Goal: Task Accomplishment & Management: Complete application form

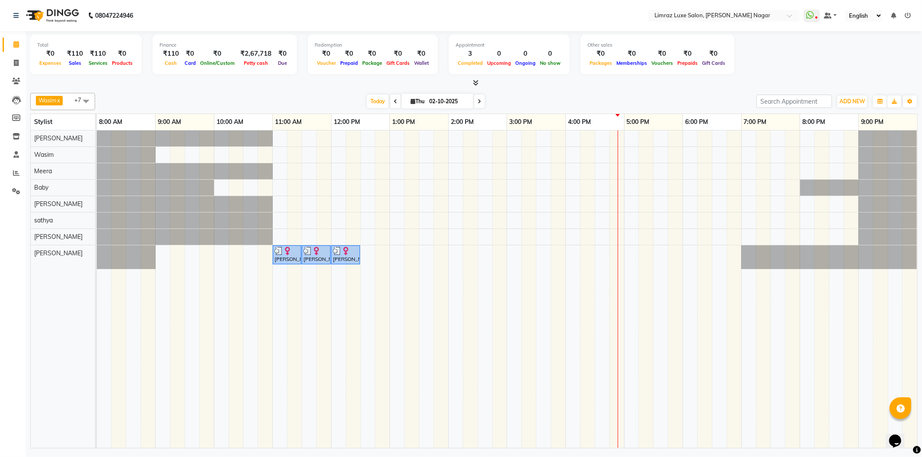
drag, startPoint x: 389, startPoint y: 78, endPoint x: 405, endPoint y: 65, distance: 20.6
click at [399, 76] on div "Total ₹0 Expenses ₹110 Sales ₹110 Services ₹0 Products Finance ₹110 Cash ₹0 Car…" at bounding box center [473, 59] width 887 height 57
drag, startPoint x: 405, startPoint y: 65, endPoint x: 416, endPoint y: 64, distance: 10.5
click at [415, 63] on div "Wallet" at bounding box center [421, 62] width 19 height 9
click at [416, 64] on span "Wallet" at bounding box center [421, 63] width 19 height 6
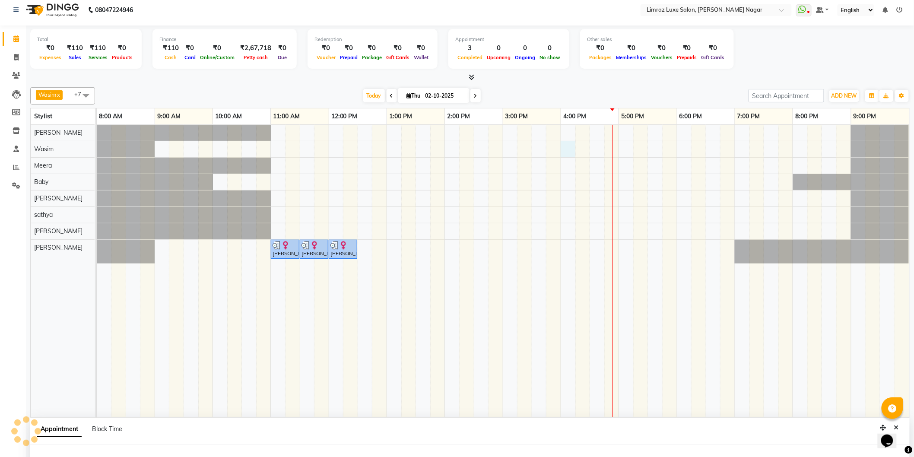
select select "74165"
select select "960"
select select "tentative"
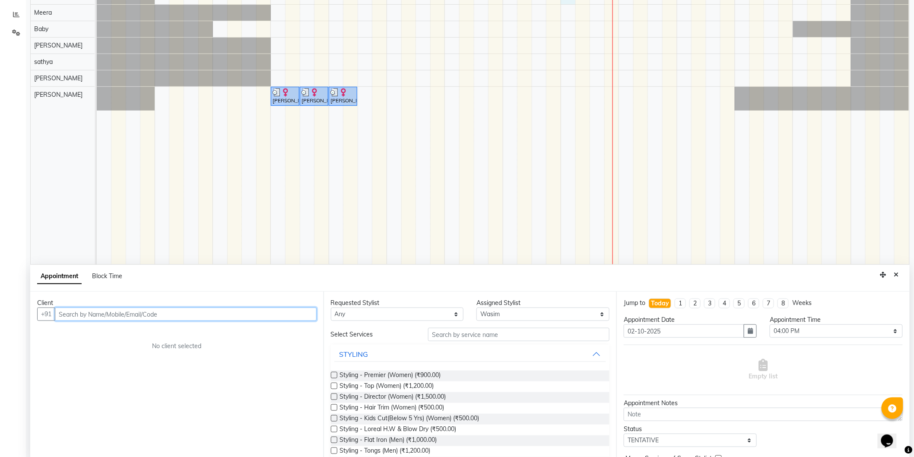
scroll to position [162, 0]
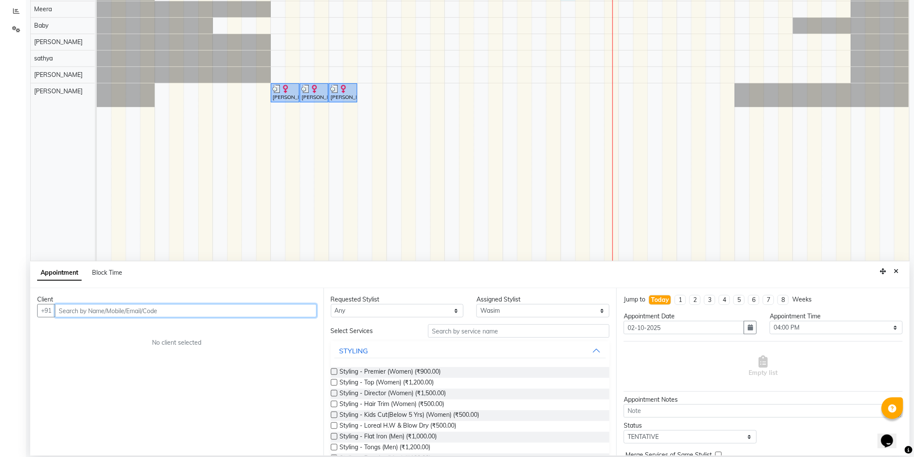
click at [283, 311] on input "text" at bounding box center [186, 310] width 262 height 13
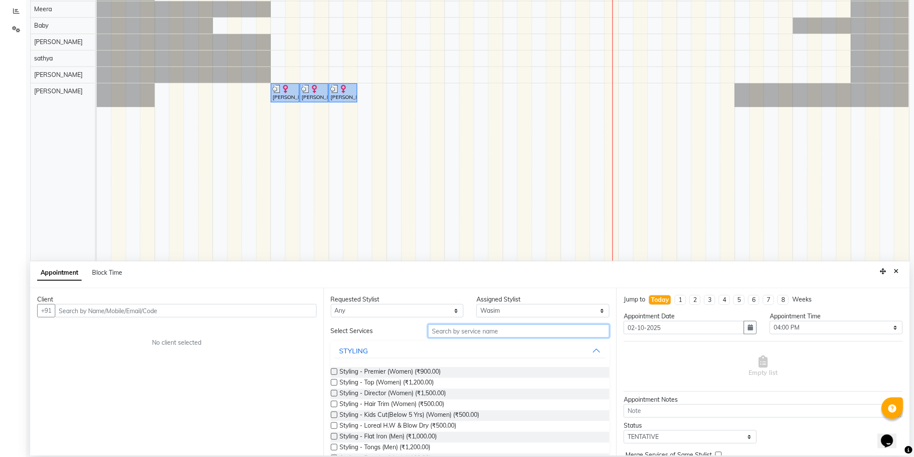
click at [466, 336] on input "text" at bounding box center [518, 330] width 181 height 13
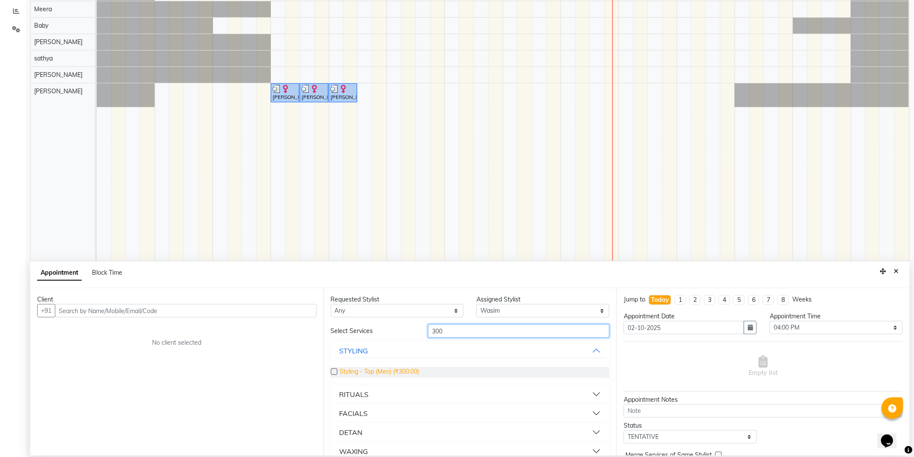
type input "300"
click at [394, 368] on span "Styling - Top (Men) (₹300.00)" at bounding box center [380, 372] width 80 height 11
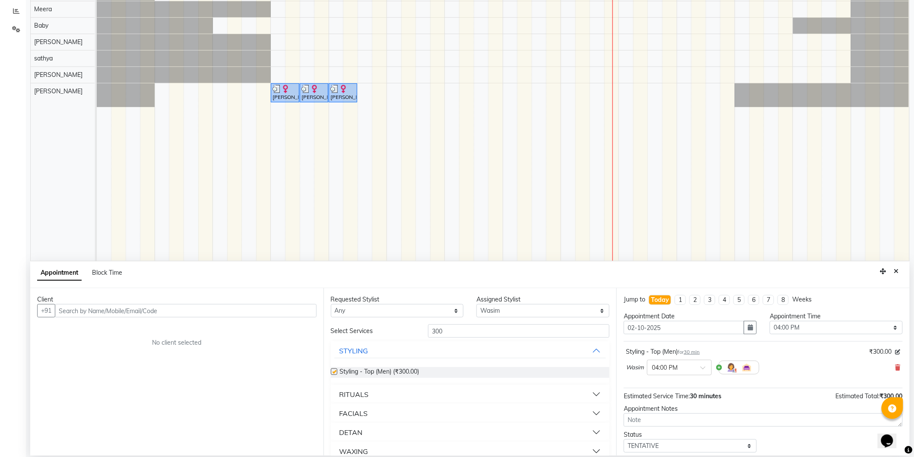
checkbox input "false"
click at [476, 328] on input "300" at bounding box center [518, 330] width 181 height 13
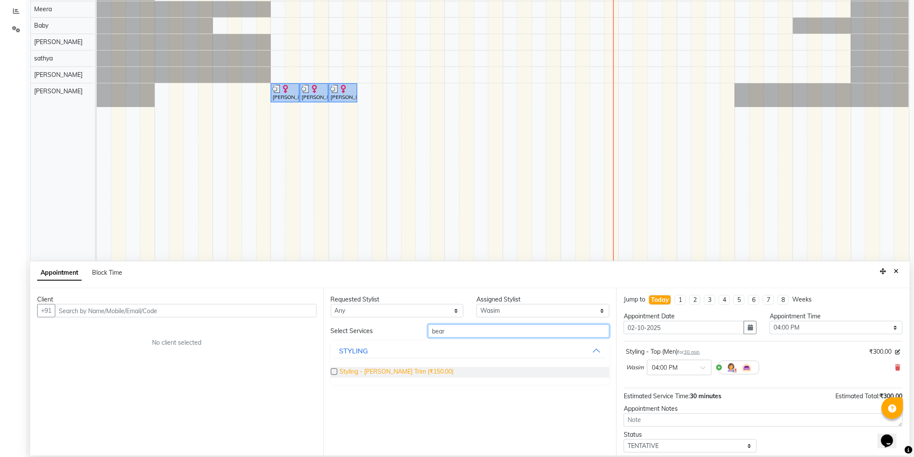
type input "bear"
click at [401, 372] on span "Styling - [PERSON_NAME] Trim (₹150.00)" at bounding box center [397, 372] width 114 height 11
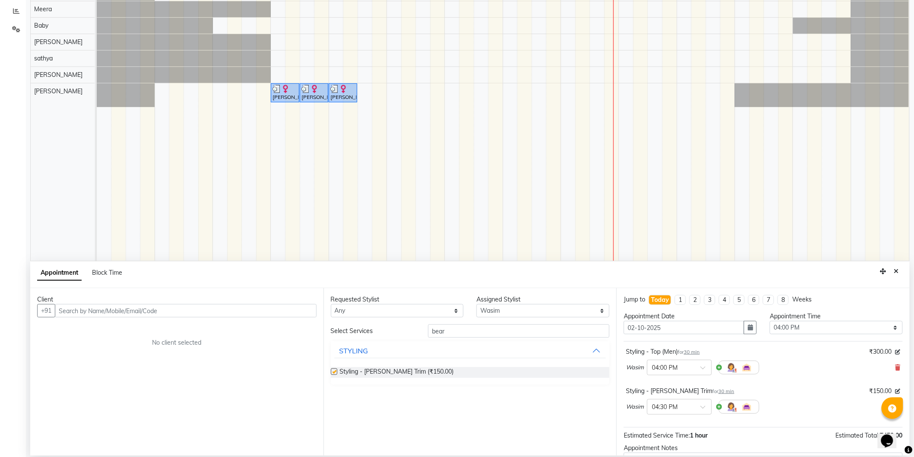
checkbox input "false"
click at [499, 323] on div "Requested Stylist Any [PERSON_NAME] [PERSON_NAME] Baby [PERSON_NAME] [PERSON_NA…" at bounding box center [470, 372] width 293 height 168
click at [496, 327] on input "bear" at bounding box center [518, 330] width 181 height 13
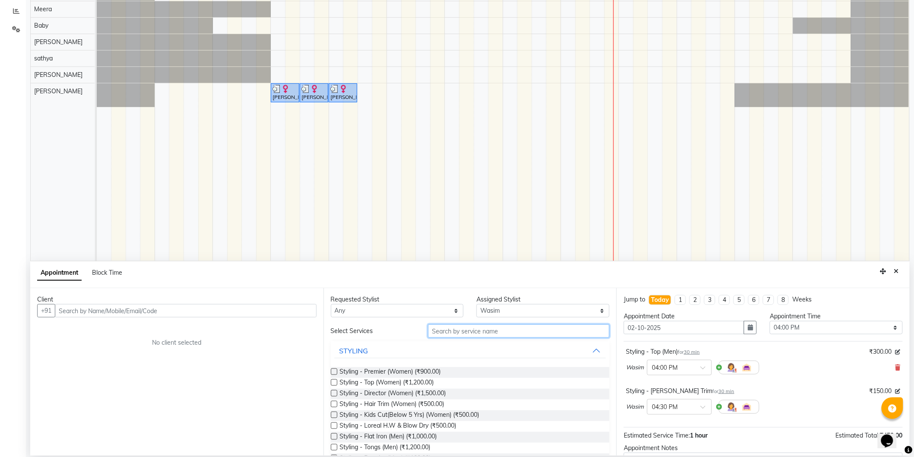
click at [487, 333] on input "text" at bounding box center [518, 330] width 181 height 13
type input "p"
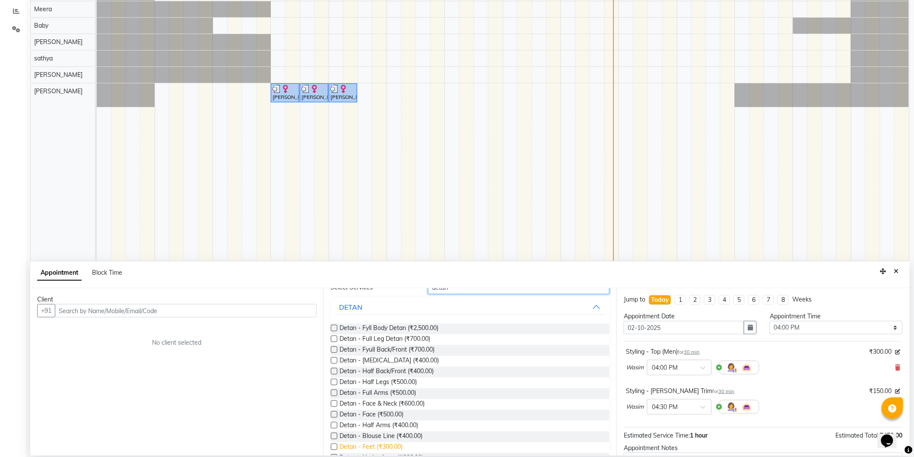
scroll to position [76, 0]
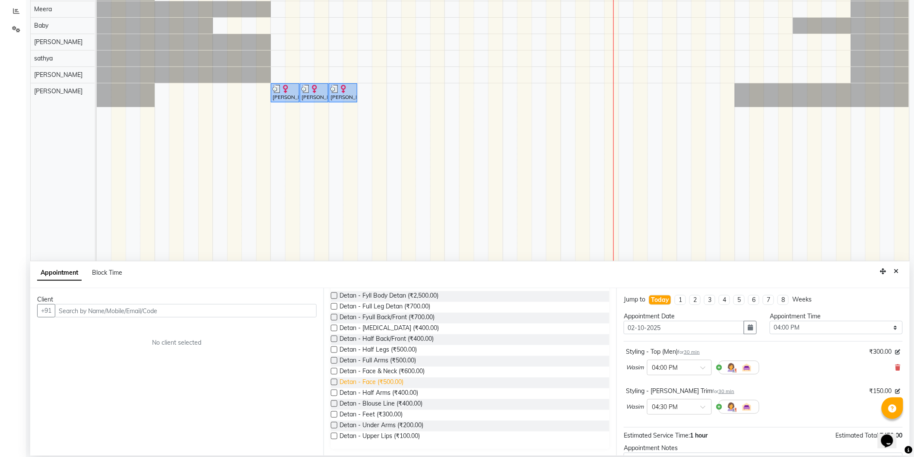
type input "detan"
click at [390, 379] on span "Detan - Face (₹500.00)" at bounding box center [372, 383] width 64 height 11
checkbox input "false"
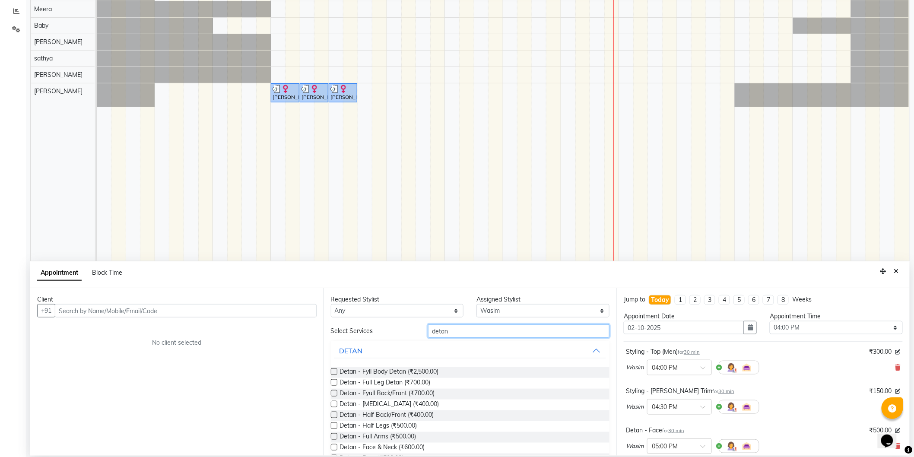
click at [530, 331] on input "detan" at bounding box center [518, 330] width 181 height 13
click at [530, 331] on input "text" at bounding box center [518, 330] width 181 height 13
type input "peel"
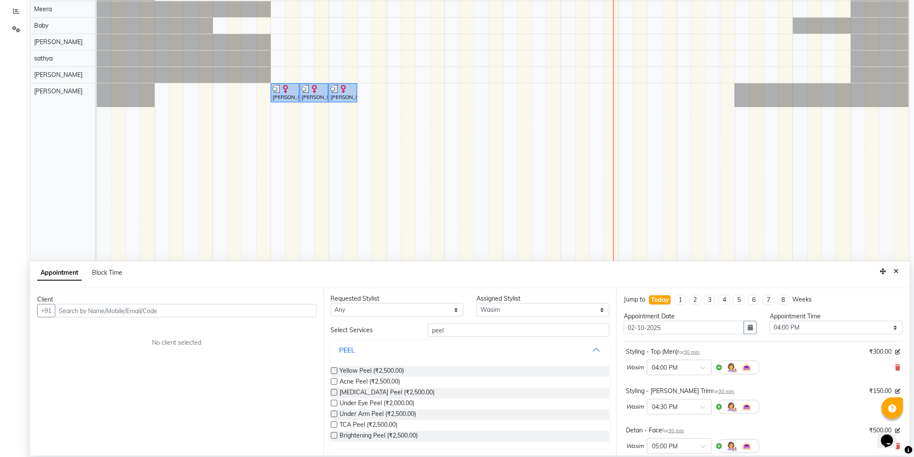
click at [494, 351] on button "PEEL" at bounding box center [470, 350] width 272 height 16
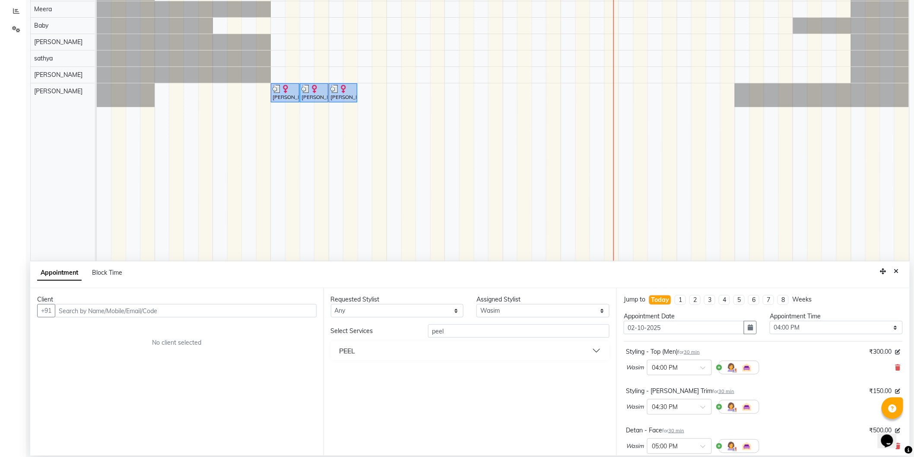
scroll to position [0, 0]
click at [513, 332] on input "peel" at bounding box center [518, 330] width 181 height 13
type input "mas"
click at [420, 350] on button "ADD ON MASK" at bounding box center [470, 351] width 272 height 16
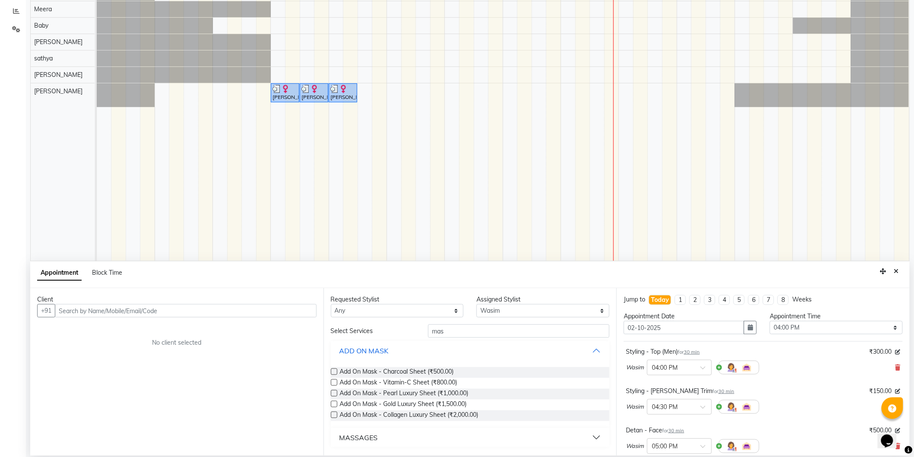
click at [428, 348] on button "ADD ON MASK" at bounding box center [470, 351] width 272 height 16
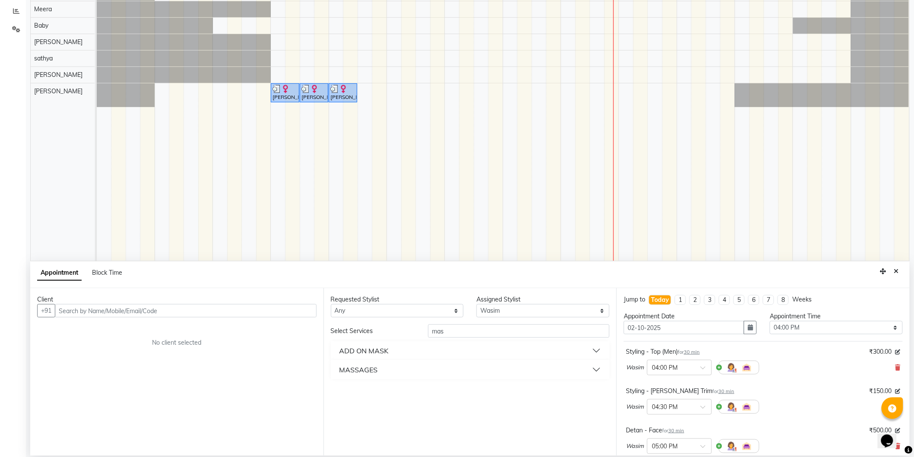
click at [415, 367] on button "MASSAGES" at bounding box center [470, 370] width 272 height 16
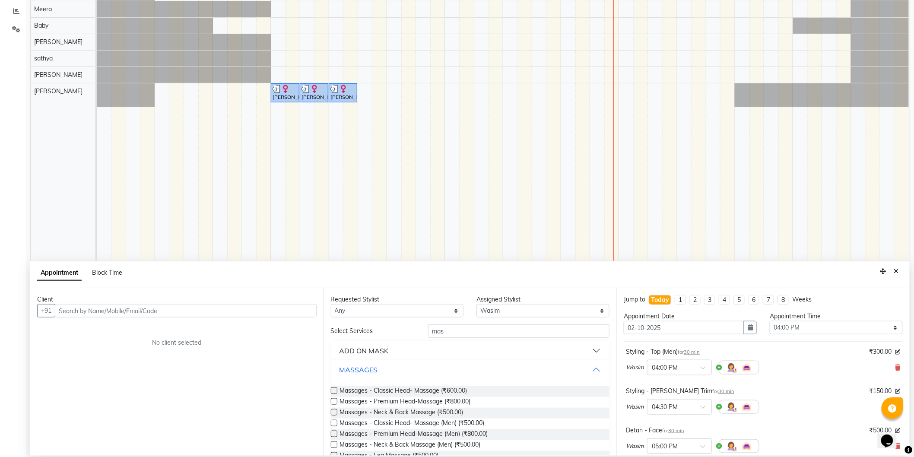
click at [415, 367] on button "MASSAGES" at bounding box center [470, 370] width 272 height 16
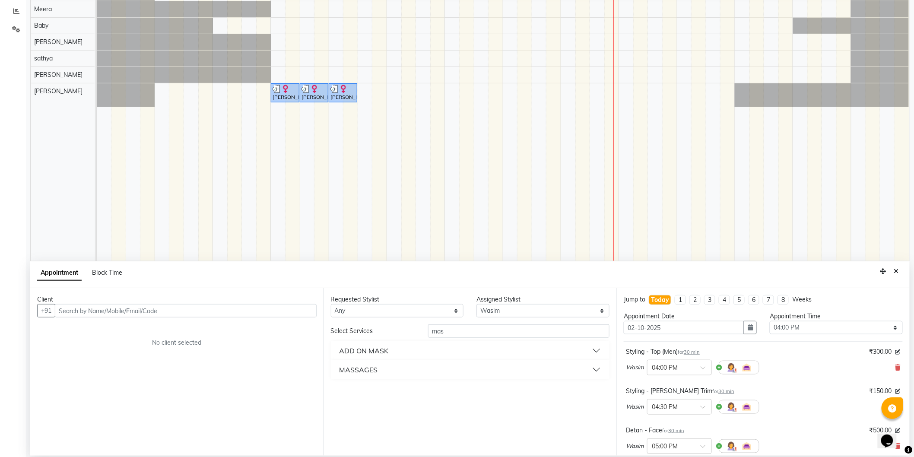
click at [436, 344] on button "ADD ON MASK" at bounding box center [470, 351] width 272 height 16
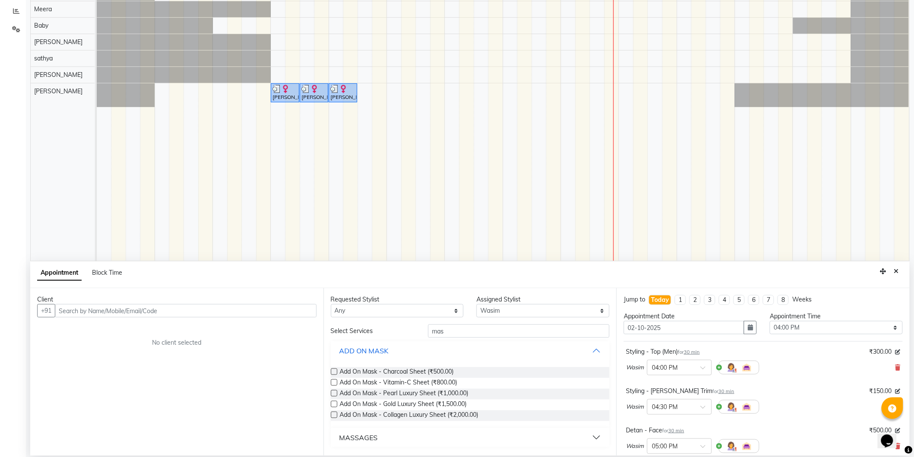
click at [456, 348] on button "ADD ON MASK" at bounding box center [470, 351] width 272 height 16
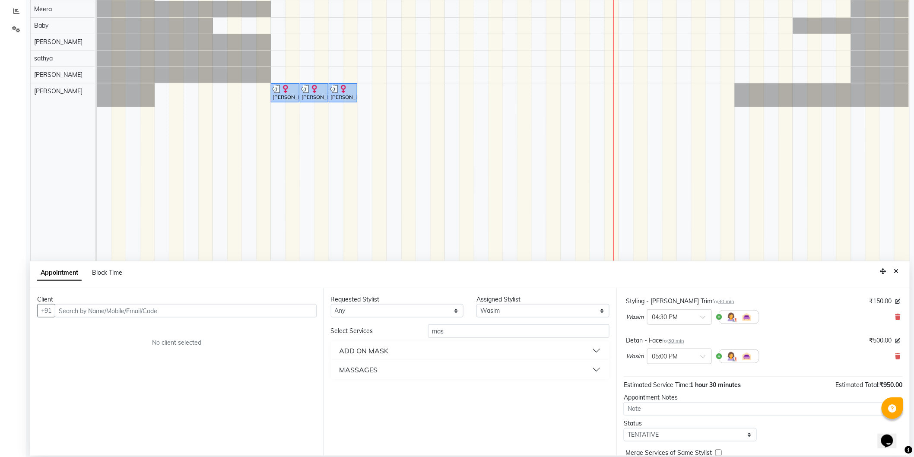
scroll to position [131, 0]
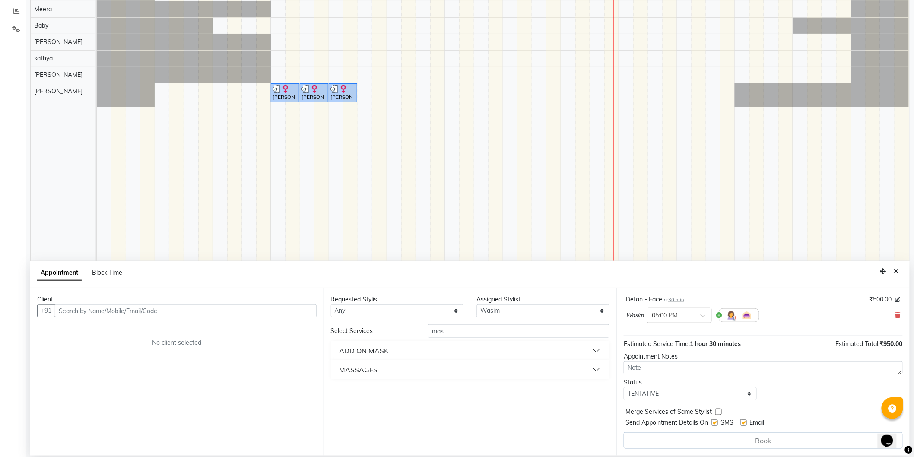
click at [714, 422] on label at bounding box center [715, 423] width 6 height 6
click at [714, 422] on input "checkbox" at bounding box center [715, 424] width 6 height 6
checkbox input "false"
click at [743, 423] on label at bounding box center [744, 423] width 6 height 6
click at [743, 423] on input "checkbox" at bounding box center [744, 424] width 6 height 6
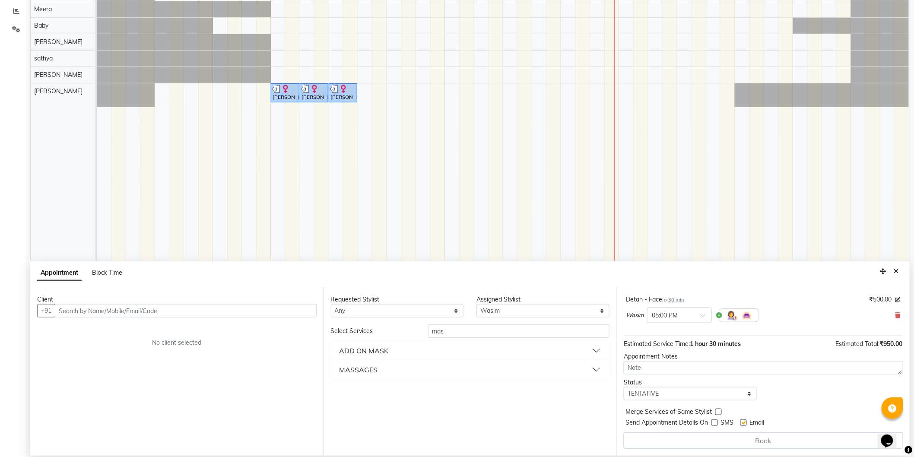
checkbox input "false"
drag, startPoint x: 744, startPoint y: 398, endPoint x: 729, endPoint y: 388, distance: 17.9
click at [744, 398] on select "Select TENTATIVE CONFIRM CHECK-IN UPCOMING" at bounding box center [690, 393] width 133 height 13
select select "confirm booking"
click at [624, 387] on select "Select TENTATIVE CONFIRM CHECK-IN UPCOMING" at bounding box center [690, 393] width 133 height 13
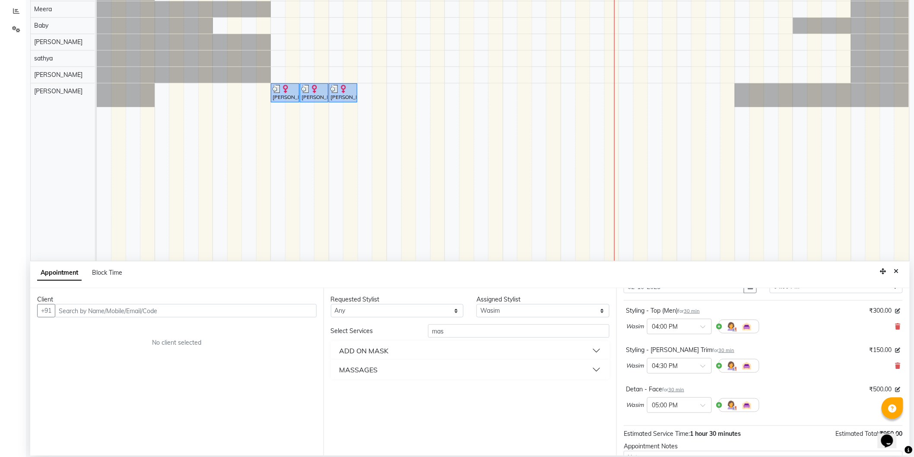
scroll to position [0, 0]
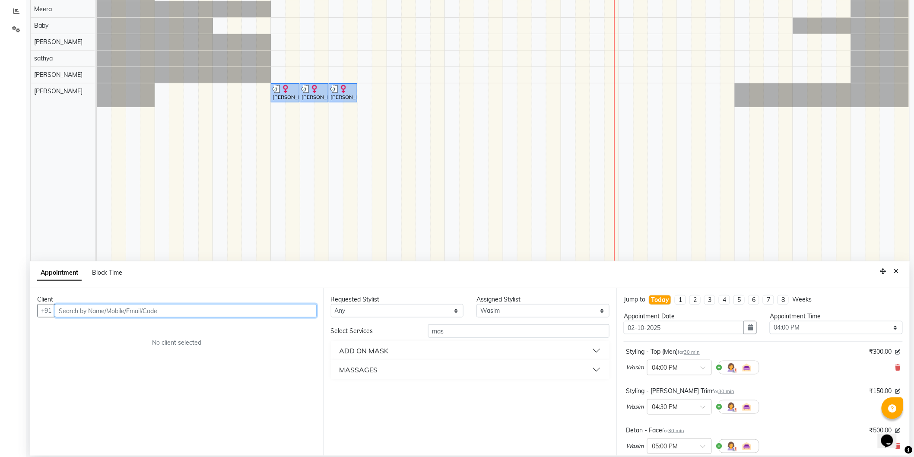
click at [269, 313] on input "text" at bounding box center [186, 310] width 262 height 13
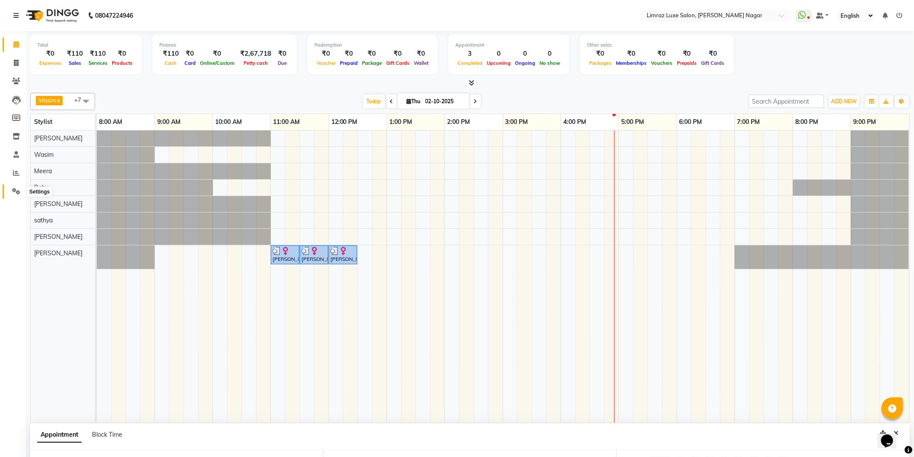
click at [13, 188] on icon at bounding box center [16, 191] width 8 height 6
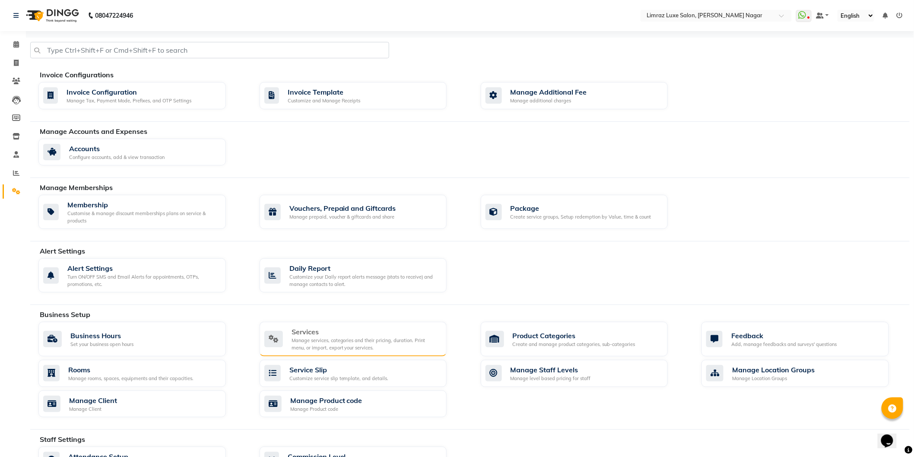
click at [328, 328] on div "Services" at bounding box center [366, 332] width 149 height 10
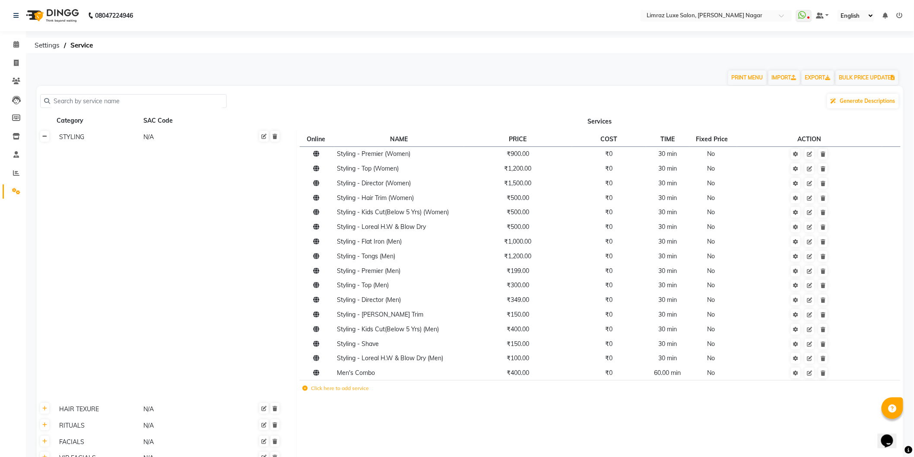
drag, startPoint x: 45, startPoint y: 134, endPoint x: 57, endPoint y: 170, distance: 38.1
click at [45, 134] on icon at bounding box center [44, 136] width 5 height 5
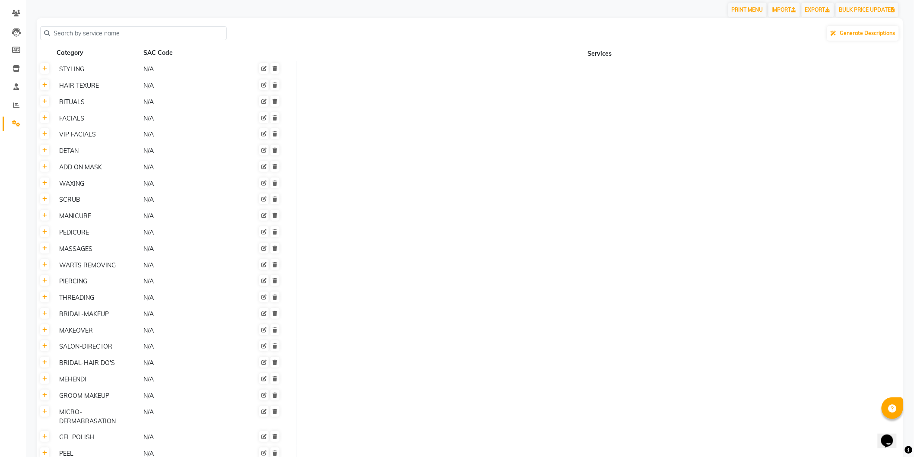
scroll to position [32, 0]
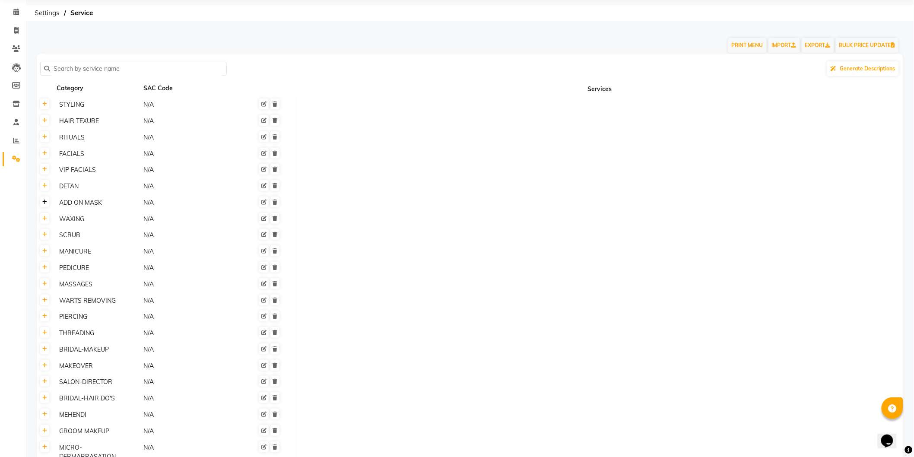
click at [48, 204] on link at bounding box center [44, 202] width 9 height 11
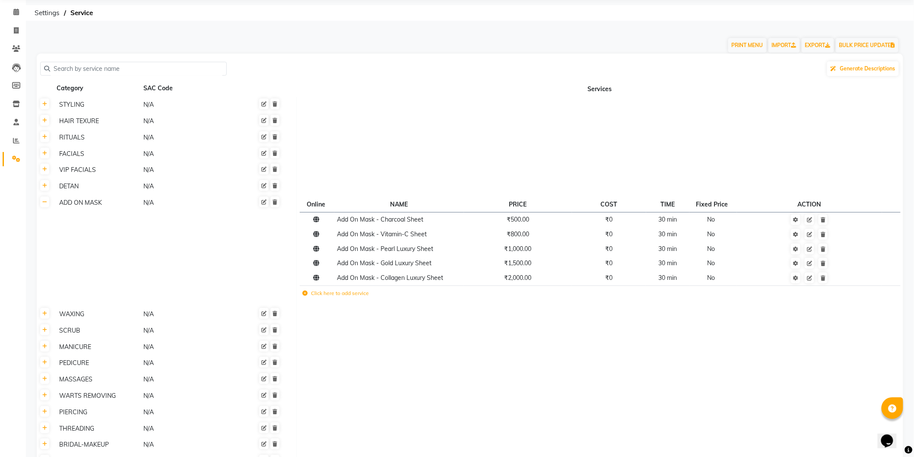
click at [338, 290] on label "Click here to add service" at bounding box center [335, 293] width 67 height 8
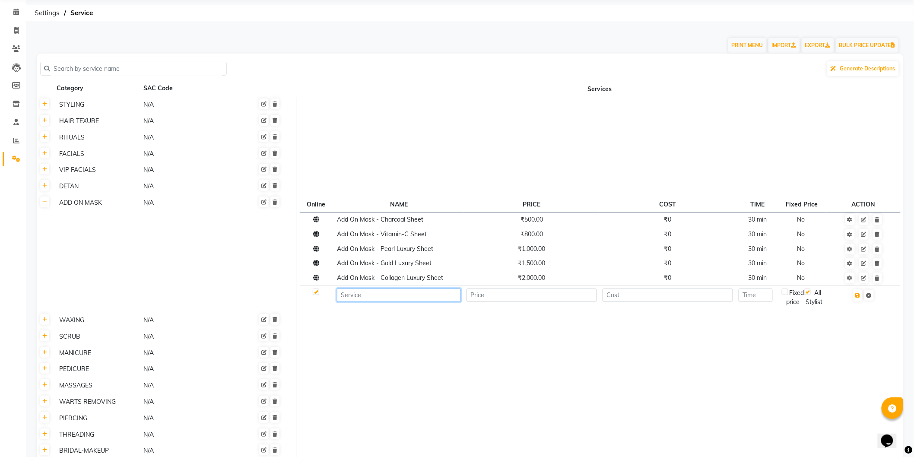
click at [376, 299] on input at bounding box center [399, 295] width 124 height 13
type input "P"
type input "Add on Mask - Peel Of Mask"
click at [562, 301] on input "number" at bounding box center [532, 295] width 130 height 13
type input "500"
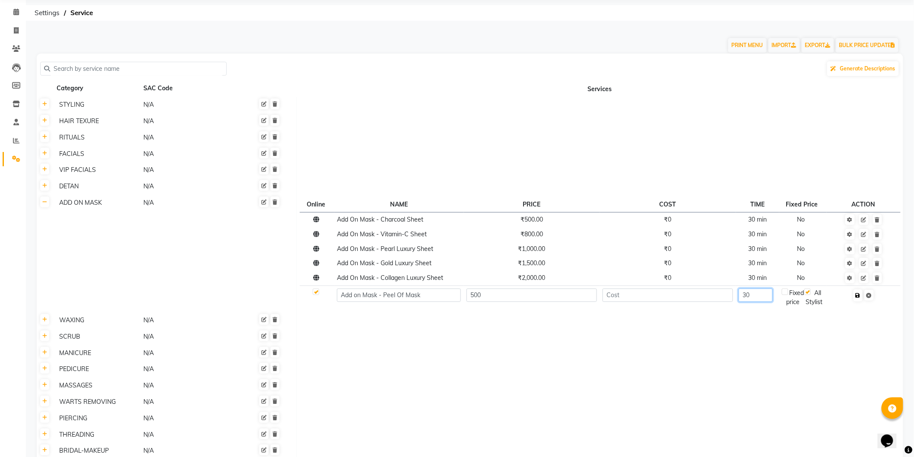
type input "30"
click at [858, 295] on icon "button" at bounding box center [858, 295] width 5 height 5
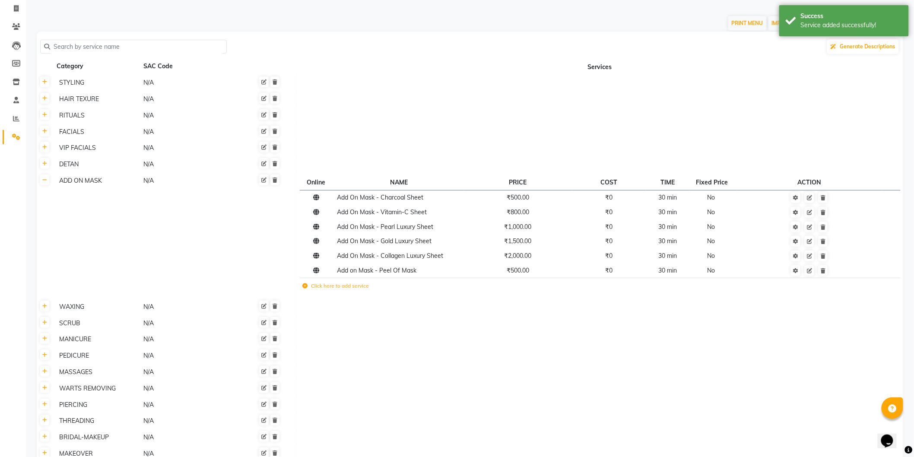
scroll to position [239, 0]
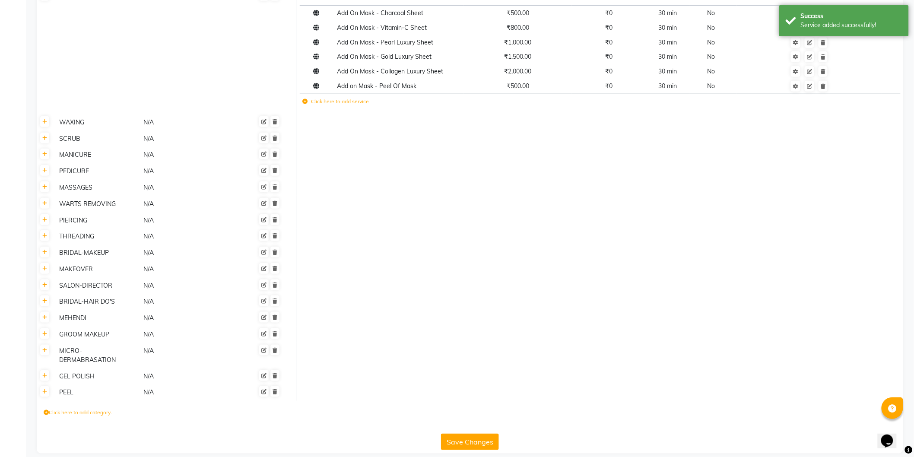
click at [474, 434] on button "Save Changes" at bounding box center [470, 442] width 58 height 16
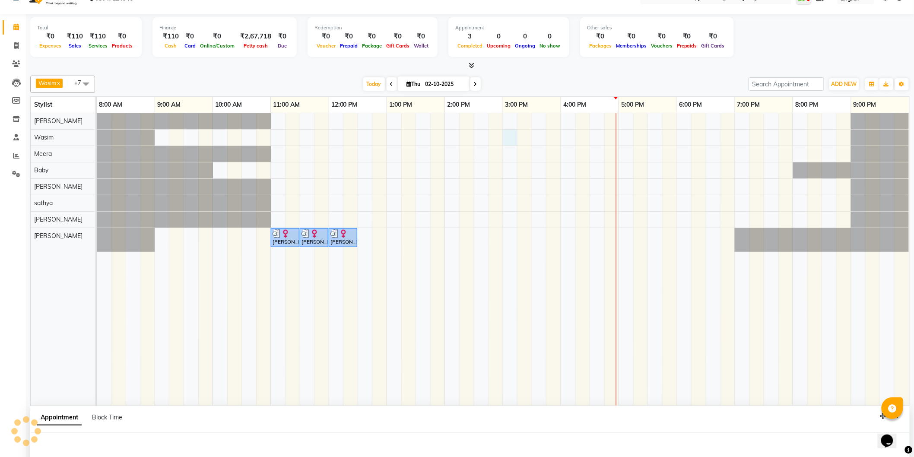
select select "74165"
select select "900"
select select "tentative"
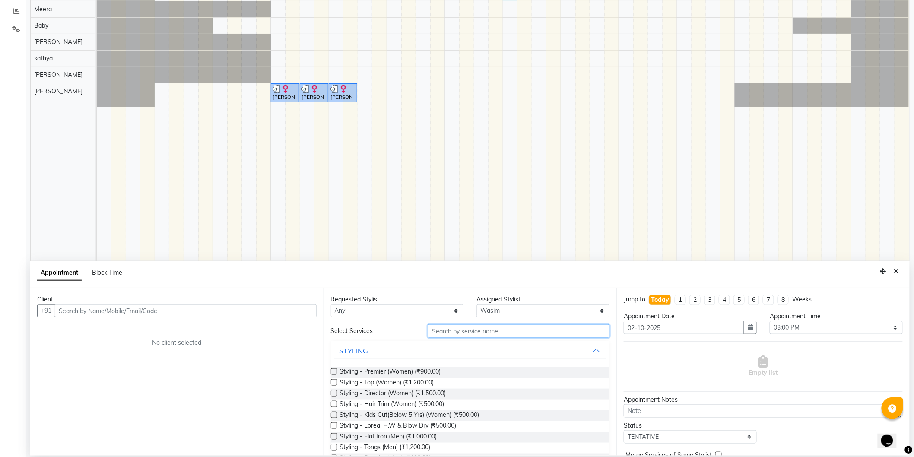
click at [537, 327] on input "text" at bounding box center [518, 330] width 181 height 13
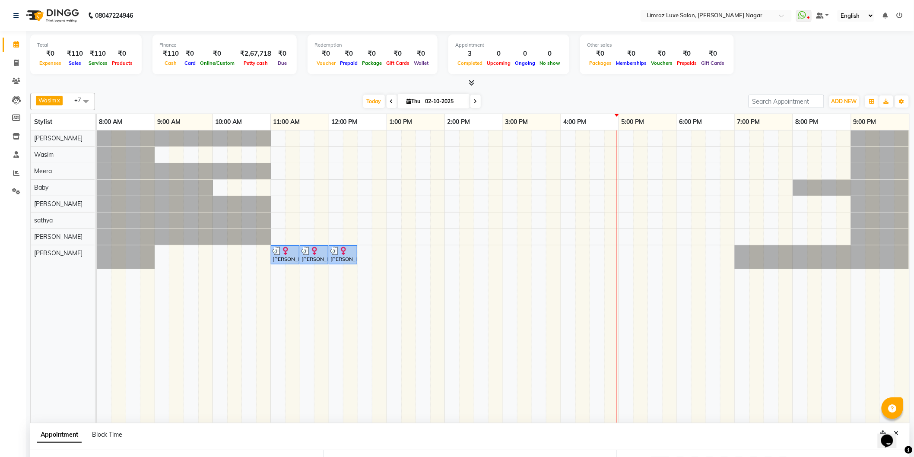
click at [509, 153] on div "[PERSON_NAME], TK01, 11:00 AM-11:30 AM, Threading - Eyebrows [PERSON_NAME], TK0…" at bounding box center [503, 276] width 813 height 293
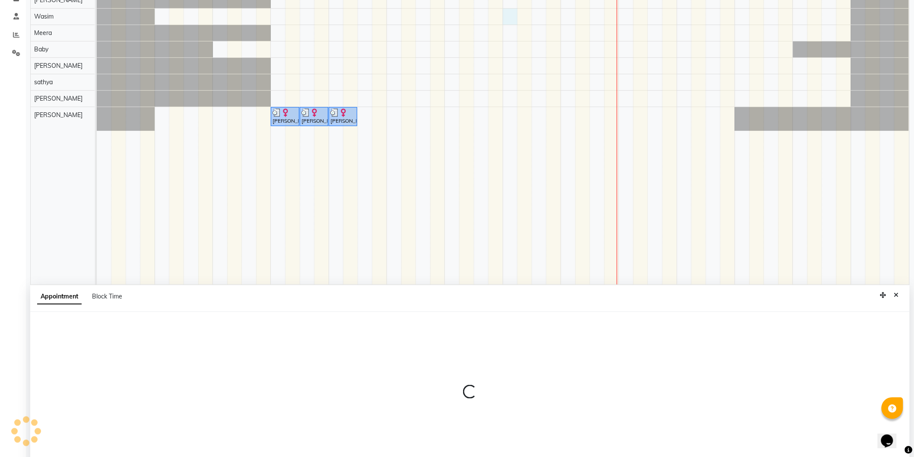
select select "74165"
select select "tentative"
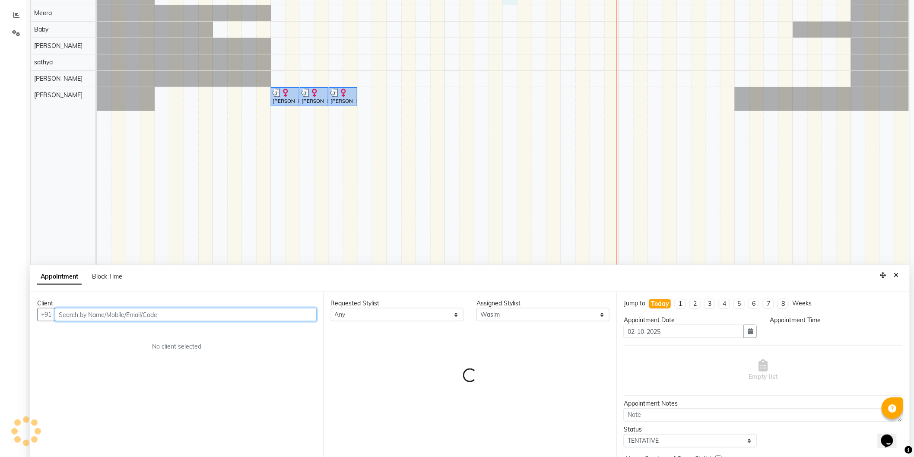
select select "900"
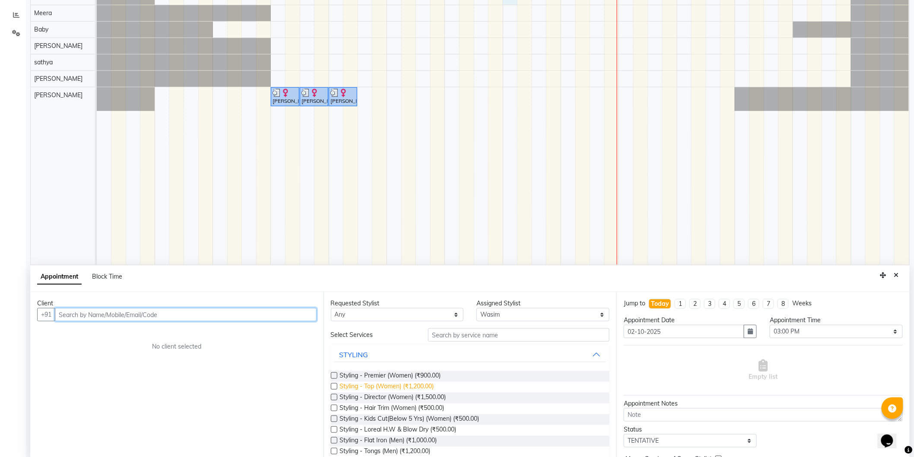
scroll to position [162, 0]
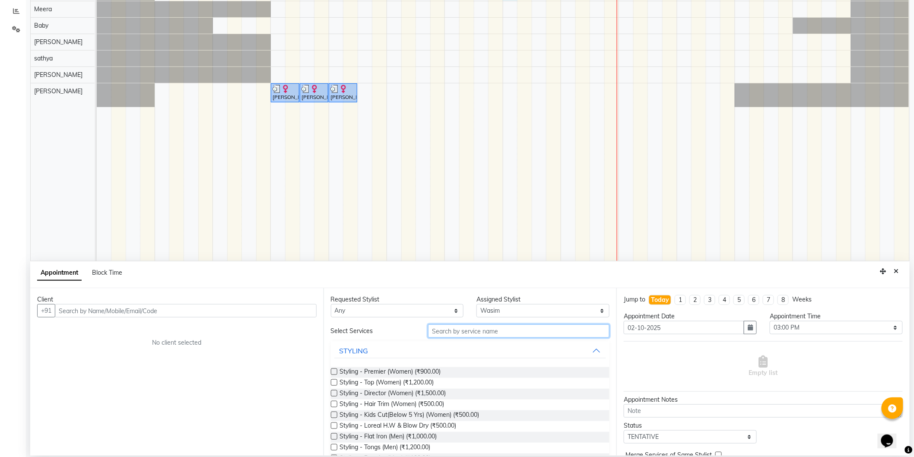
click at [472, 331] on input "text" at bounding box center [518, 330] width 181 height 13
type input "b"
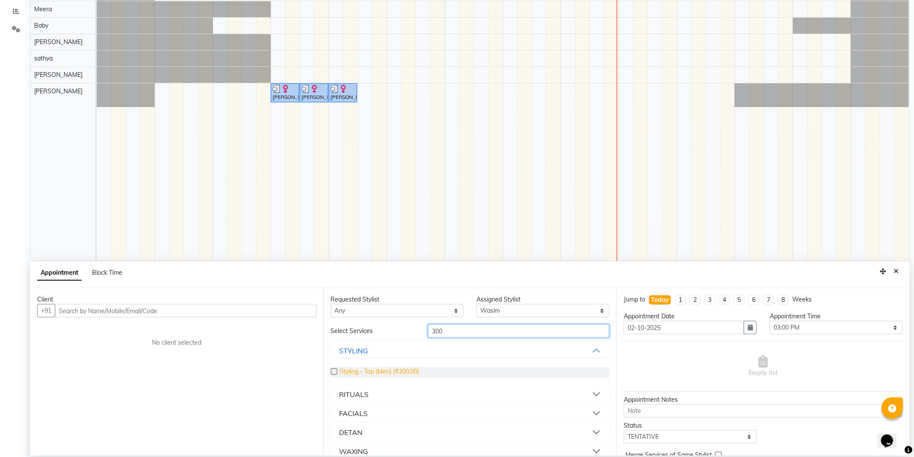
type input "300"
click at [405, 372] on span "Styling - Top (Men) (₹300.00)" at bounding box center [380, 372] width 80 height 11
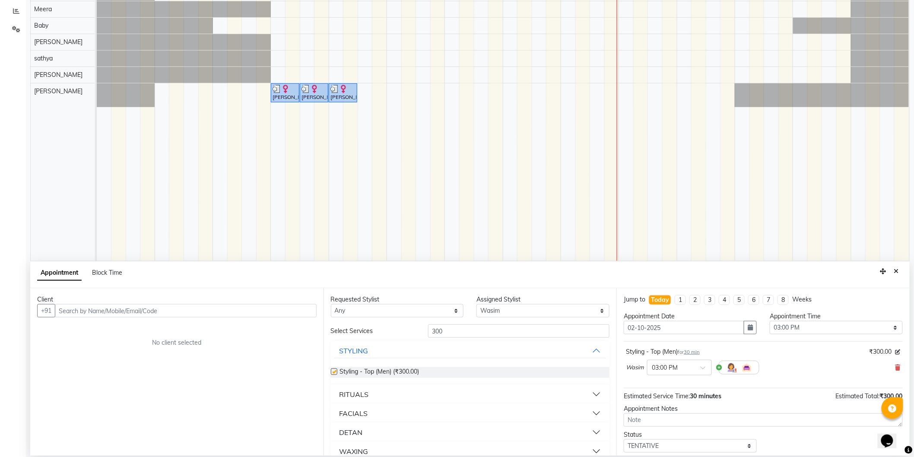
checkbox input "false"
click at [455, 332] on input "300" at bounding box center [518, 330] width 181 height 13
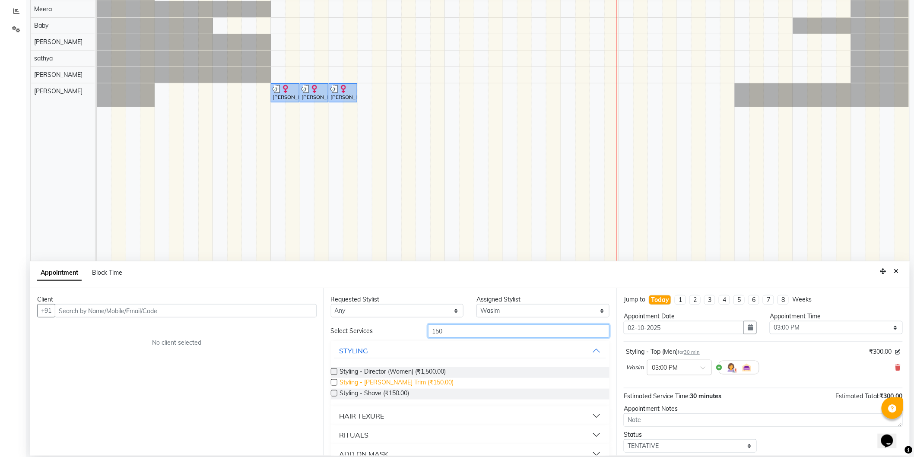
type input "150"
click at [393, 379] on span "Styling - [PERSON_NAME] Trim (₹150.00)" at bounding box center [397, 383] width 114 height 11
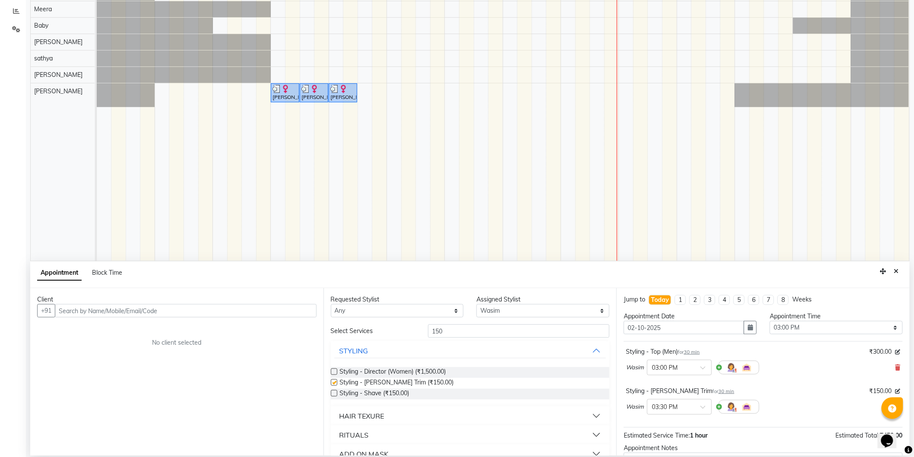
checkbox input "false"
click at [471, 330] on input "150" at bounding box center [518, 330] width 181 height 13
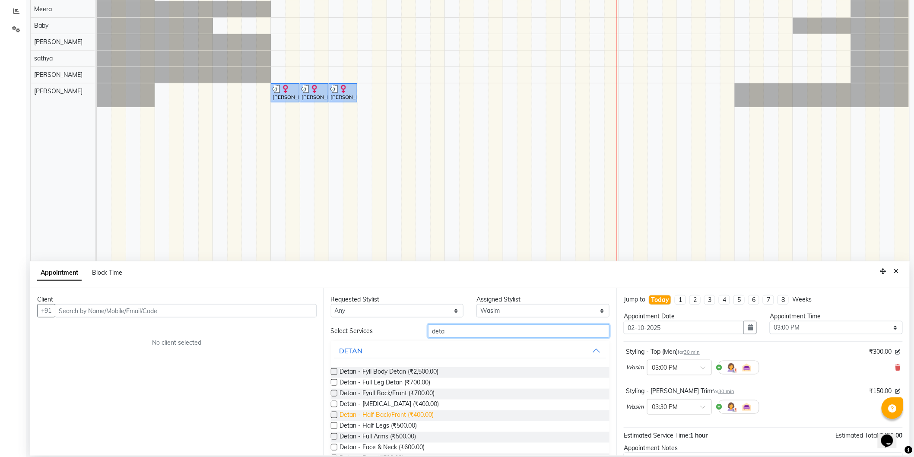
scroll to position [76, 0]
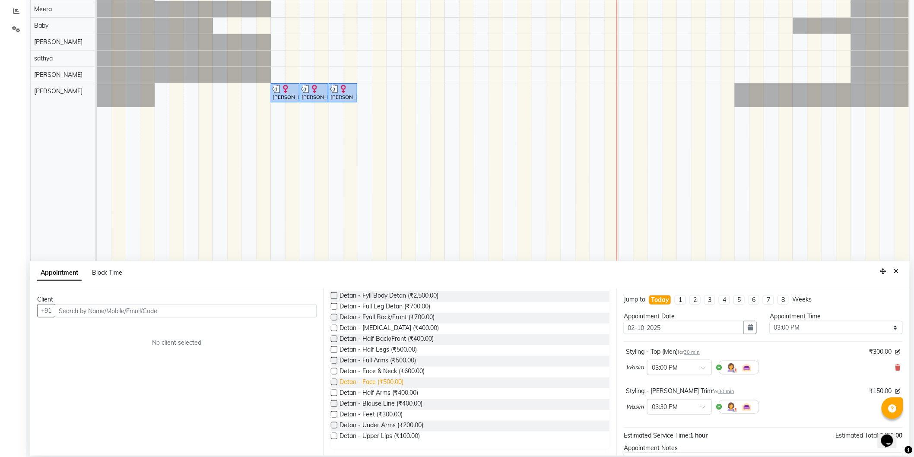
type input "deta"
click at [381, 378] on span "Detan - Face (₹500.00)" at bounding box center [372, 383] width 64 height 11
checkbox input "false"
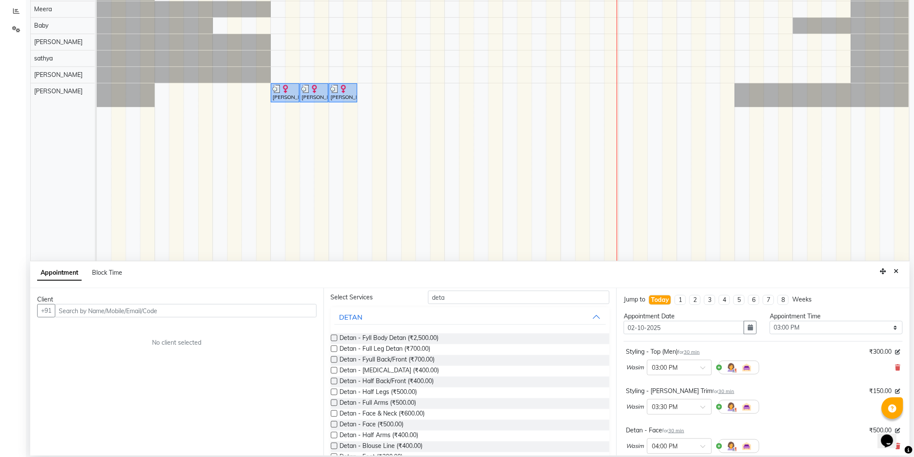
scroll to position [0, 0]
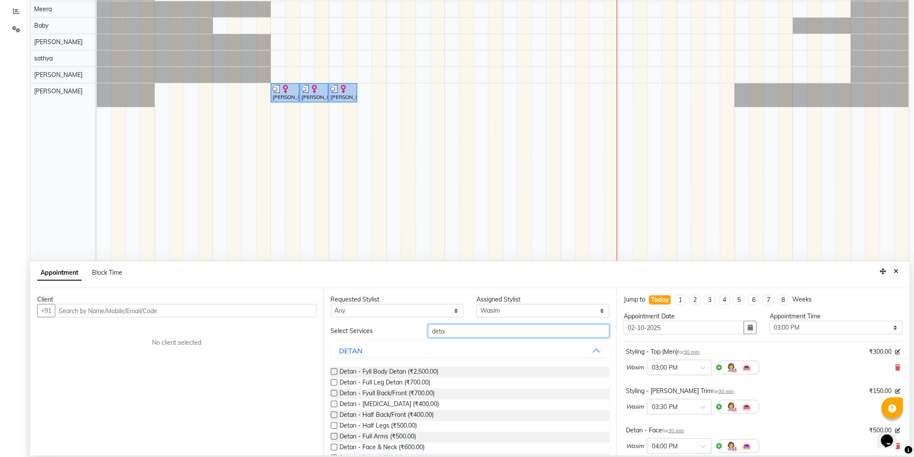
click at [486, 327] on input "deta" at bounding box center [518, 330] width 181 height 13
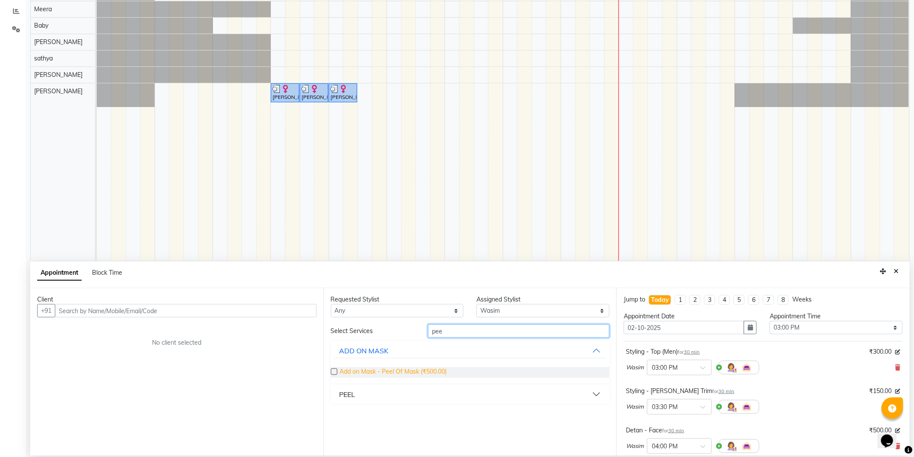
type input "pee"
click at [426, 373] on span "Add on Mask - Peel Of Mask (₹500.00)" at bounding box center [393, 372] width 107 height 11
checkbox input "false"
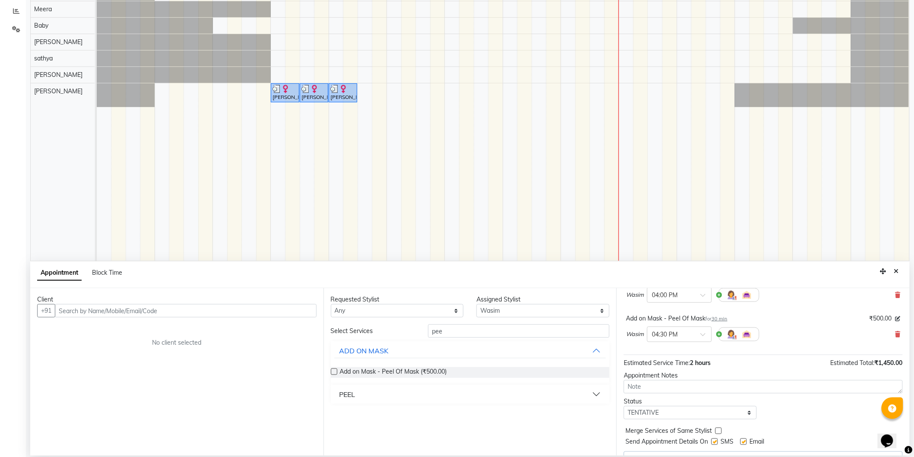
scroll to position [170, 0]
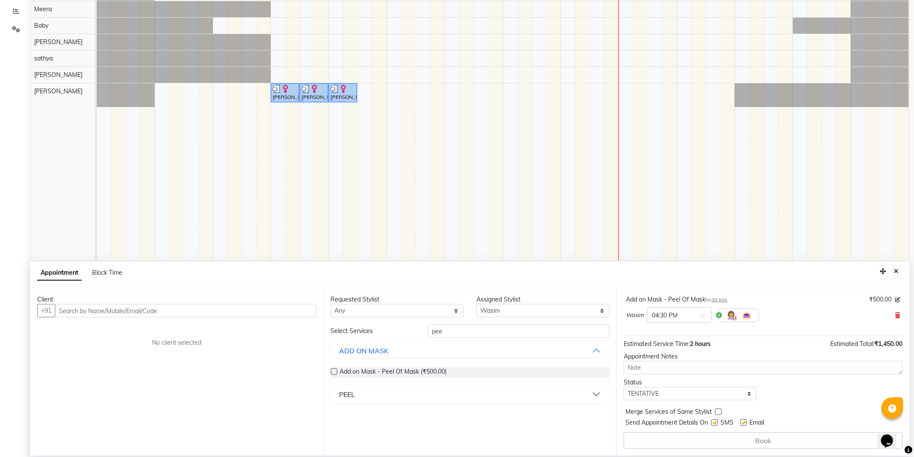
click at [716, 420] on label at bounding box center [715, 423] width 6 height 6
click at [716, 421] on input "checkbox" at bounding box center [715, 424] width 6 height 6
checkbox input "false"
click at [748, 421] on div "Email" at bounding box center [756, 423] width 31 height 11
click at [744, 421] on label at bounding box center [744, 423] width 6 height 6
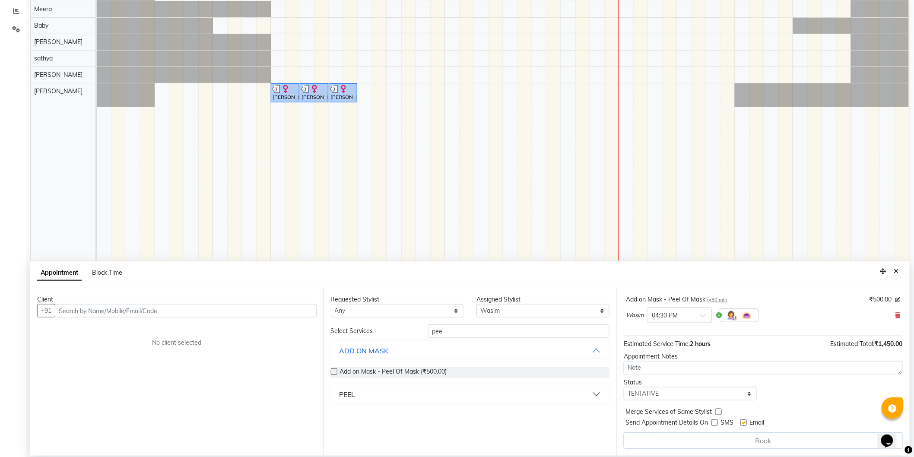
click at [744, 421] on input "checkbox" at bounding box center [744, 424] width 6 height 6
checkbox input "false"
drag, startPoint x: 736, startPoint y: 398, endPoint x: 724, endPoint y: 391, distance: 13.6
click at [736, 398] on select "Select TENTATIVE CONFIRM CHECK-IN UPCOMING" at bounding box center [690, 393] width 133 height 13
select select "confirm booking"
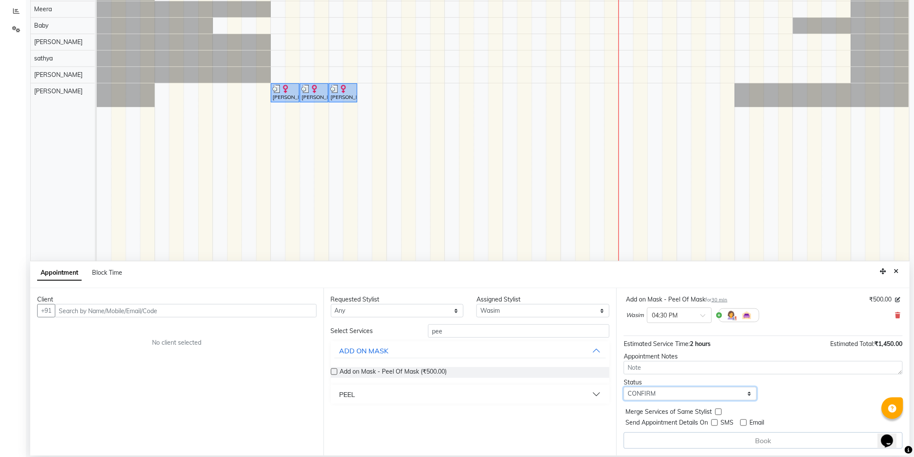
click at [624, 387] on select "Select TENTATIVE CONFIRM CHECK-IN UPCOMING" at bounding box center [690, 393] width 133 height 13
click at [263, 307] on input "text" at bounding box center [186, 310] width 262 height 13
click at [270, 310] on input "text" at bounding box center [186, 310] width 262 height 13
click at [591, 348] on button "ADD ON MASK" at bounding box center [470, 351] width 272 height 16
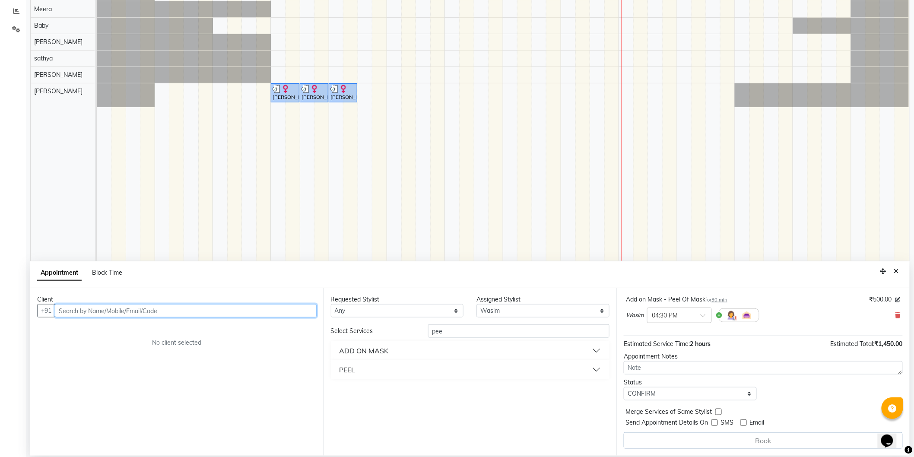
click at [296, 312] on input "text" at bounding box center [186, 310] width 262 height 13
click at [212, 311] on input "text" at bounding box center [186, 310] width 262 height 13
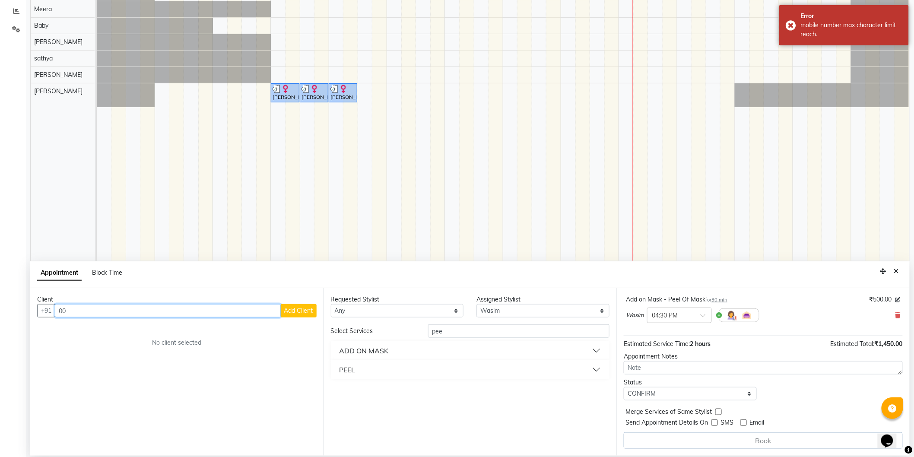
type input "0"
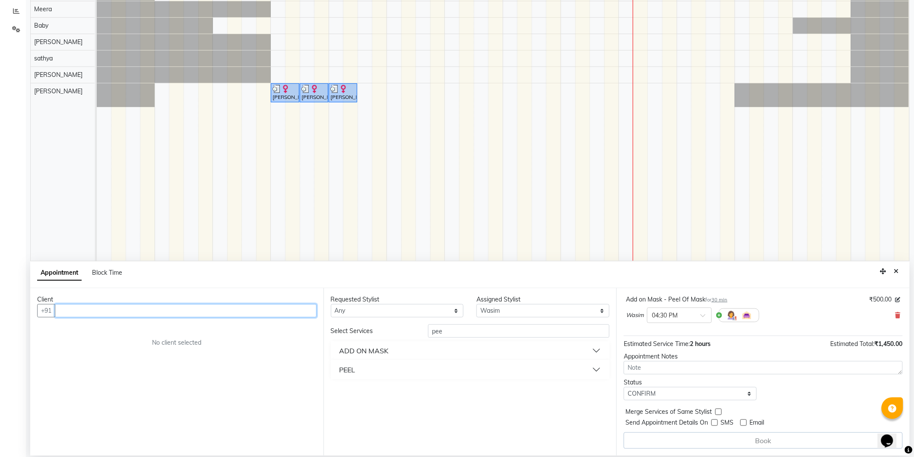
click at [273, 305] on input "text" at bounding box center [186, 310] width 262 height 13
click at [278, 314] on input "text" at bounding box center [186, 310] width 262 height 13
type input "9865051112"
click at [292, 313] on span "Add Client" at bounding box center [298, 311] width 29 height 8
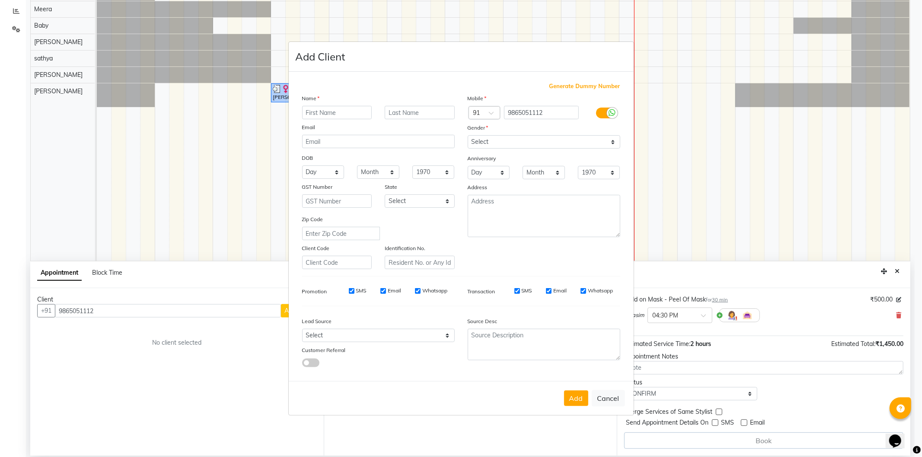
click at [519, 293] on input "SMS" at bounding box center [517, 291] width 6 height 6
checkbox input "false"
click at [552, 290] on div "Email" at bounding box center [556, 291] width 21 height 8
click at [585, 289] on input "Whatsapp" at bounding box center [583, 291] width 6 height 6
checkbox input "false"
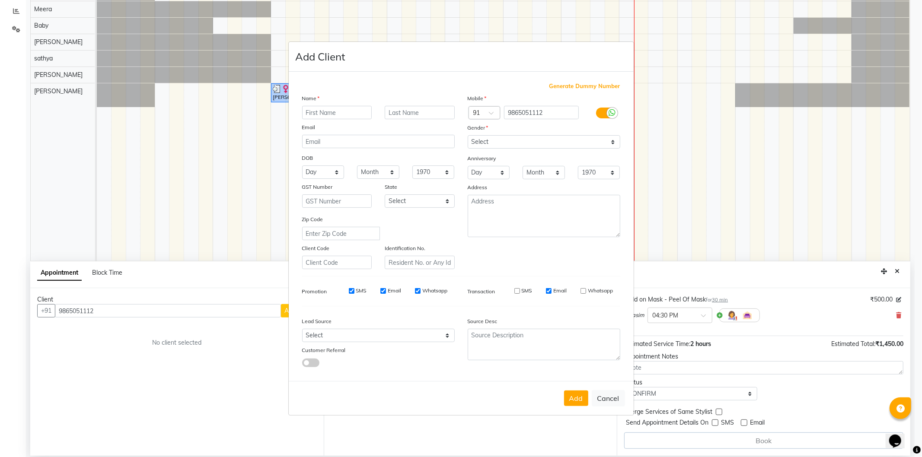
click at [543, 289] on div "SMS Email Whatsapp" at bounding box center [557, 291] width 125 height 8
click at [548, 289] on input "Email" at bounding box center [549, 291] width 6 height 6
checkbox input "false"
click at [416, 291] on input "Whatsapp" at bounding box center [418, 291] width 6 height 6
checkbox input "false"
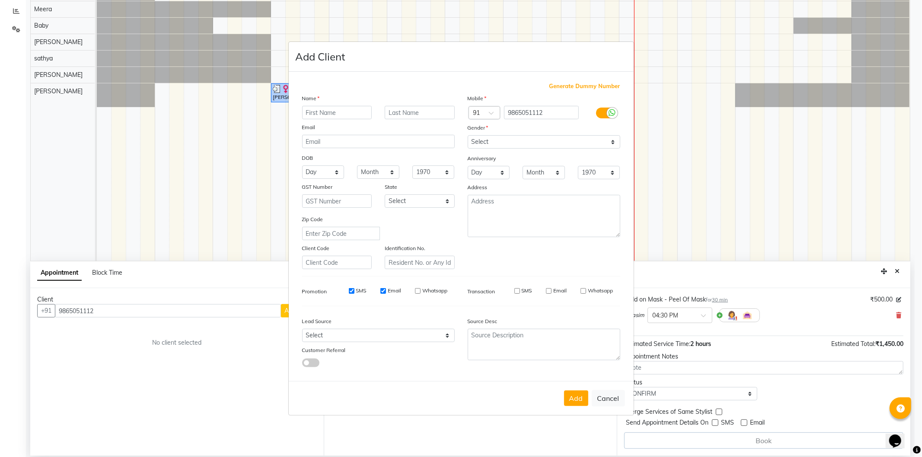
click at [383, 288] on input "Email" at bounding box center [383, 291] width 6 height 6
checkbox input "false"
click at [353, 290] on div "SMS" at bounding box center [352, 291] width 30 height 8
click at [352, 292] on input "SMS" at bounding box center [352, 291] width 6 height 6
checkbox input "false"
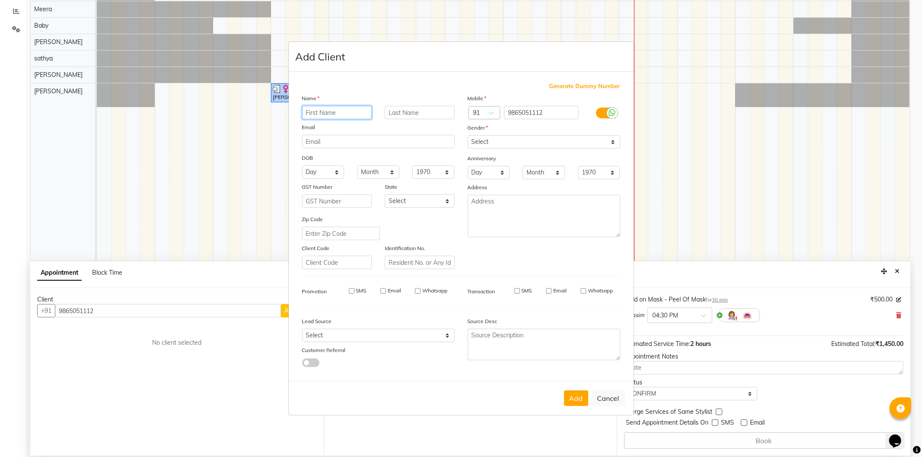
click at [342, 113] on input "text" at bounding box center [337, 112] width 70 height 13
type input "Suriya"
click at [581, 135] on select "Select [DEMOGRAPHIC_DATA] [DEMOGRAPHIC_DATA] Other Prefer Not To Say" at bounding box center [544, 141] width 153 height 13
select select "[DEMOGRAPHIC_DATA]"
click at [468, 135] on select "Select [DEMOGRAPHIC_DATA] [DEMOGRAPHIC_DATA] Other Prefer Not To Say" at bounding box center [544, 141] width 153 height 13
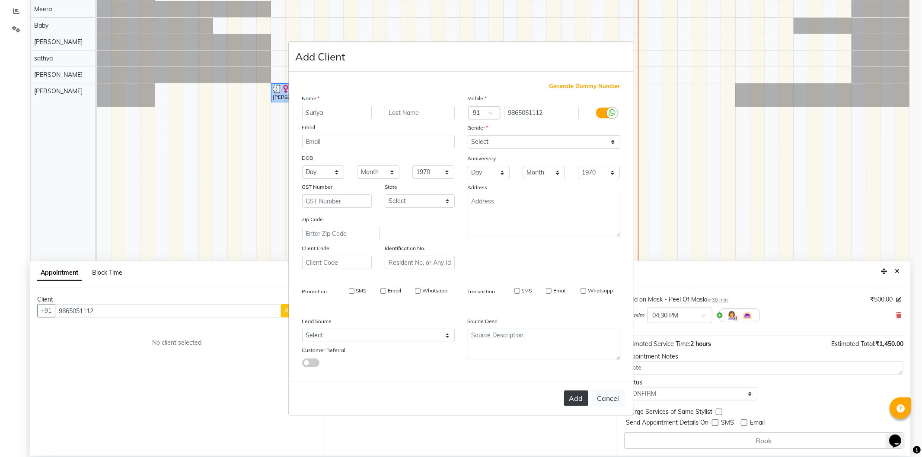
click at [573, 401] on button "Add" at bounding box center [576, 399] width 24 height 16
click at [534, 110] on input "9865051112" at bounding box center [541, 112] width 75 height 13
click at [507, 110] on input "9865051112" at bounding box center [541, 112] width 75 height 13
type input "9865051112"
click at [571, 403] on button "Add" at bounding box center [576, 399] width 24 height 16
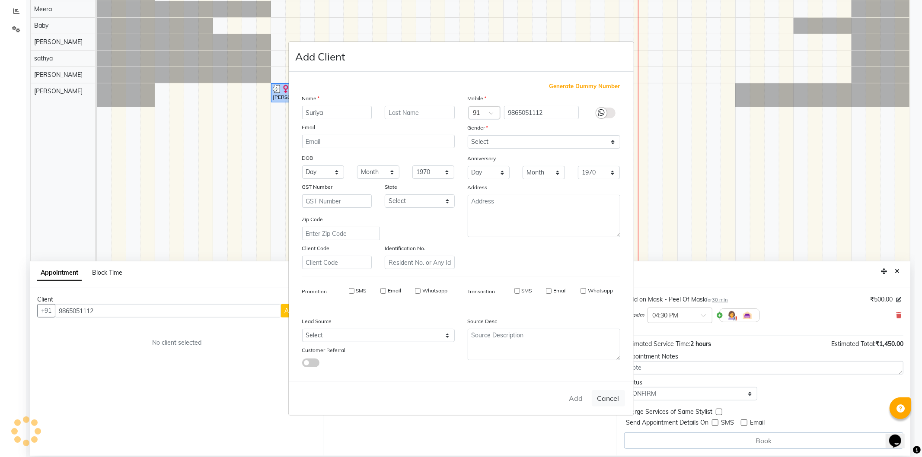
type input "98******12"
select select
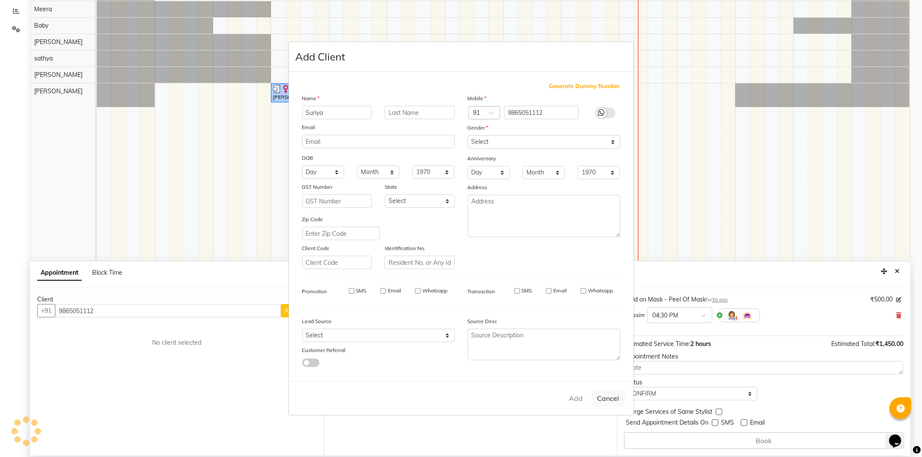
select select
checkbox input "false"
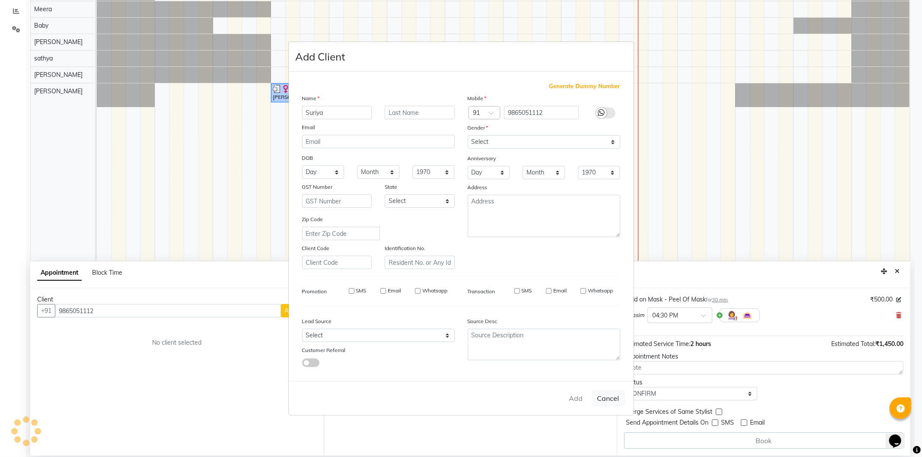
checkbox input "false"
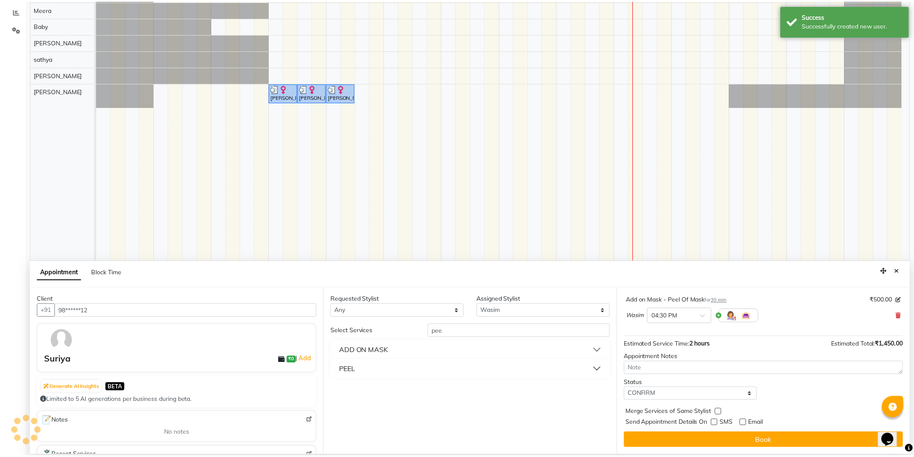
scroll to position [169, 0]
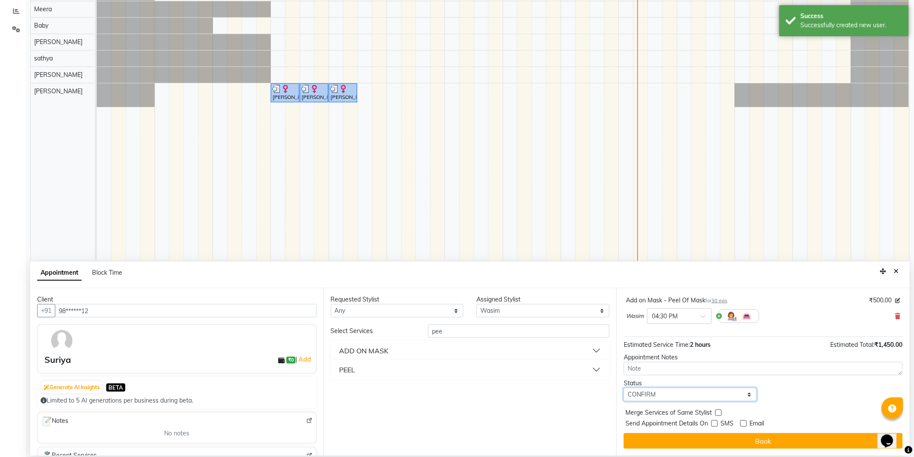
click at [721, 398] on select "Select TENTATIVE CONFIRM CHECK-IN UPCOMING" at bounding box center [690, 394] width 133 height 13
select select "check-in"
click at [624, 388] on select "Select TENTATIVE CONFIRM CHECK-IN UPCOMING" at bounding box center [690, 394] width 133 height 13
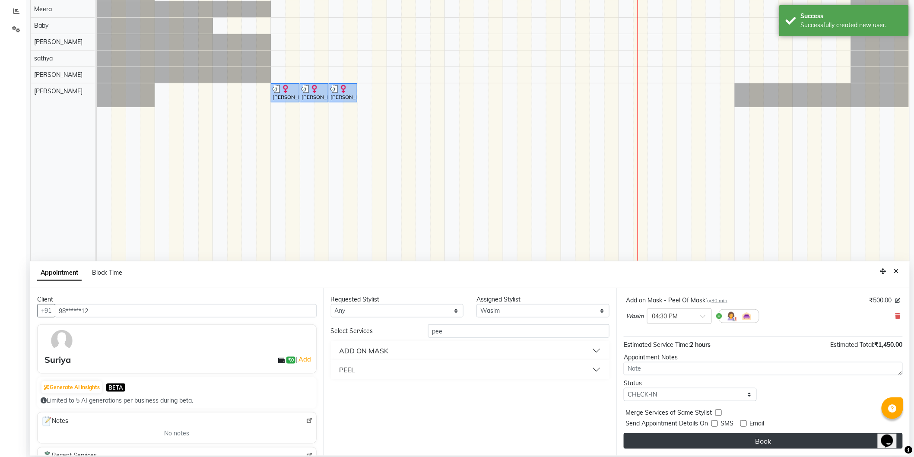
click at [707, 439] on button "Book" at bounding box center [763, 441] width 279 height 16
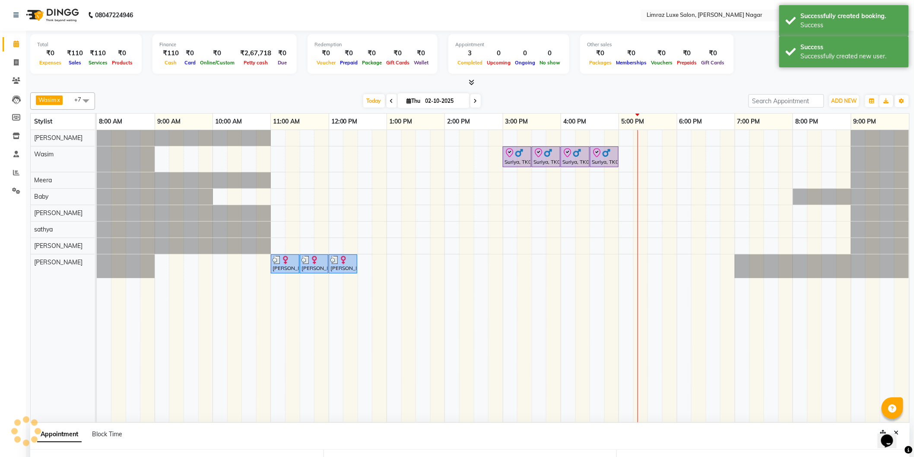
scroll to position [0, 0]
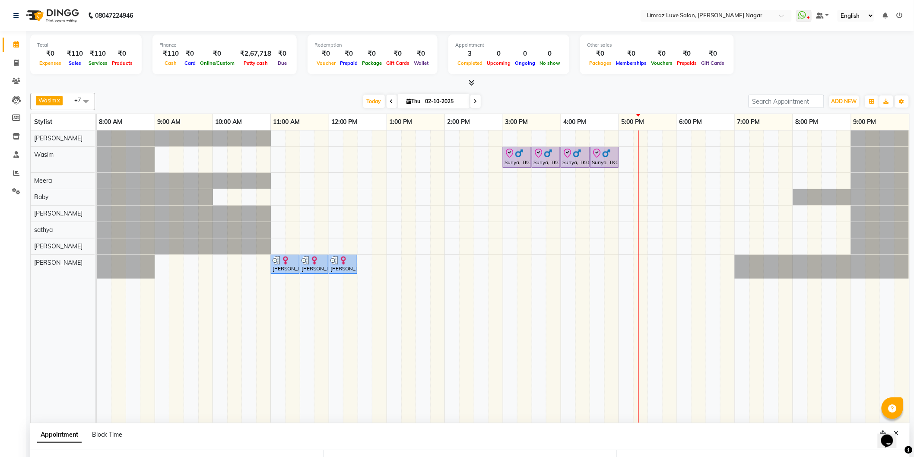
click at [623, 156] on div "Suriya, TK02, 03:00 PM-03:30 PM, Styling - Top (Men) Suriya, TK02, 03:30 PM-04:…" at bounding box center [503, 276] width 813 height 293
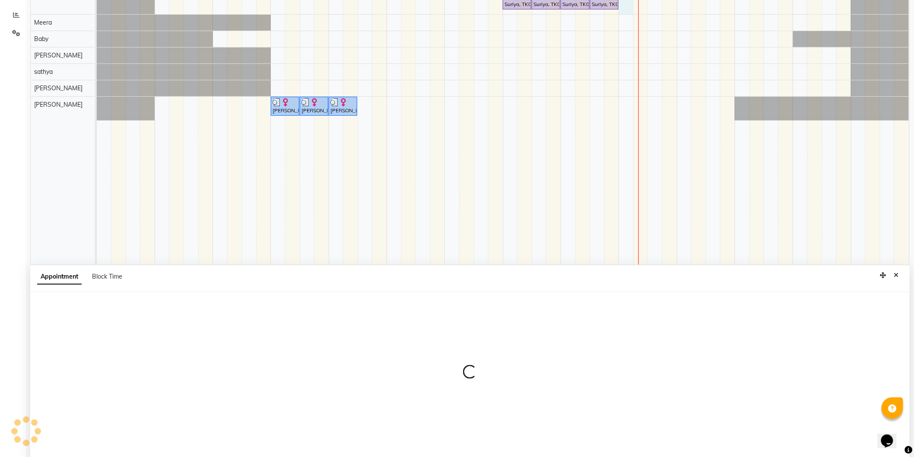
scroll to position [162, 0]
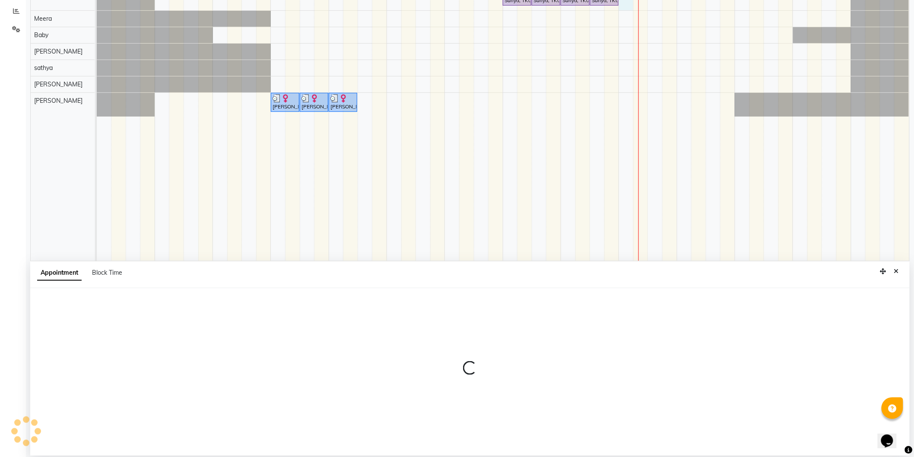
select select "74165"
select select "1020"
select select "tentative"
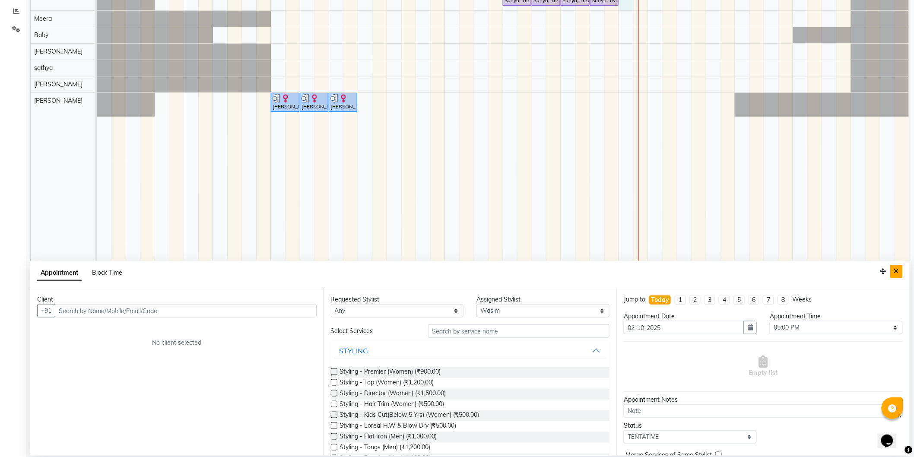
click at [897, 268] on button "Close" at bounding box center [897, 271] width 13 height 13
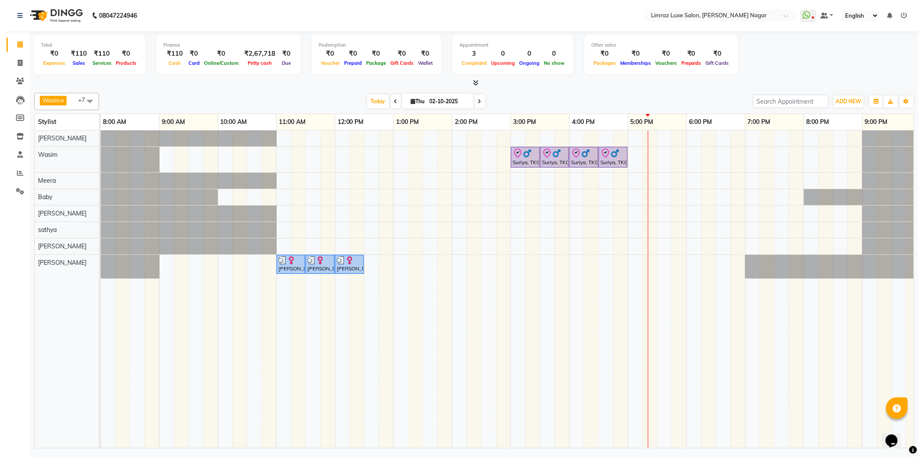
scroll to position [0, 0]
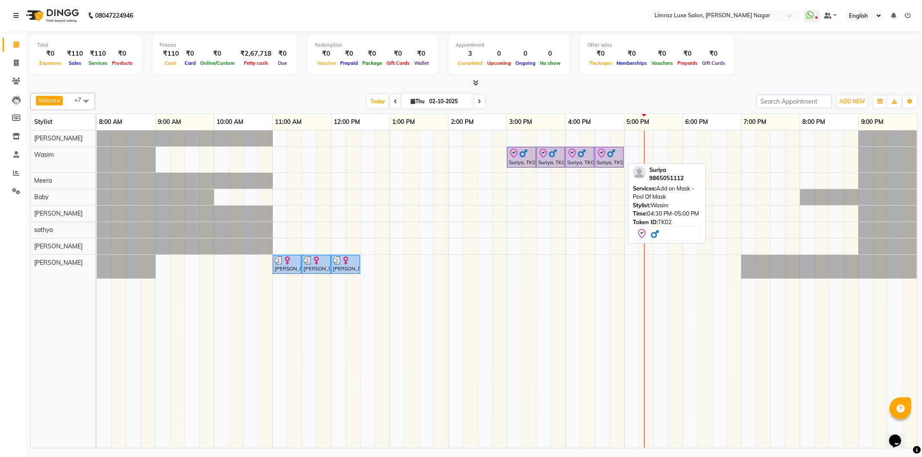
click at [614, 162] on div "Suriya, TK02, 04:30 PM-05:00 PM, Add on Mask - Peel Of Mask" at bounding box center [608, 157] width 27 height 18
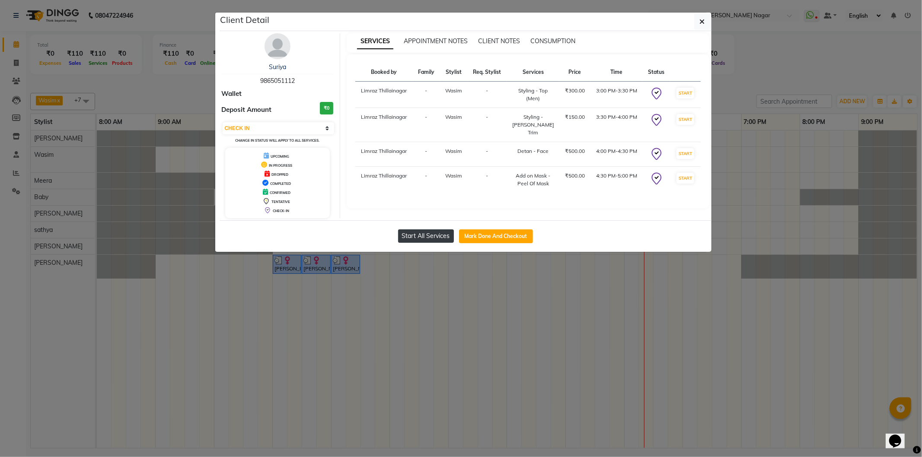
click at [440, 243] on button "Start All Services" at bounding box center [426, 235] width 56 height 13
select select "1"
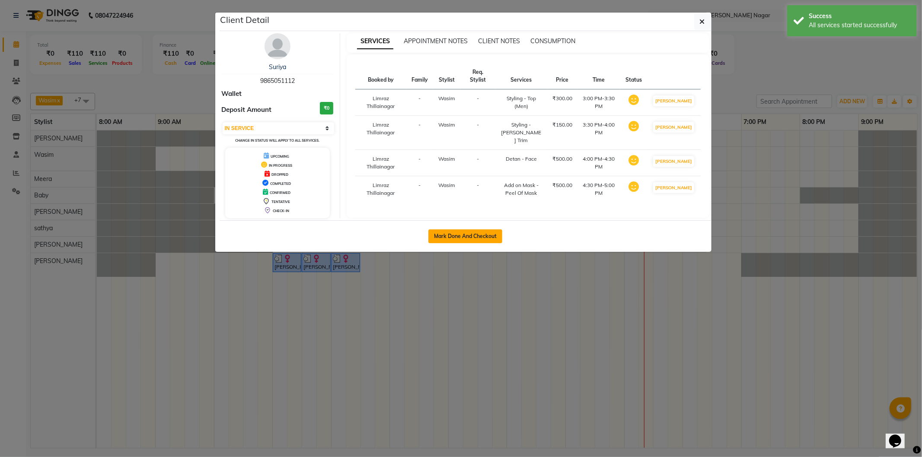
click at [491, 243] on button "Mark Done And Checkout" at bounding box center [465, 236] width 74 height 14
select select "service"
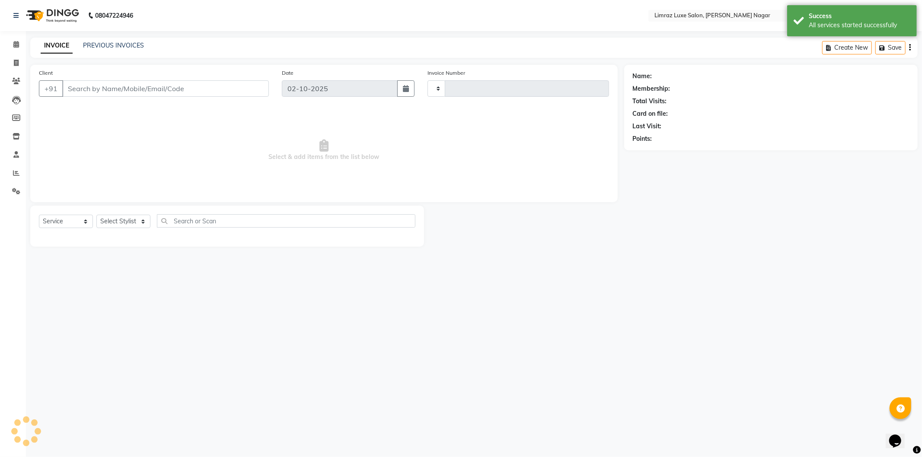
type input "0541"
select select "7280"
type input "98******12"
select select "74165"
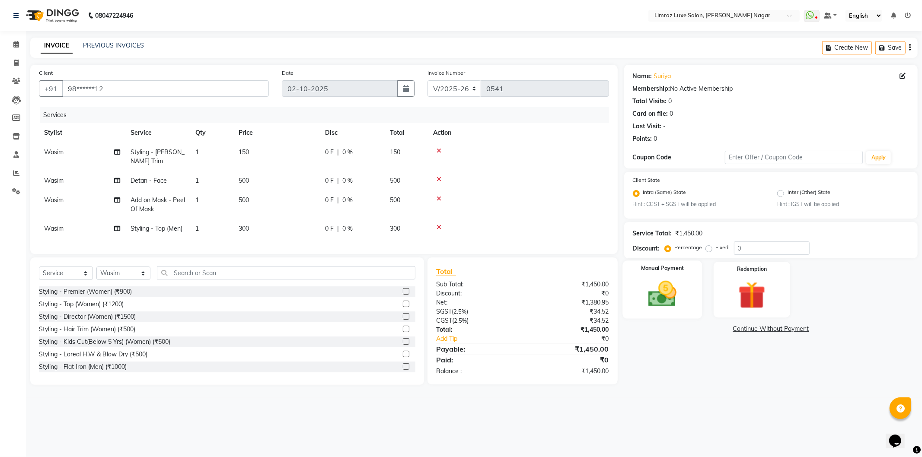
click at [634, 278] on div "Manual Payment" at bounding box center [662, 290] width 80 height 58
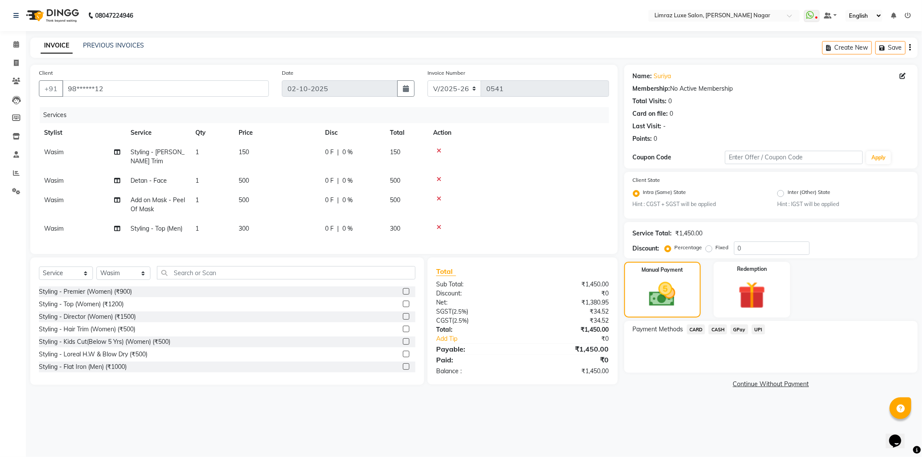
click at [744, 329] on span "GPay" at bounding box center [739, 329] width 18 height 10
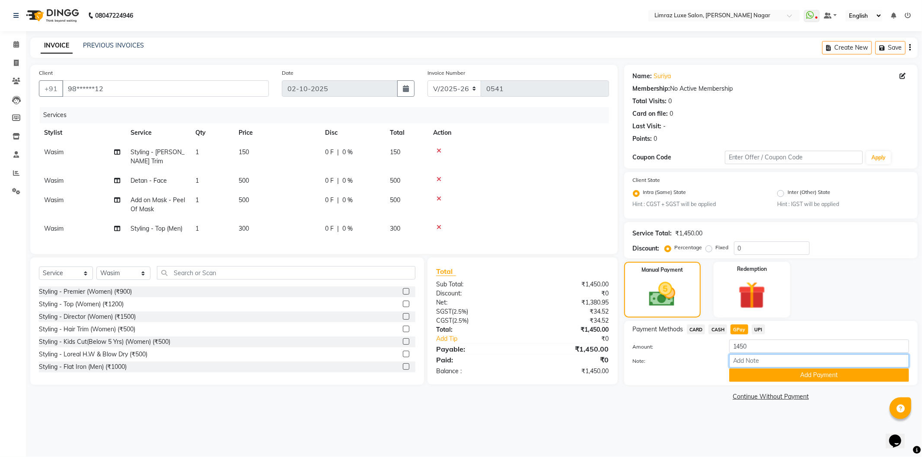
click at [780, 361] on input "Note:" at bounding box center [819, 360] width 180 height 13
type input "gpay mam"
click at [779, 372] on button "Add Payment" at bounding box center [819, 375] width 180 height 13
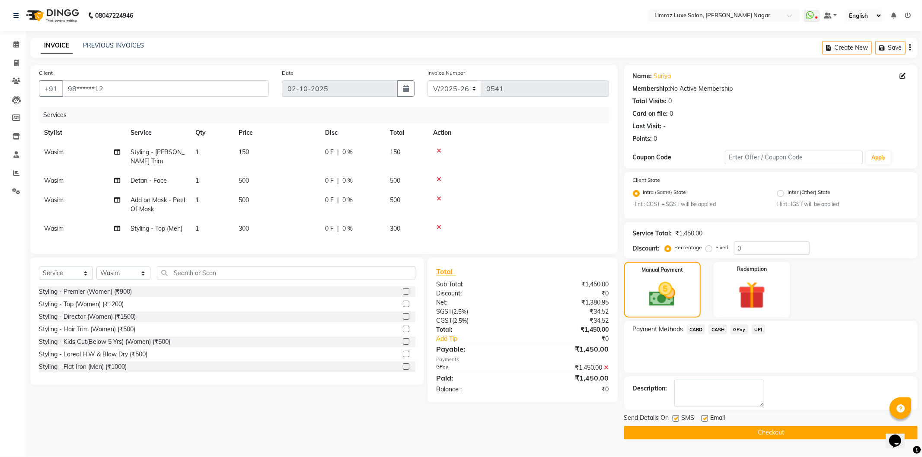
click at [701, 419] on label at bounding box center [704, 418] width 6 height 6
click at [701, 419] on input "checkbox" at bounding box center [704, 419] width 6 height 6
checkbox input "false"
click at [671, 417] on div "Send Details On SMS Email" at bounding box center [770, 419] width 293 height 11
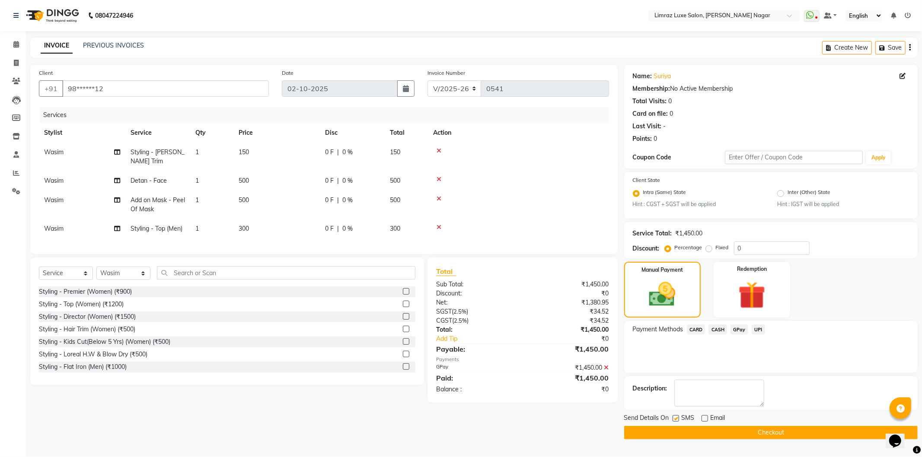
click at [676, 417] on label at bounding box center [675, 418] width 6 height 6
click at [676, 417] on input "checkbox" at bounding box center [675, 419] width 6 height 6
checkbox input "false"
click at [710, 433] on button "Checkout" at bounding box center [770, 432] width 293 height 13
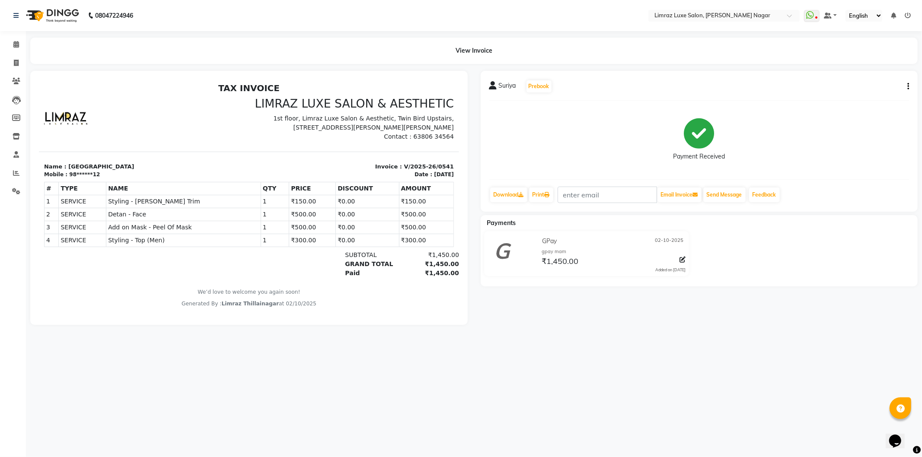
click at [70, 10] on img at bounding box center [51, 15] width 59 height 24
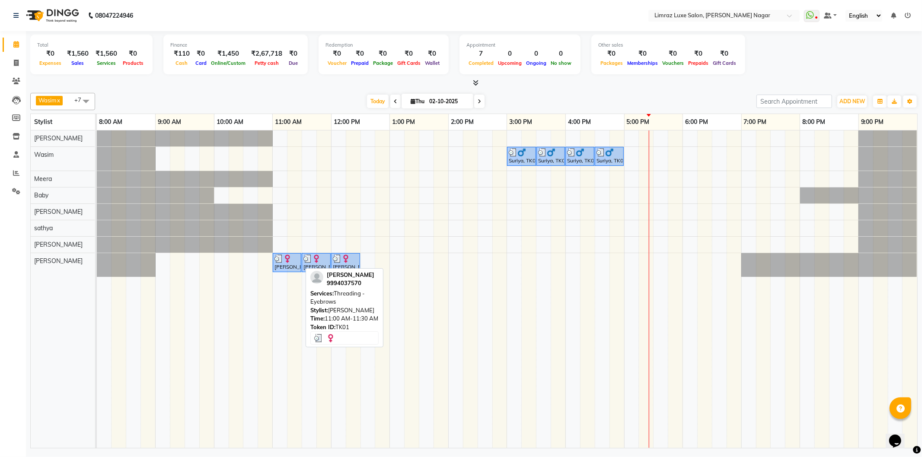
click at [293, 262] on div at bounding box center [286, 258] width 25 height 9
select select "3"
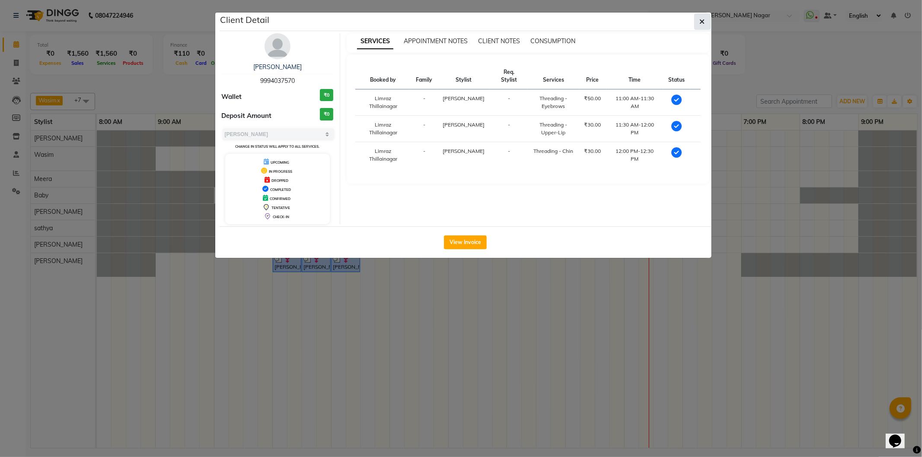
click at [703, 19] on icon "button" at bounding box center [702, 21] width 5 height 7
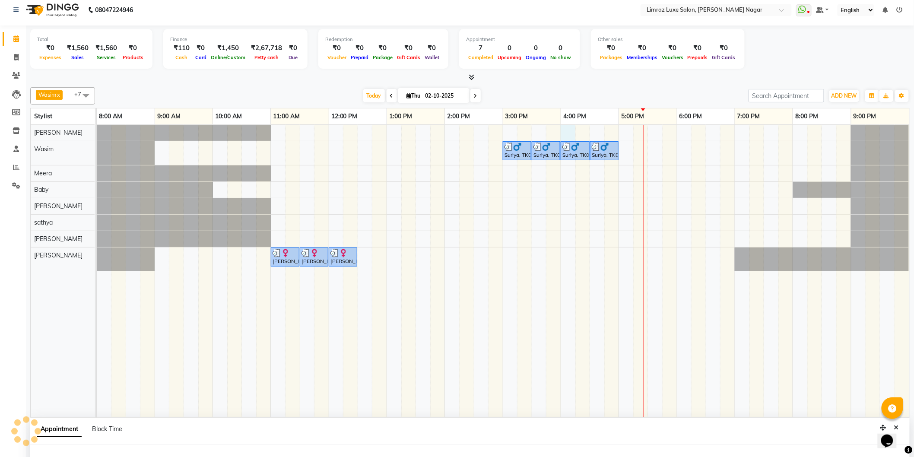
select select "76495"
select select "960"
select select "tentative"
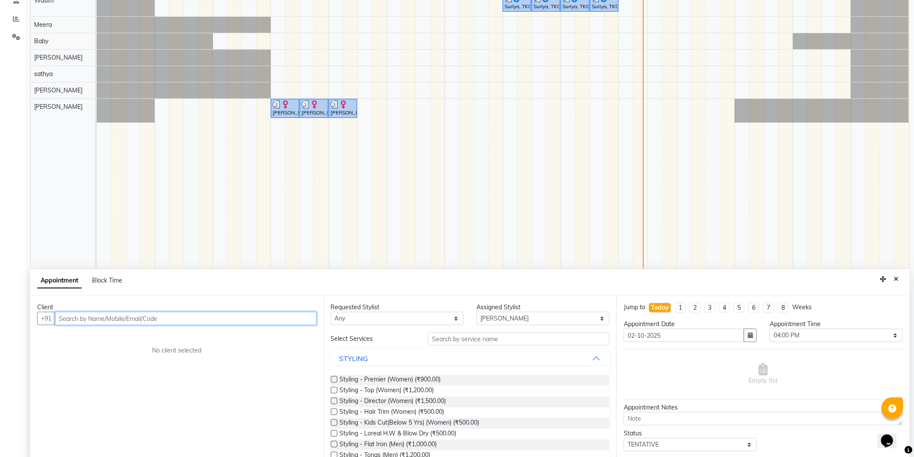
scroll to position [162, 0]
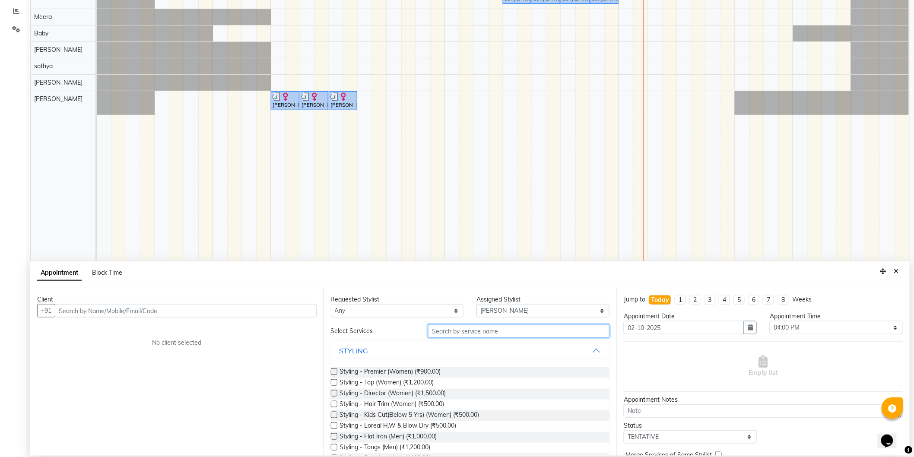
click at [481, 330] on input "text" at bounding box center [518, 330] width 181 height 13
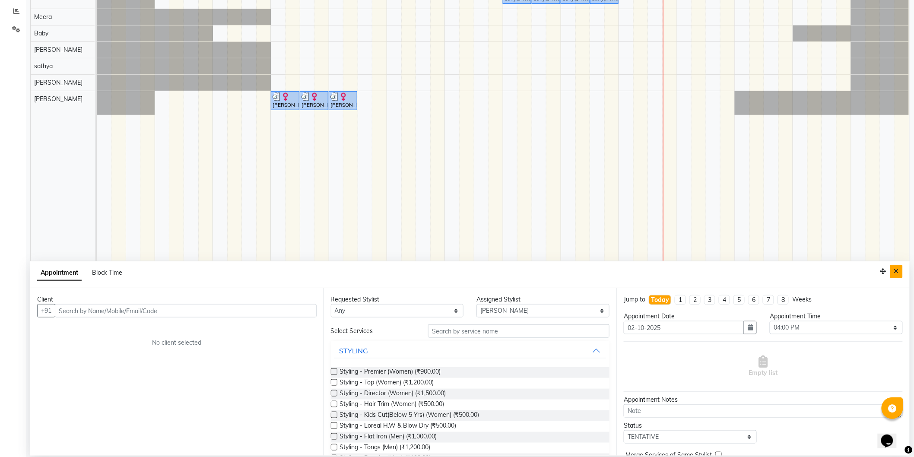
click at [898, 269] on icon "Close" at bounding box center [896, 271] width 5 height 6
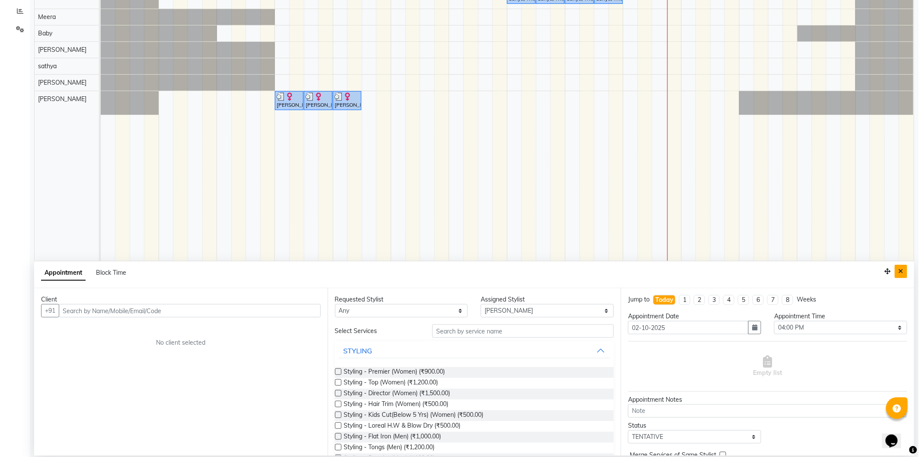
scroll to position [0, 0]
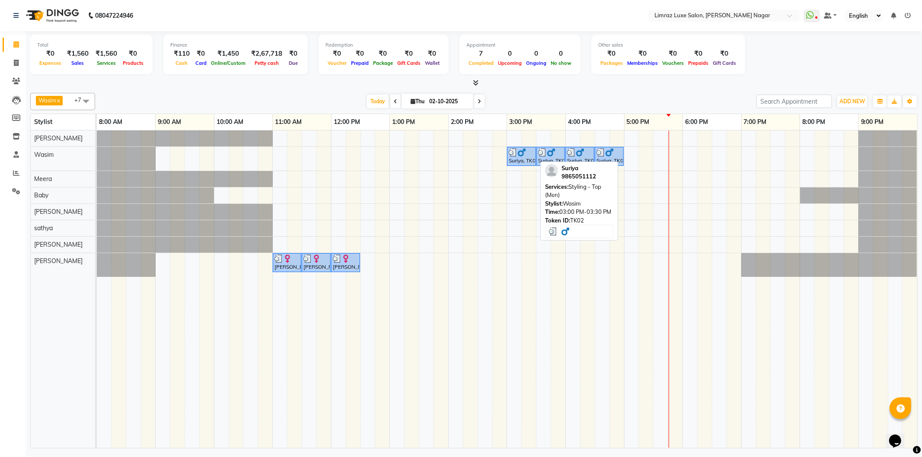
click at [525, 162] on div "Suriya, TK02, 03:00 PM-03:30 PM, Styling - Top (Men)" at bounding box center [521, 156] width 27 height 16
select select "3"
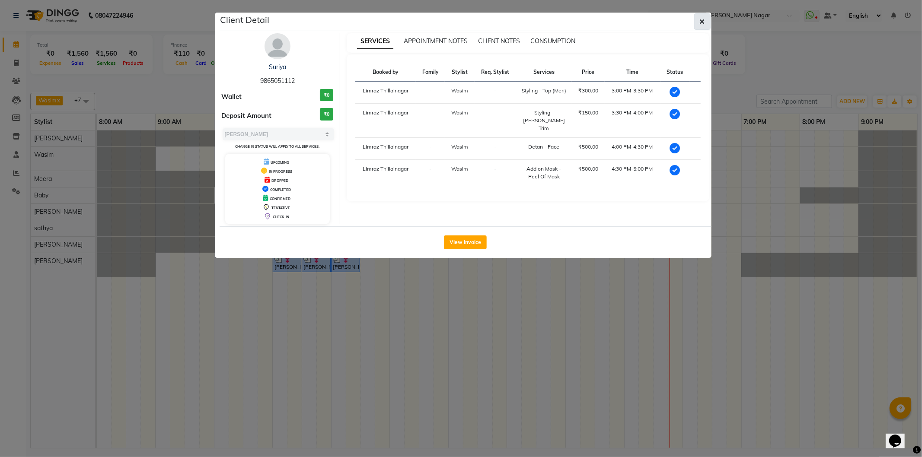
click at [709, 17] on button "button" at bounding box center [702, 21] width 16 height 16
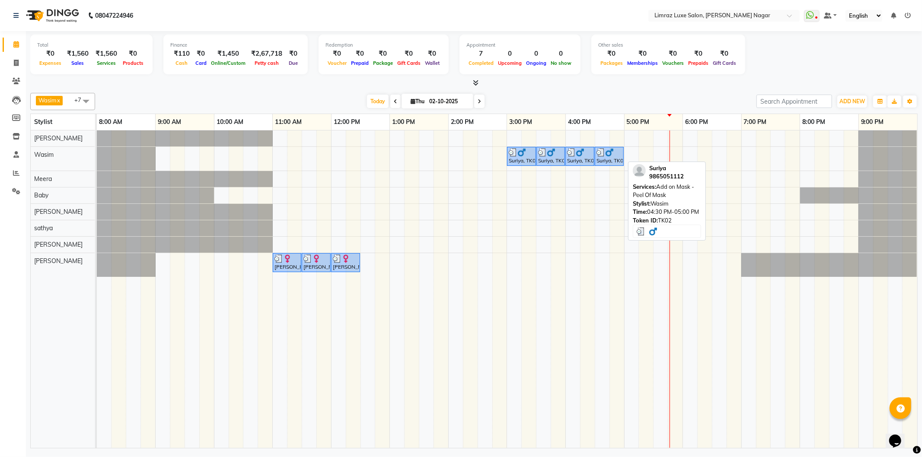
click at [613, 152] on img at bounding box center [609, 152] width 9 height 9
select select "3"
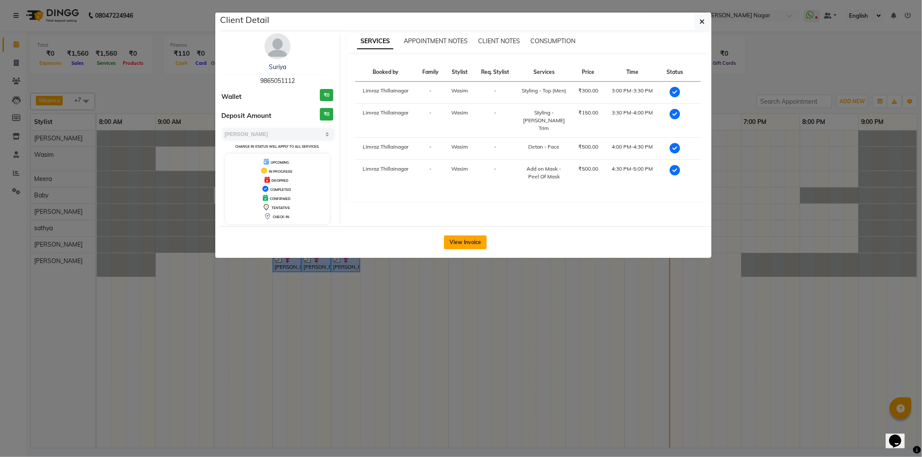
click at [479, 243] on button "View Invoice" at bounding box center [465, 242] width 43 height 14
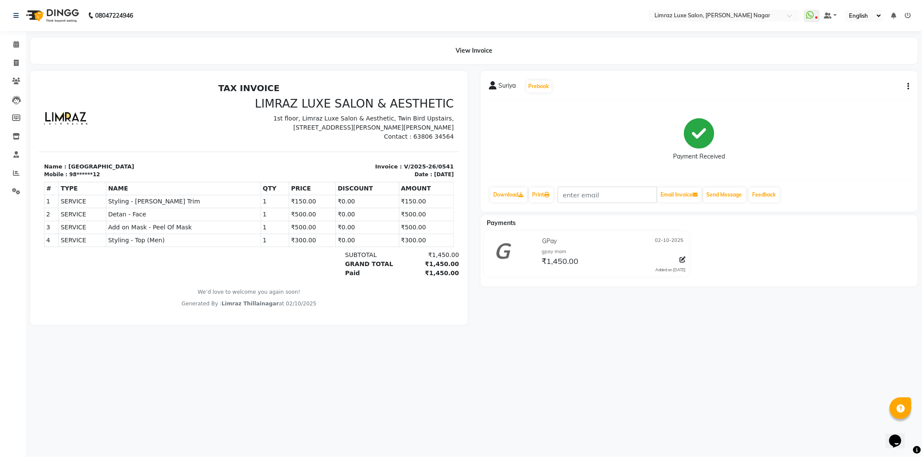
click at [62, 7] on img at bounding box center [51, 15] width 59 height 24
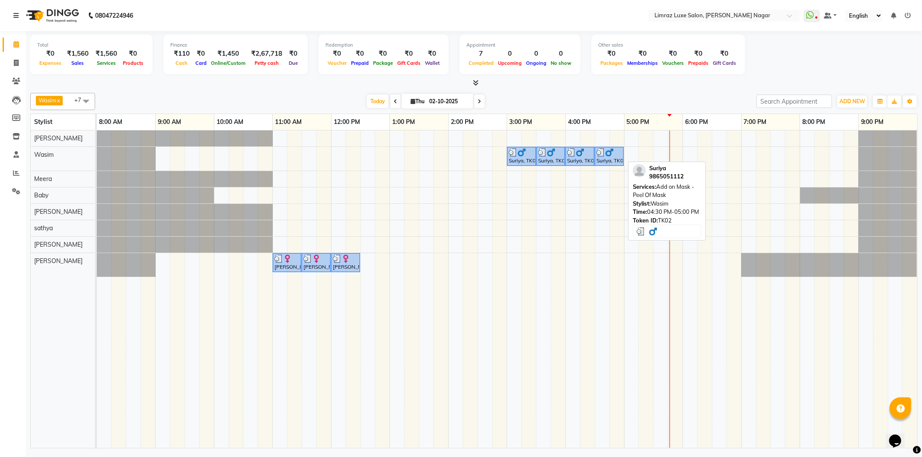
click at [595, 160] on link "Suriya, TK02, 04:30 PM-05:00 PM, Add on Mask - Peel Of Mask" at bounding box center [609, 156] width 29 height 19
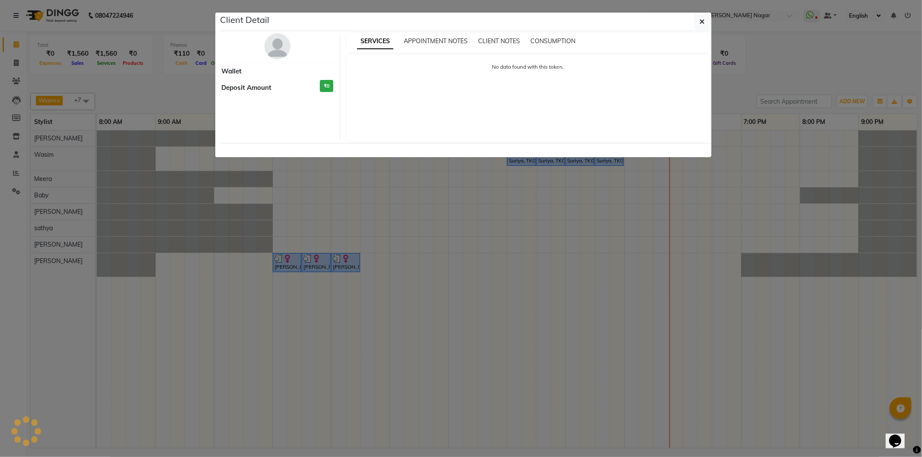
select select "3"
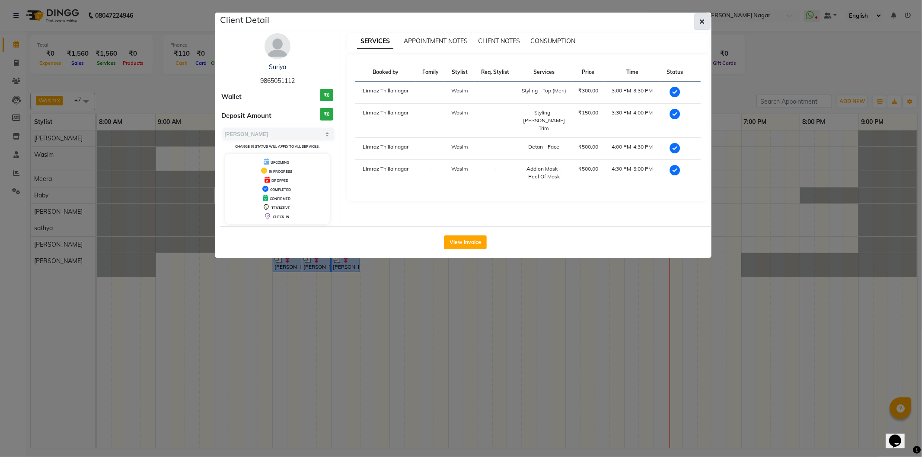
click at [696, 29] on button "button" at bounding box center [702, 21] width 16 height 16
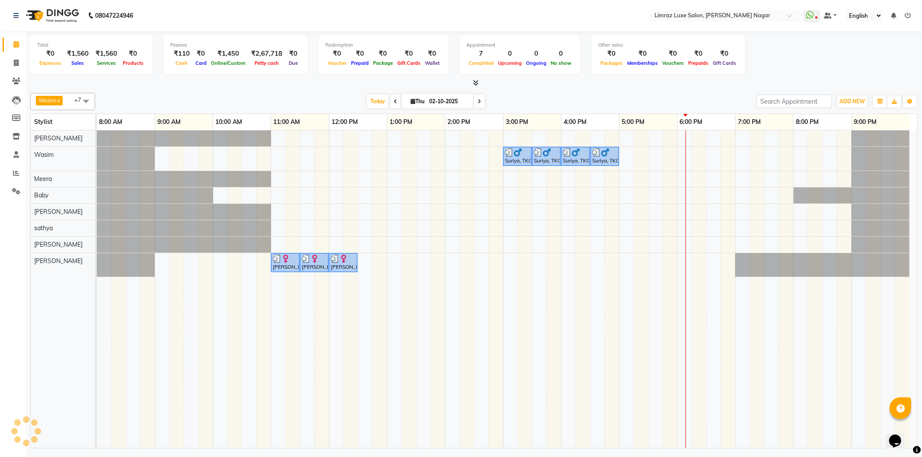
click at [921, 55] on div "Total ₹0 Expenses ₹1,560 Sales ₹1,560 Services ₹0 Products Finance ₹110 Cash ₹0…" at bounding box center [474, 241] width 896 height 420
click at [576, 407] on td at bounding box center [583, 289] width 15 height 318
drag, startPoint x: 574, startPoint y: 407, endPoint x: 471, endPoint y: 391, distance: 104.0
click at [471, 391] on td at bounding box center [466, 289] width 15 height 318
drag, startPoint x: 461, startPoint y: 372, endPoint x: 303, endPoint y: 347, distance: 159.3
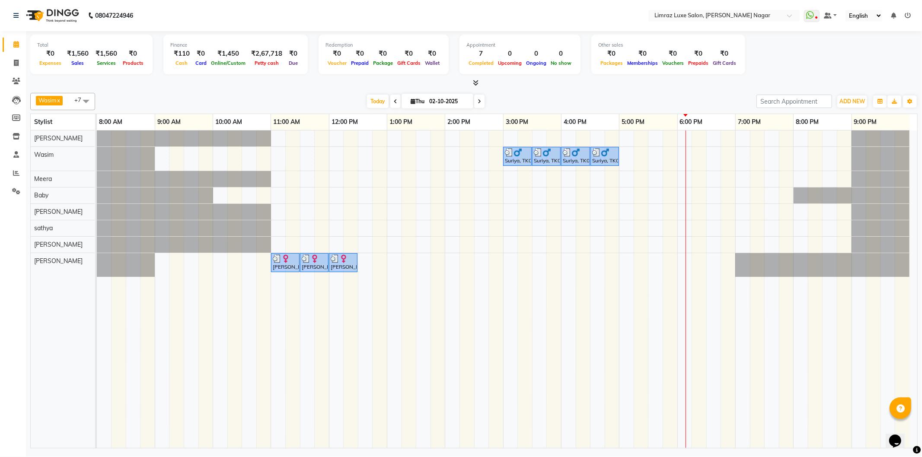
click at [303, 347] on td at bounding box center [307, 289] width 15 height 318
drag, startPoint x: 493, startPoint y: 311, endPoint x: 533, endPoint y: 356, distance: 60.3
click at [533, 356] on tr at bounding box center [503, 289] width 813 height 318
drag, startPoint x: 538, startPoint y: 354, endPoint x: 537, endPoint y: 373, distance: 19.1
click at [538, 353] on td at bounding box center [539, 289] width 15 height 318
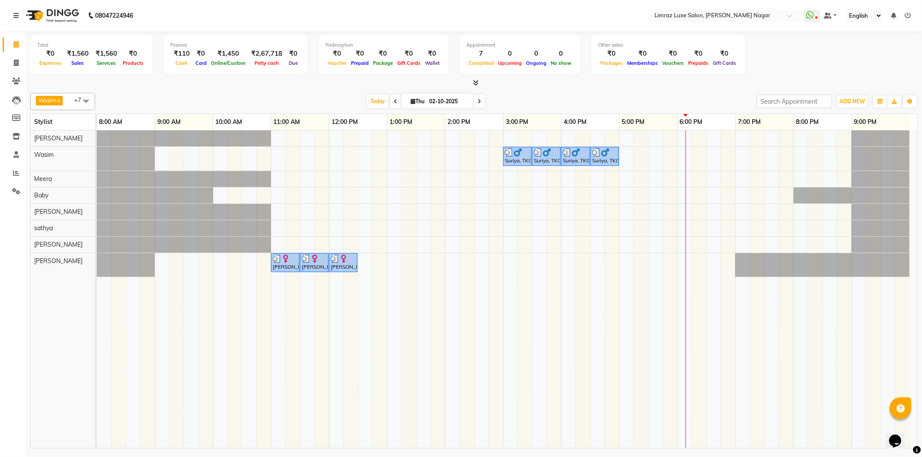
click at [534, 370] on td at bounding box center [539, 289] width 15 height 318
click at [543, 348] on td at bounding box center [539, 289] width 15 height 318
click at [568, 337] on td at bounding box center [568, 289] width 15 height 318
drag, startPoint x: 568, startPoint y: 337, endPoint x: 570, endPoint y: 330, distance: 7.7
click at [568, 337] on td at bounding box center [568, 289] width 15 height 318
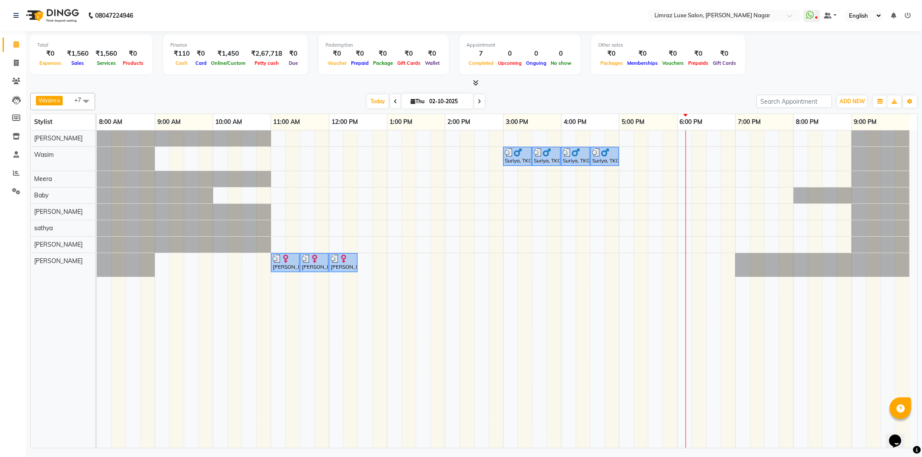
click at [575, 321] on td at bounding box center [568, 289] width 15 height 318
drag, startPoint x: 574, startPoint y: 321, endPoint x: 567, endPoint y: 334, distance: 14.5
click at [573, 321] on td at bounding box center [568, 289] width 15 height 318
drag, startPoint x: 567, startPoint y: 334, endPoint x: 565, endPoint y: 338, distance: 4.7
drag, startPoint x: 565, startPoint y: 338, endPoint x: 487, endPoint y: 353, distance: 79.7
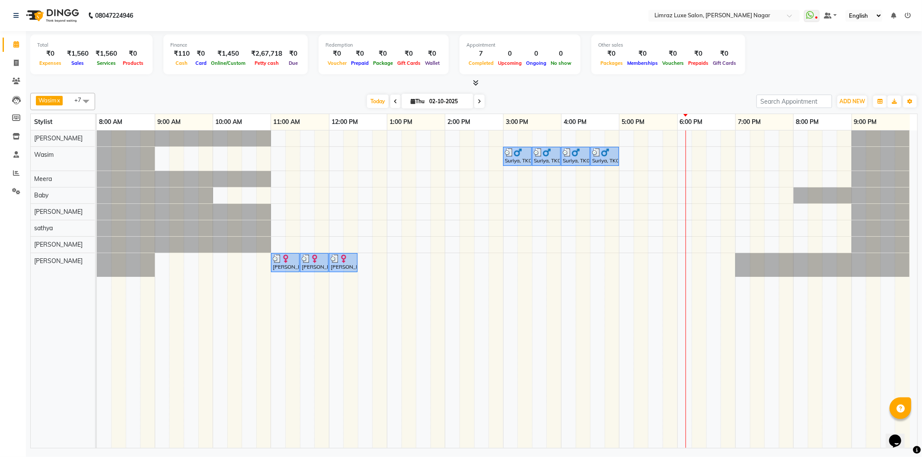
click at [535, 345] on td at bounding box center [539, 289] width 15 height 318
drag, startPoint x: 519, startPoint y: 158, endPoint x: 519, endPoint y: 183, distance: 24.6
click at [519, 183] on div "Suriya, TK02, 03:00 PM-03:30 PM, Styling - Top (Men) Suriya, TK02, 03:30 PM-04:…" at bounding box center [507, 289] width 820 height 318
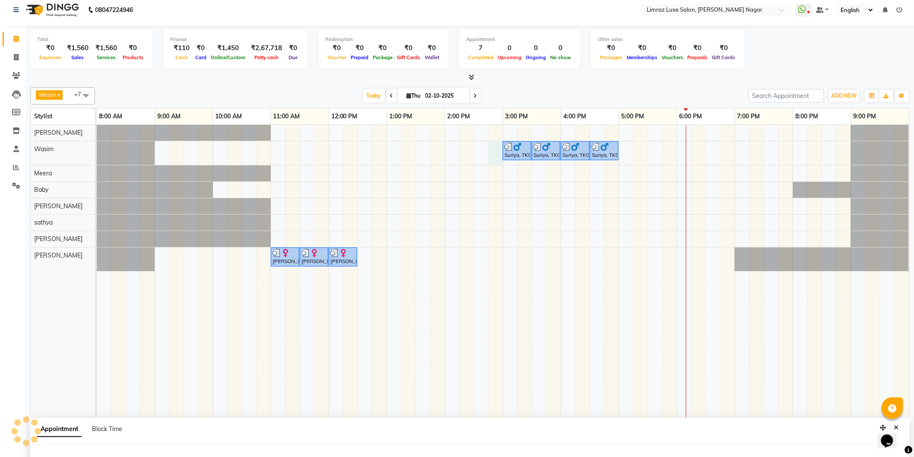
select select "74165"
select select "tentative"
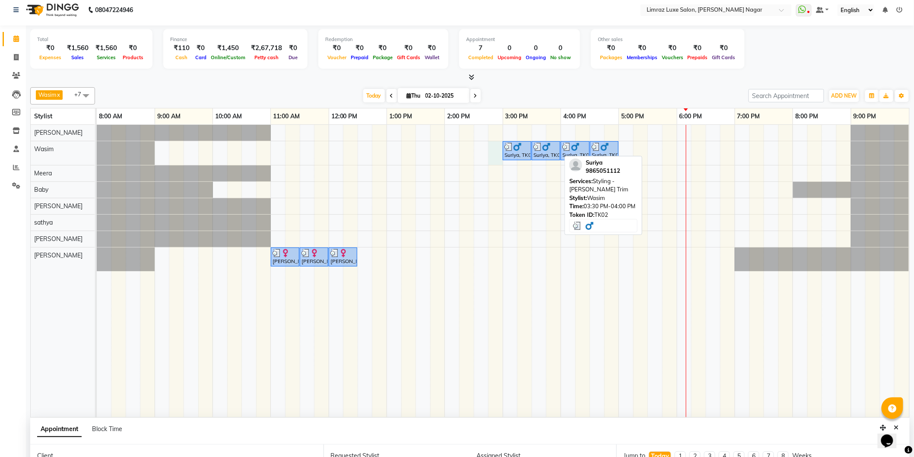
select select "885"
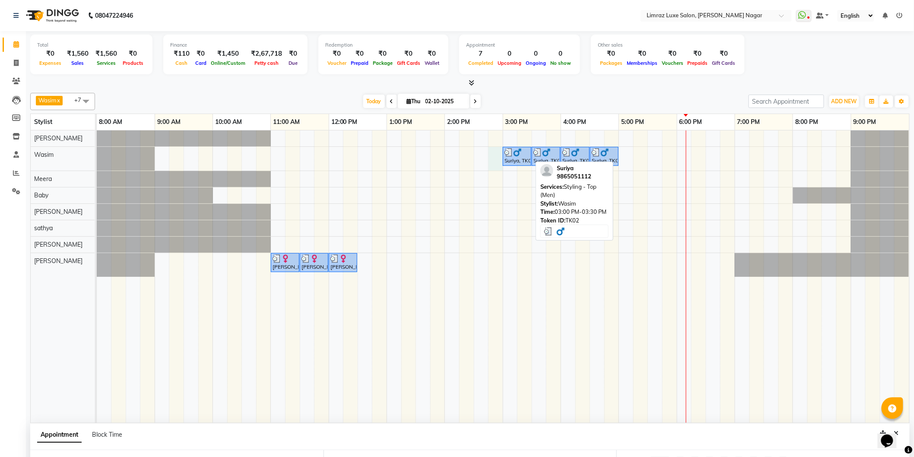
click at [523, 158] on div "Suriya, TK02, 03:00 PM-03:30 PM, Styling - Top (Men)" at bounding box center [517, 156] width 27 height 16
select select "3"
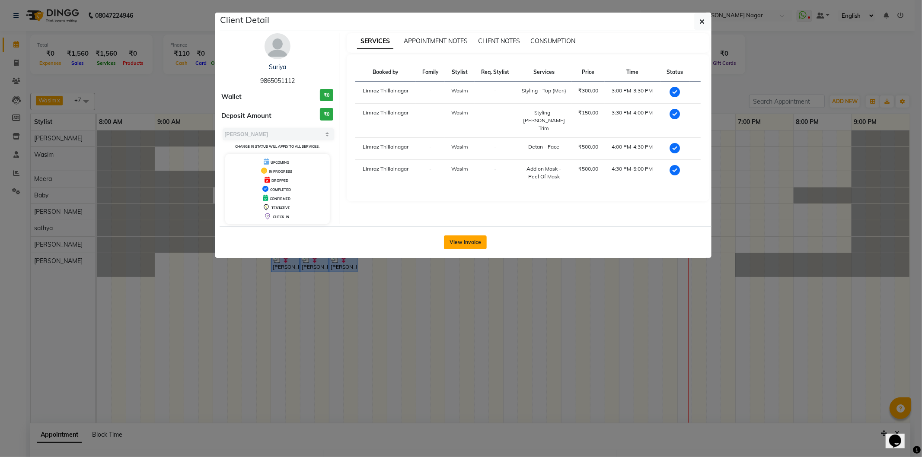
click at [456, 239] on button "View Invoice" at bounding box center [465, 242] width 43 height 14
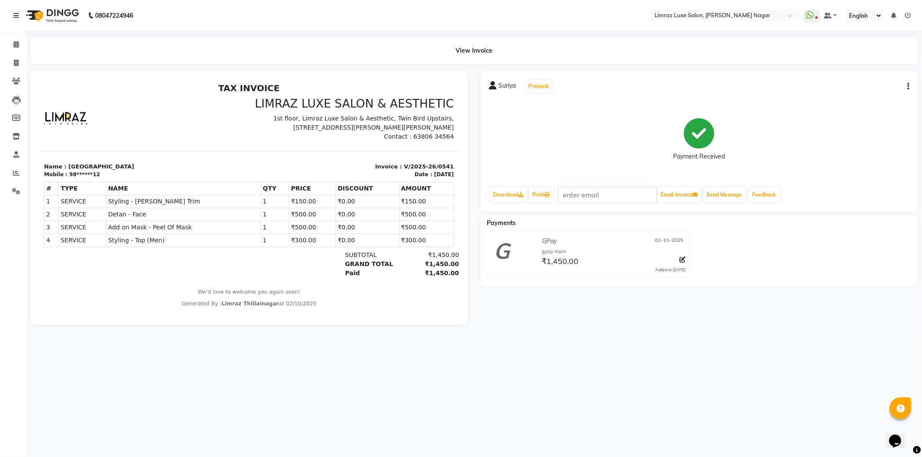
click at [65, 17] on img at bounding box center [51, 15] width 59 height 24
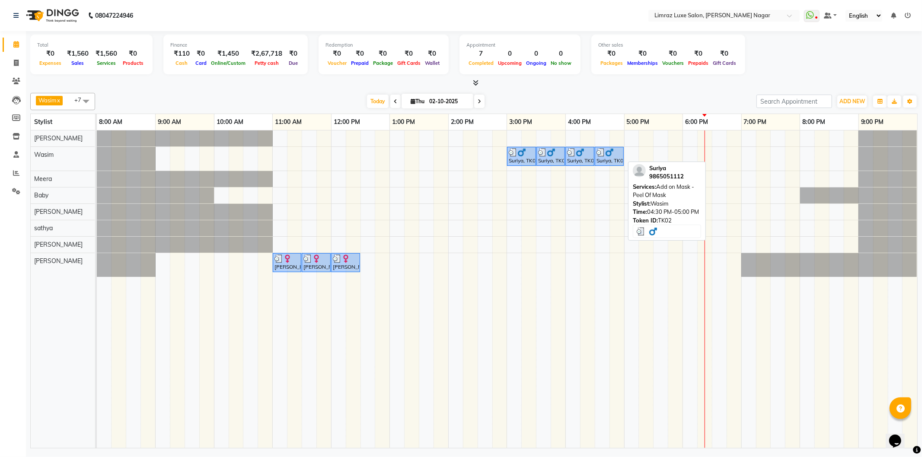
click at [615, 153] on div at bounding box center [608, 152] width 25 height 9
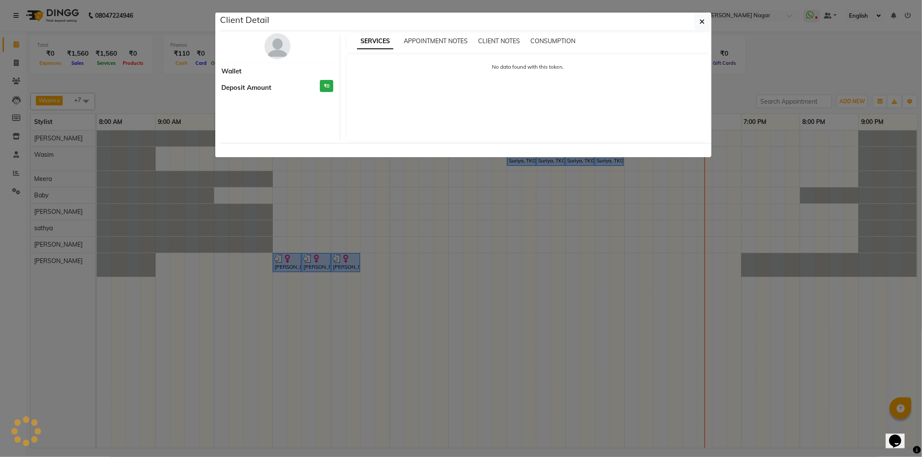
select select "3"
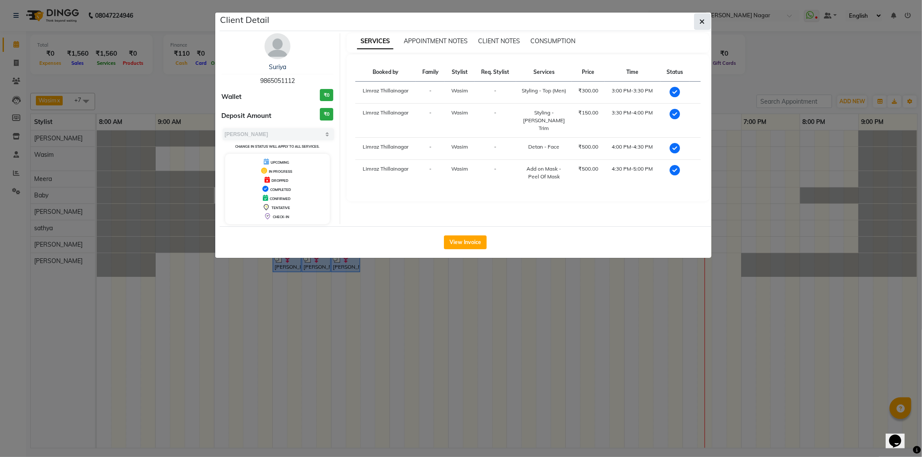
click at [698, 25] on button "button" at bounding box center [702, 21] width 16 height 16
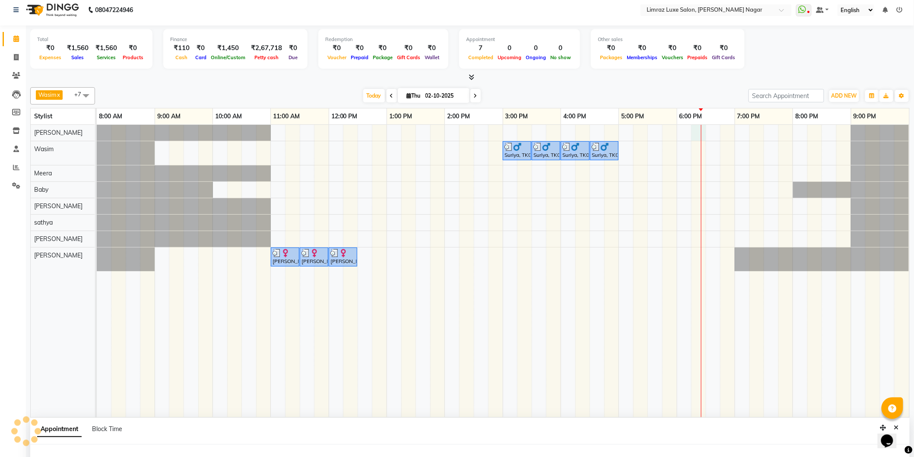
select select "76495"
select select "1095"
select select "tentative"
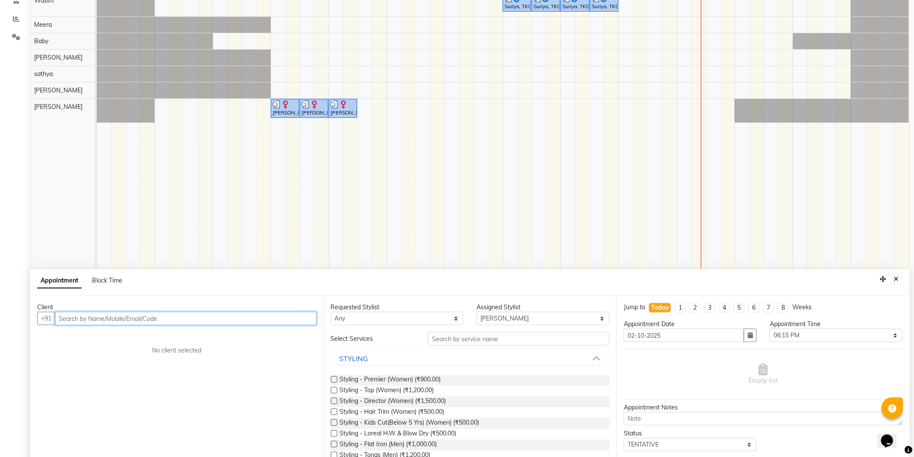
scroll to position [162, 0]
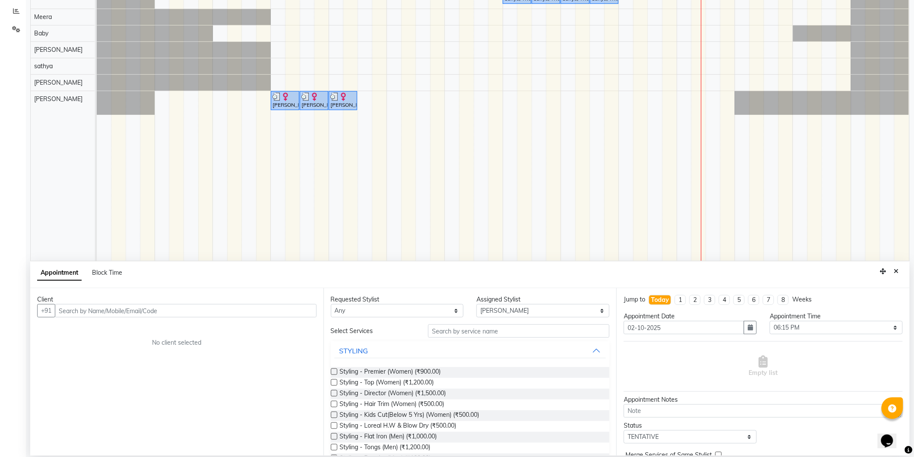
click at [786, 301] on li "8" at bounding box center [783, 300] width 11 height 10
type input "[DATE]"
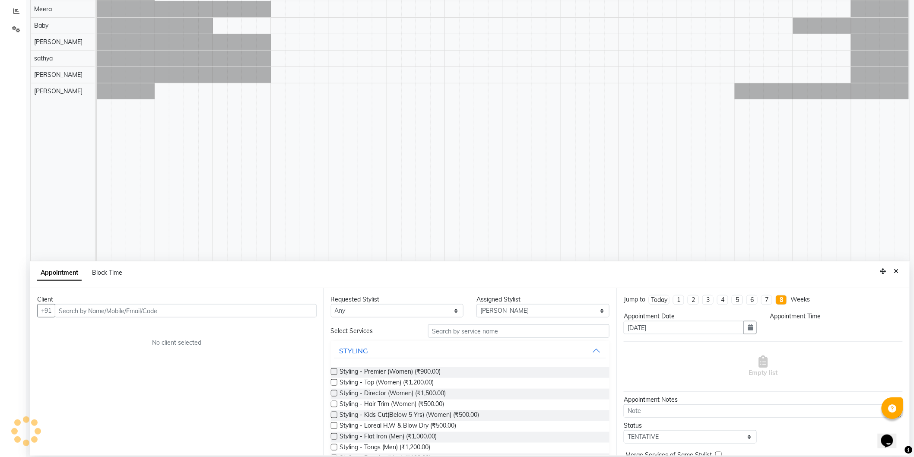
select select "1095"
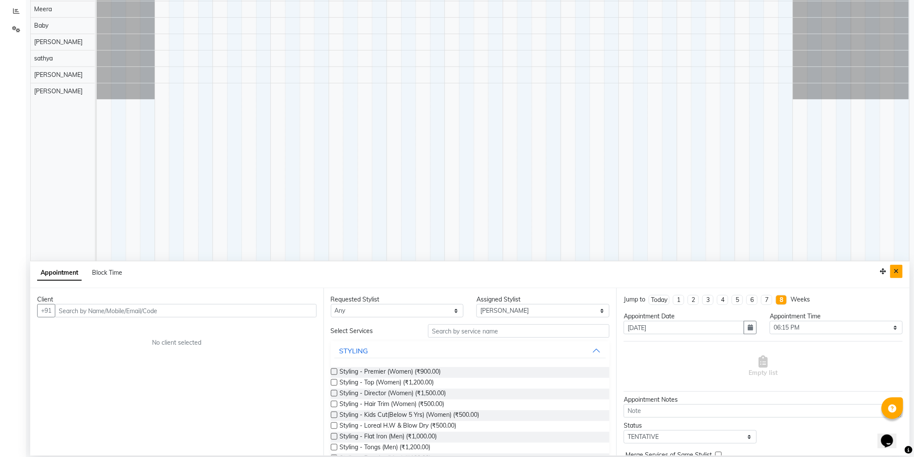
click at [895, 270] on icon "Close" at bounding box center [896, 271] width 5 height 6
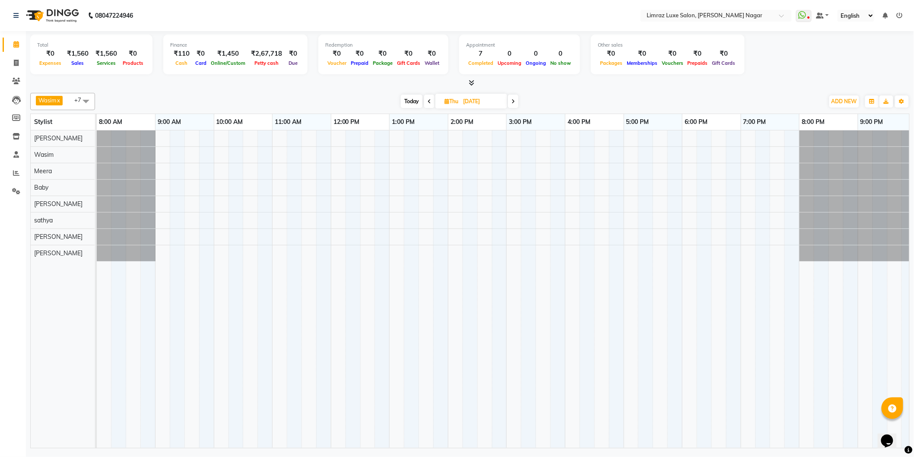
scroll to position [0, 0]
click at [432, 100] on icon at bounding box center [433, 101] width 3 height 5
type input "[DATE]"
click at [477, 101] on input "[DATE]" at bounding box center [486, 101] width 43 height 13
select select "11"
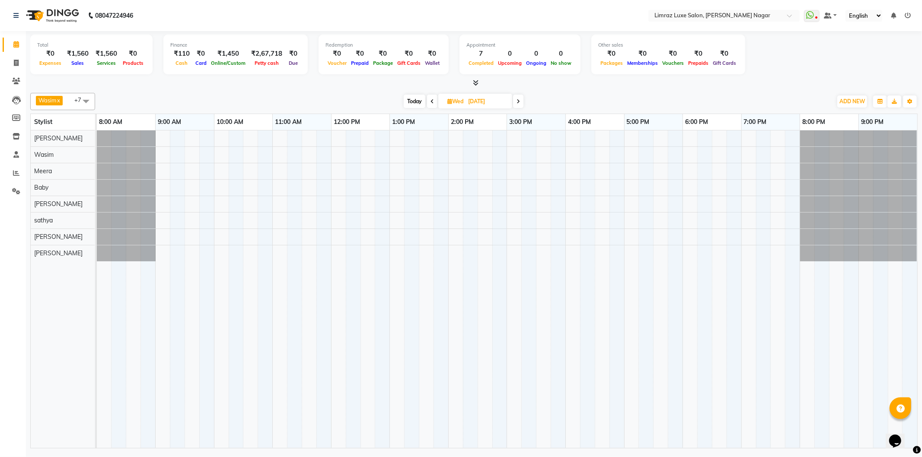
select select "2025"
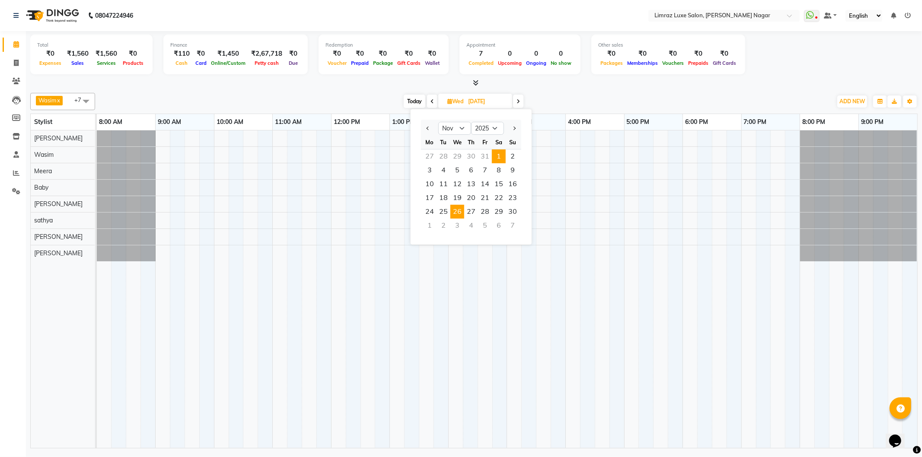
click at [499, 154] on span "1" at bounding box center [499, 157] width 14 height 14
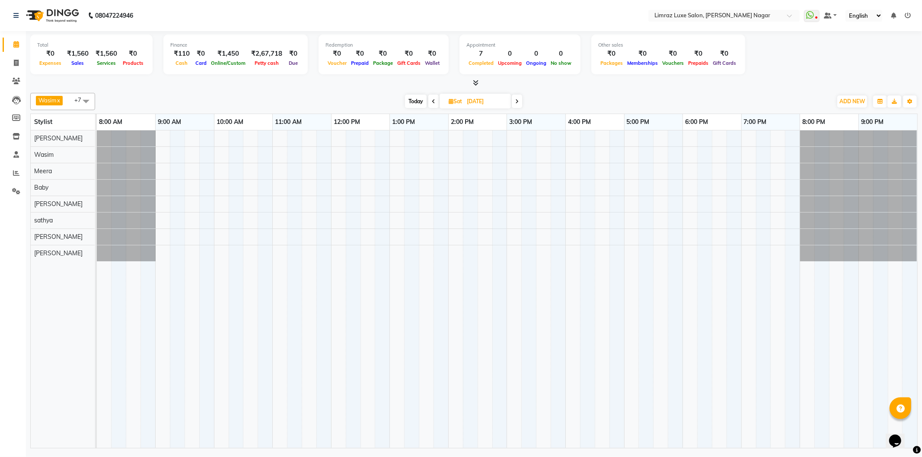
click at [432, 100] on icon at bounding box center [433, 101] width 3 height 5
click at [416, 99] on span "Today" at bounding box center [417, 101] width 22 height 13
type input "02-10-2025"
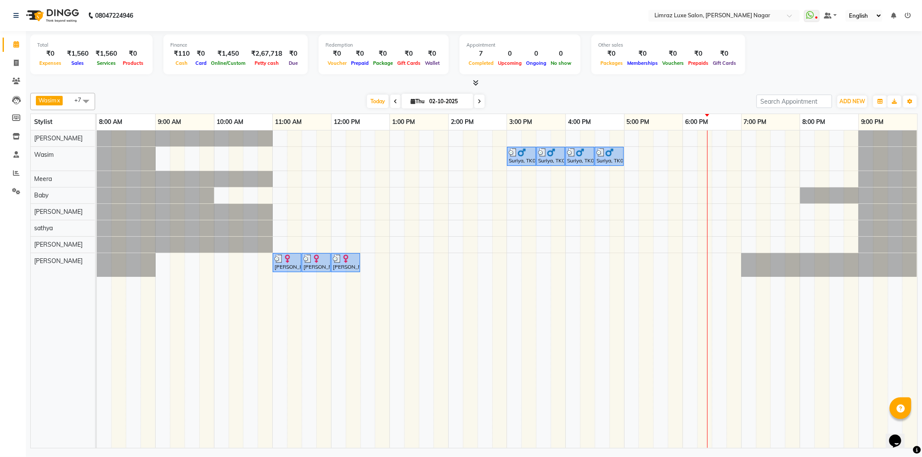
select select "74165"
select select "tentative"
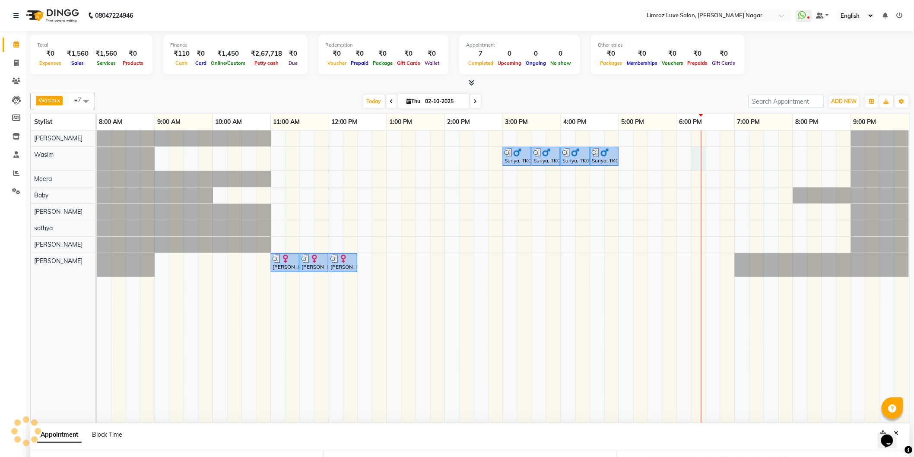
select select "1095"
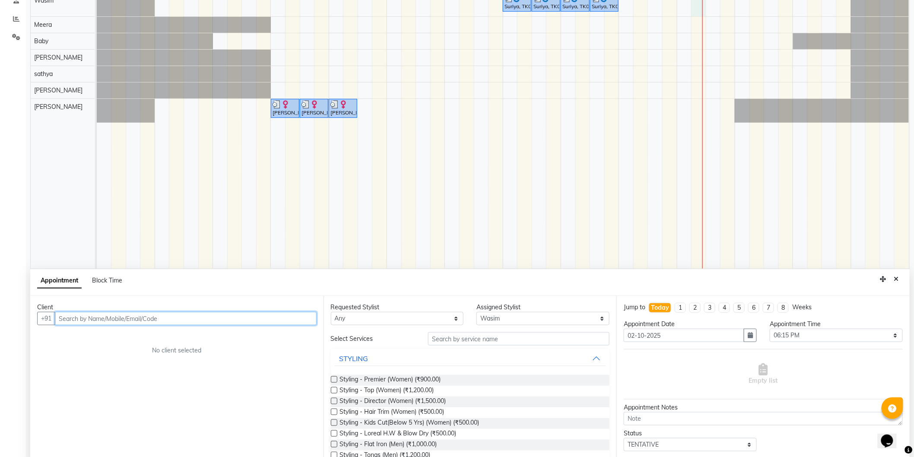
scroll to position [162, 0]
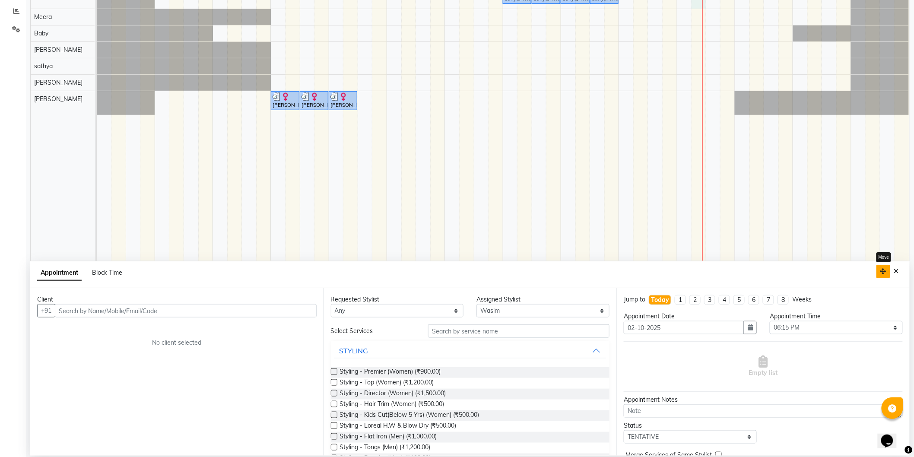
click at [890, 277] on button "button" at bounding box center [884, 271] width 14 height 13
click at [897, 274] on icon "Close" at bounding box center [896, 271] width 5 height 6
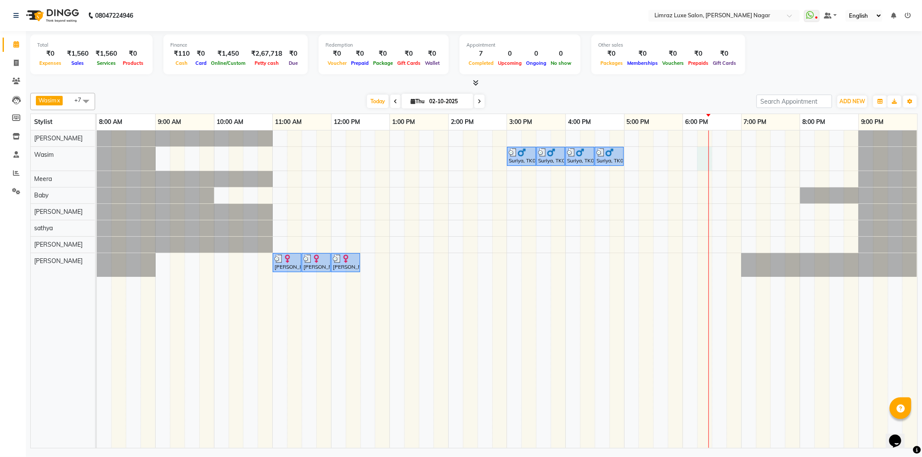
click at [708, 153] on div at bounding box center [708, 289] width 0 height 318
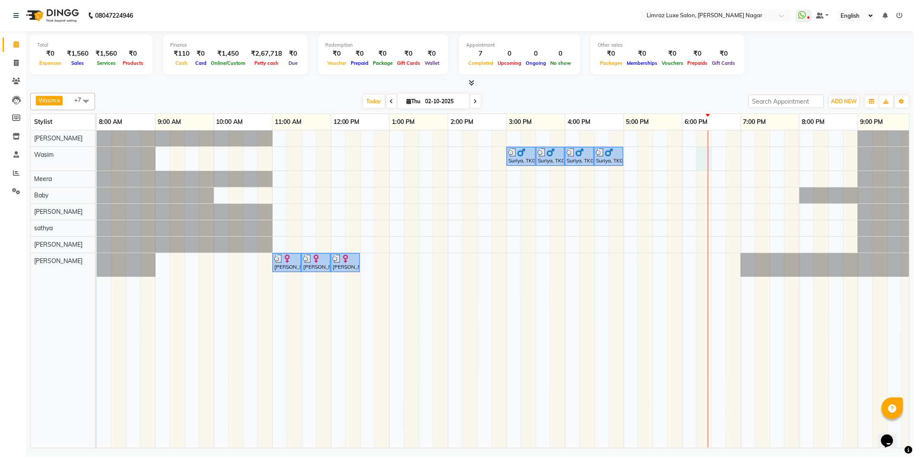
select select "74165"
select select "1095"
select select "tentative"
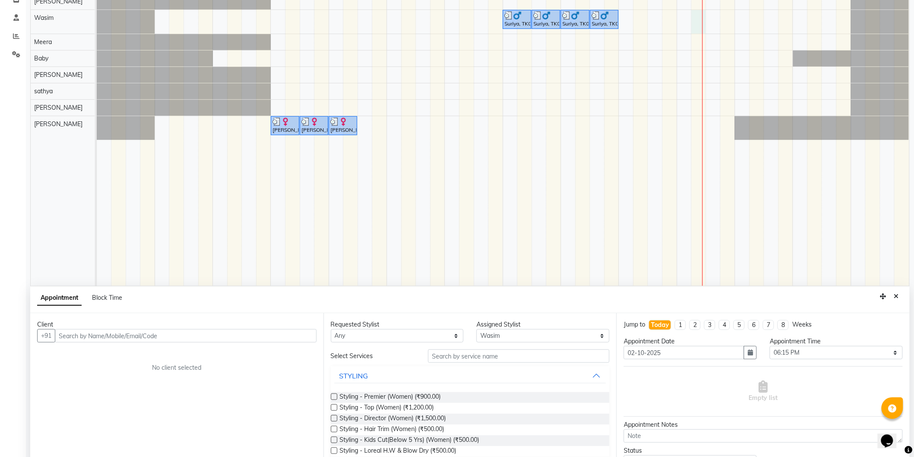
scroll to position [162, 0]
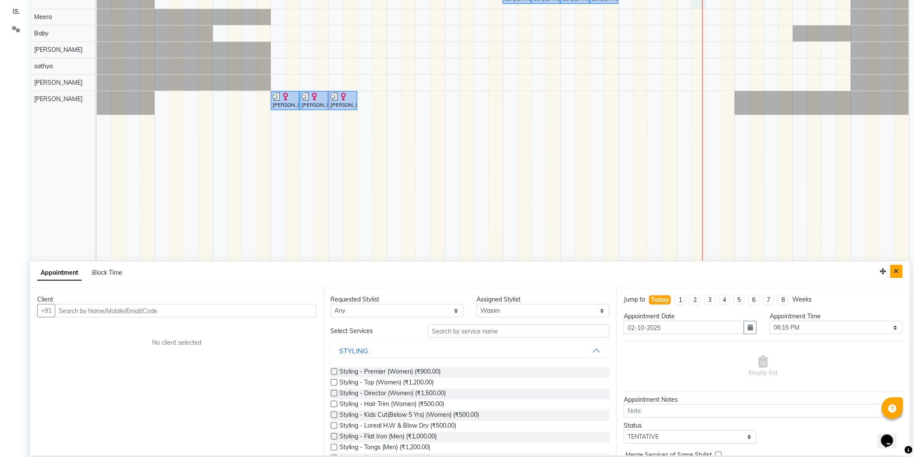
click at [893, 270] on button "Close" at bounding box center [897, 271] width 13 height 13
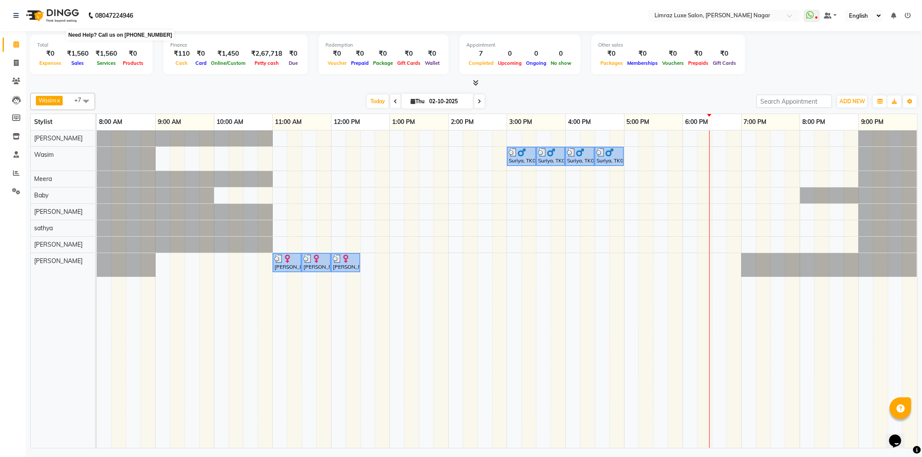
drag, startPoint x: 132, startPoint y: 6, endPoint x: 115, endPoint y: -3, distance: 19.9
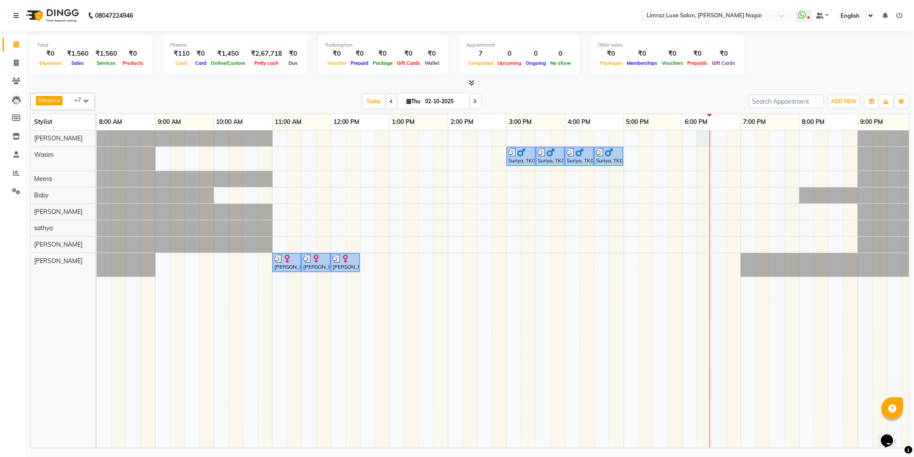
select select "76495"
select select "tentative"
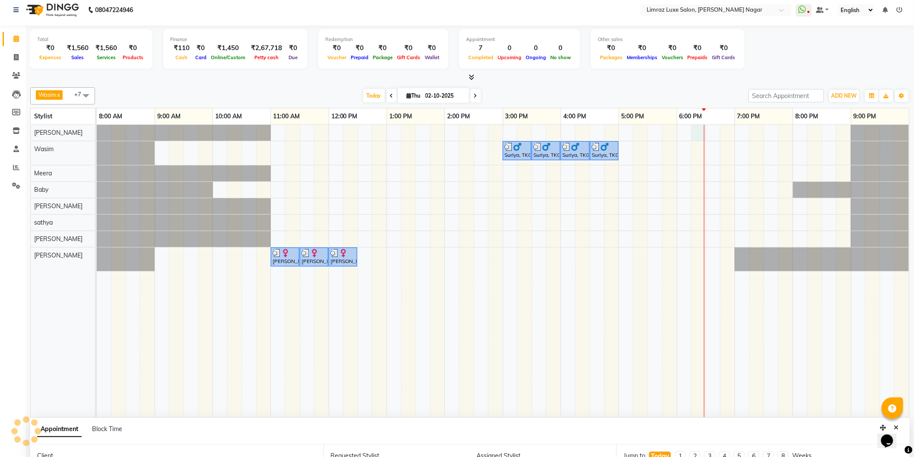
select select "1095"
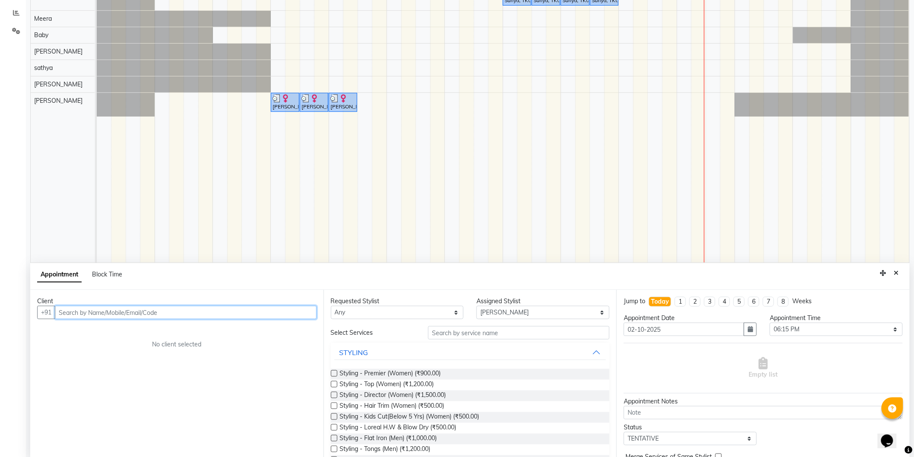
scroll to position [162, 0]
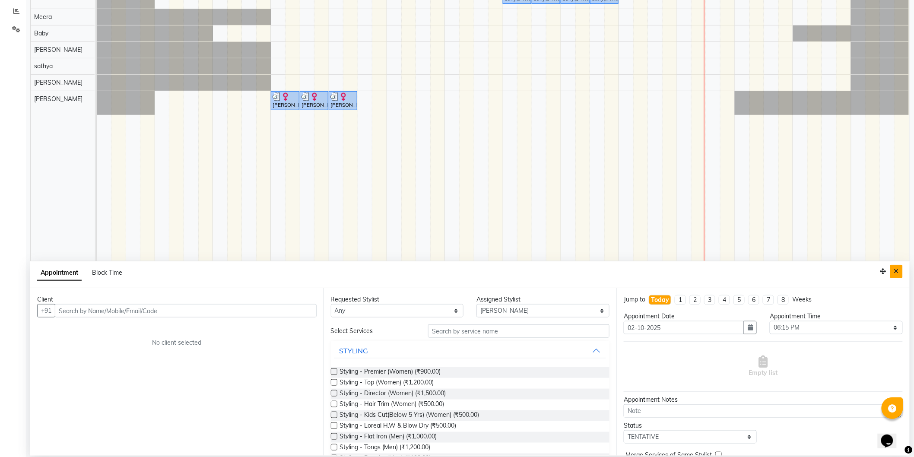
click at [897, 275] on button "Close" at bounding box center [897, 271] width 13 height 13
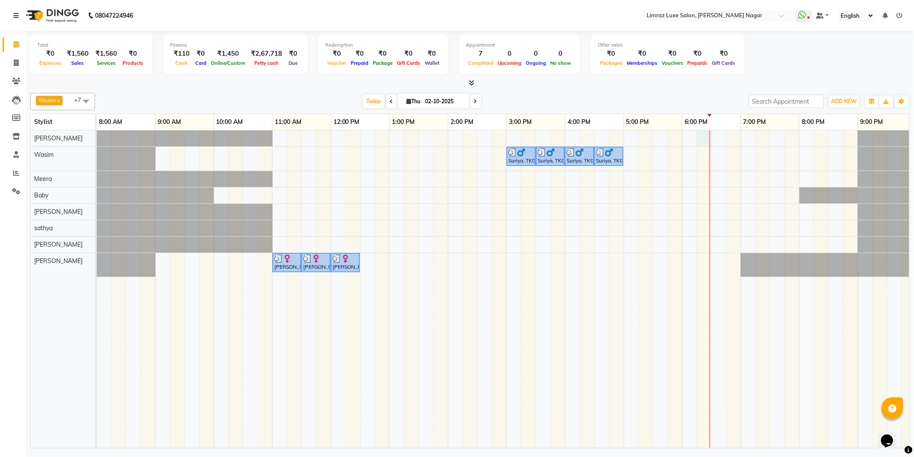
select select "76495"
select select "1095"
select select "tentative"
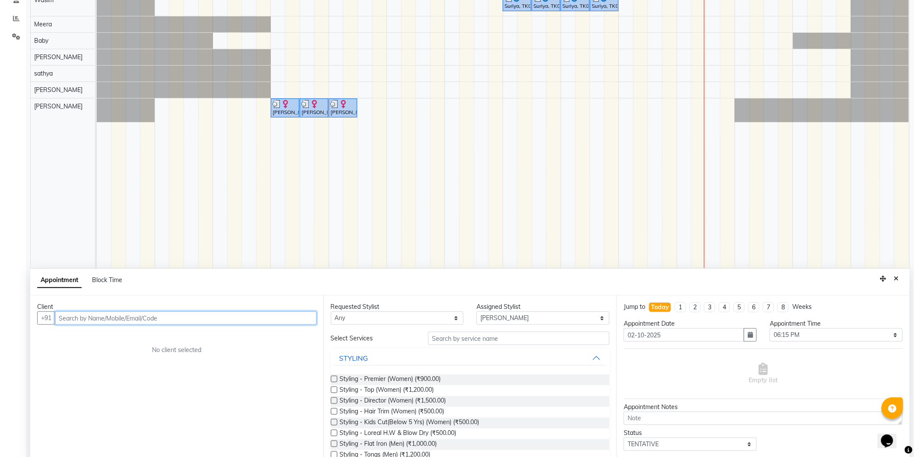
scroll to position [162, 0]
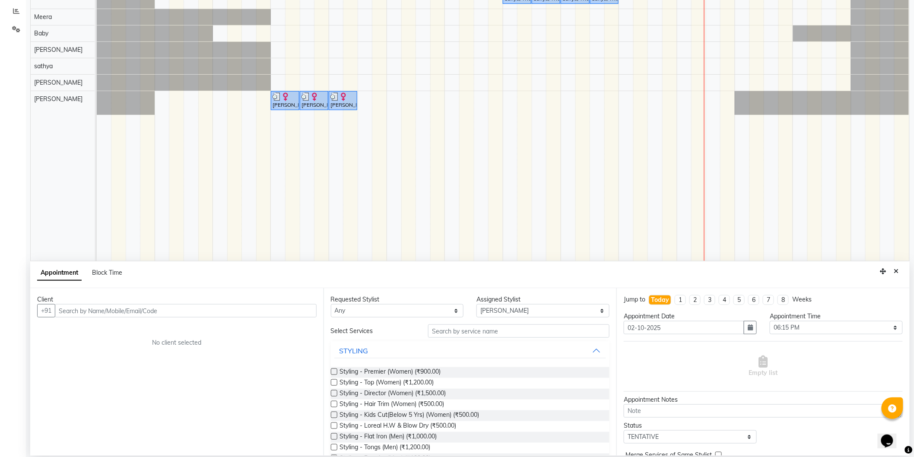
click at [902, 278] on div "Appointment Block Time" at bounding box center [470, 274] width 880 height 27
click at [900, 275] on button "Close" at bounding box center [897, 271] width 13 height 13
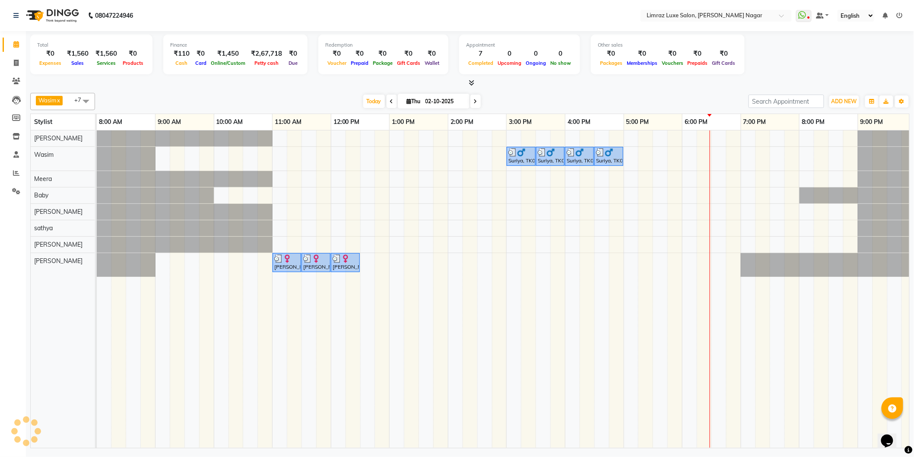
scroll to position [0, 0]
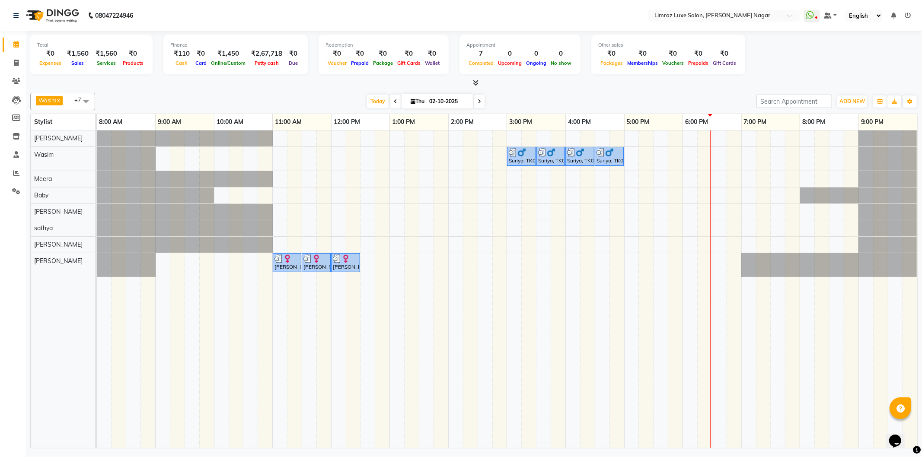
select select "76495"
select select "tentative"
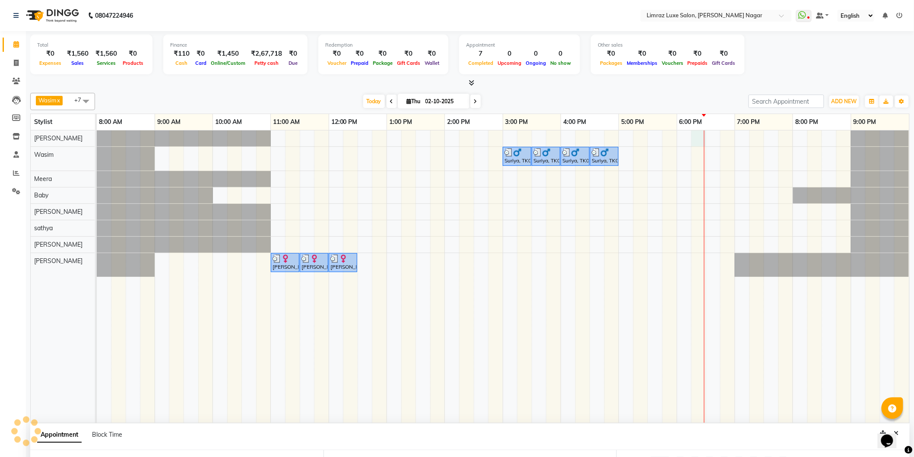
select select "1095"
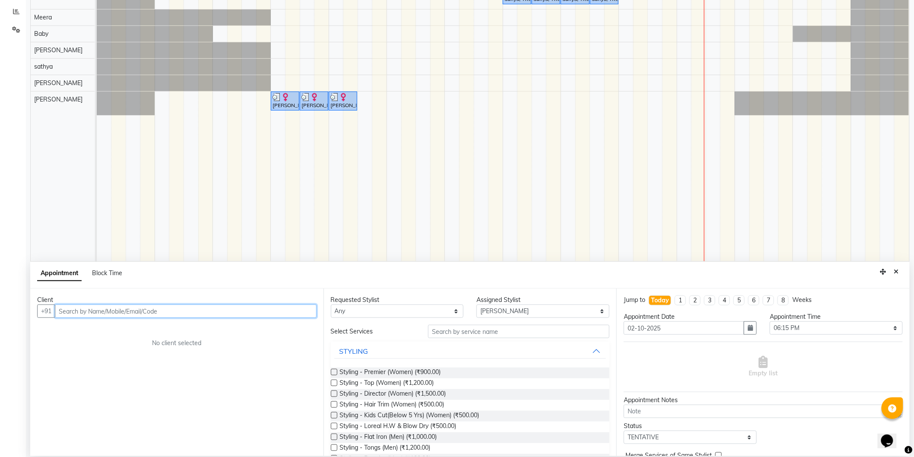
scroll to position [162, 0]
click at [900, 270] on button "Close" at bounding box center [897, 271] width 13 height 13
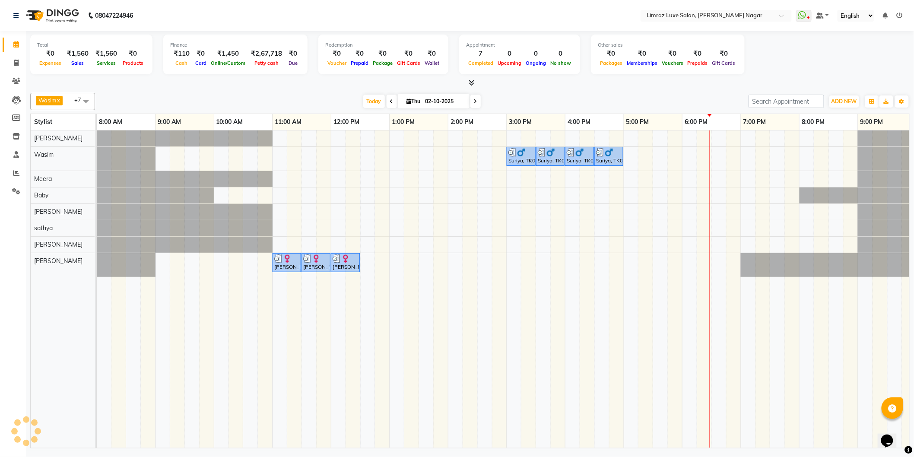
scroll to position [0, 0]
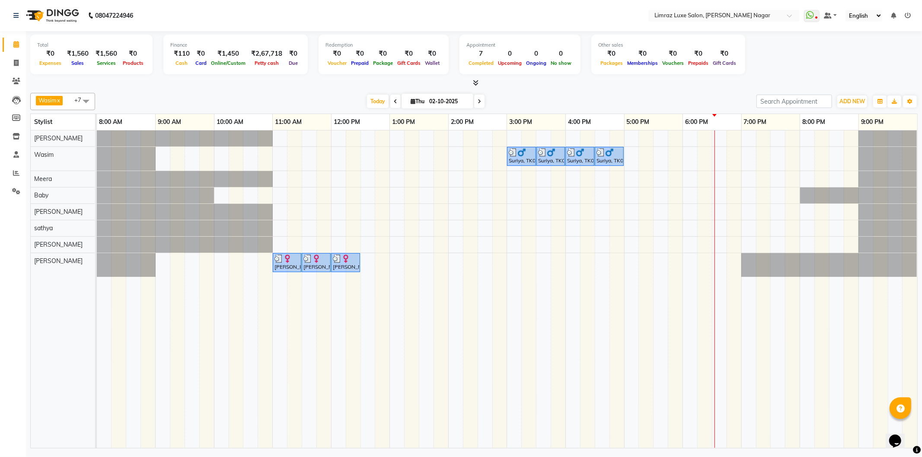
click at [477, 89] on div "Wasim x Baby x [PERSON_NAME] x [PERSON_NAME] x [PERSON_NAME] x Meera x +7 Selec…" at bounding box center [473, 268] width 887 height 359
click at [474, 102] on span at bounding box center [479, 101] width 10 height 13
type input "03-10-2025"
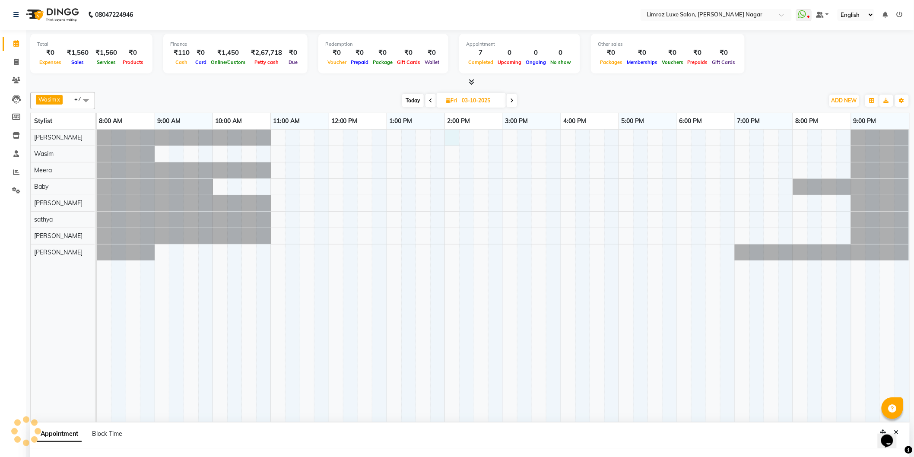
select select "76495"
select select "840"
select select "tentative"
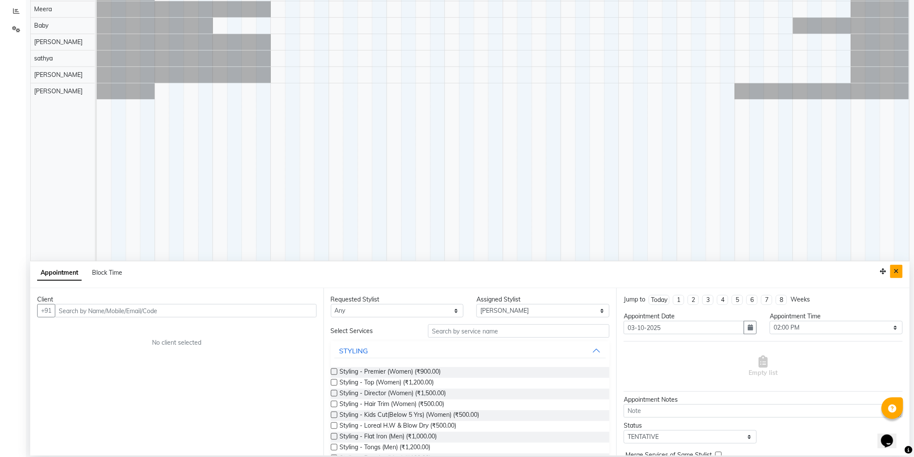
click at [900, 274] on button "Close" at bounding box center [897, 271] width 13 height 13
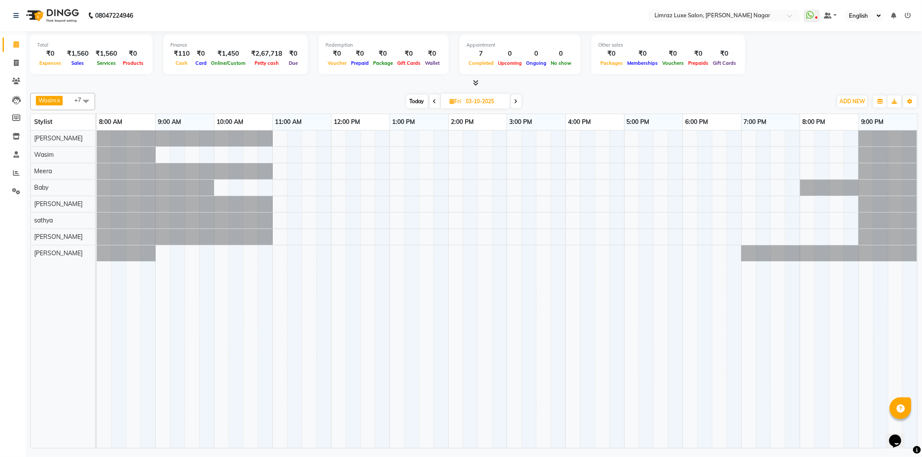
click at [433, 105] on span at bounding box center [434, 101] width 10 height 13
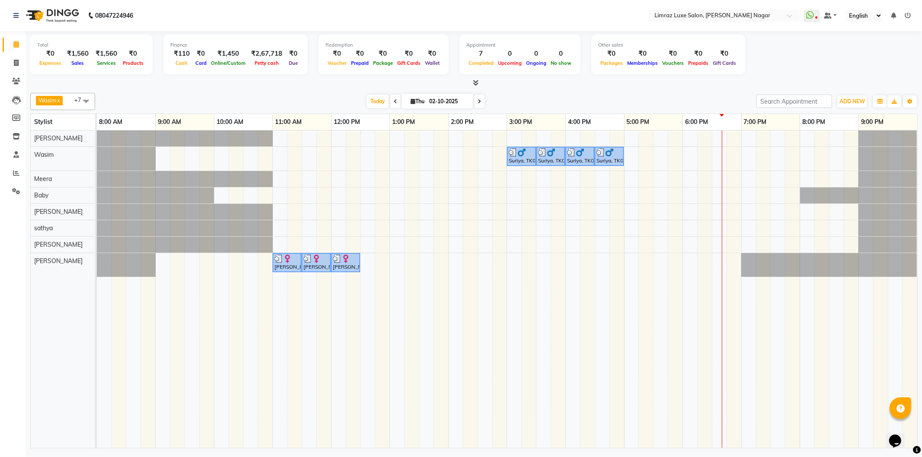
click at [480, 104] on span at bounding box center [479, 101] width 10 height 13
type input "03-10-2025"
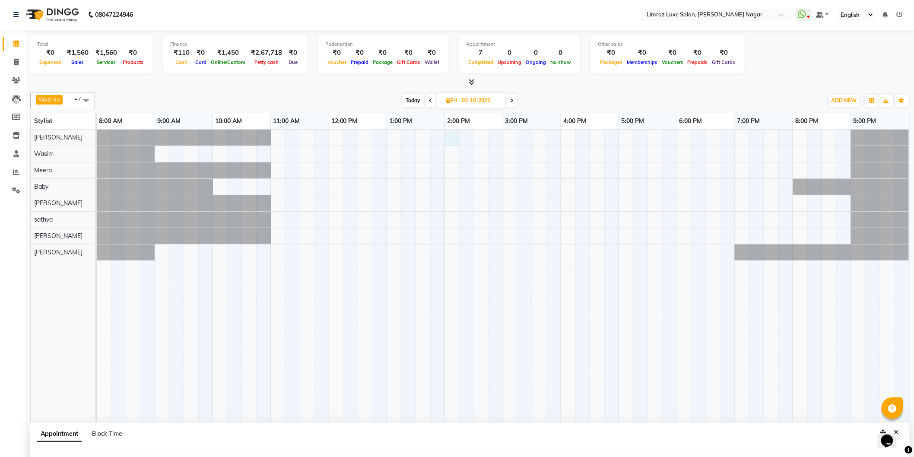
select select "76495"
select select "840"
select select "tentative"
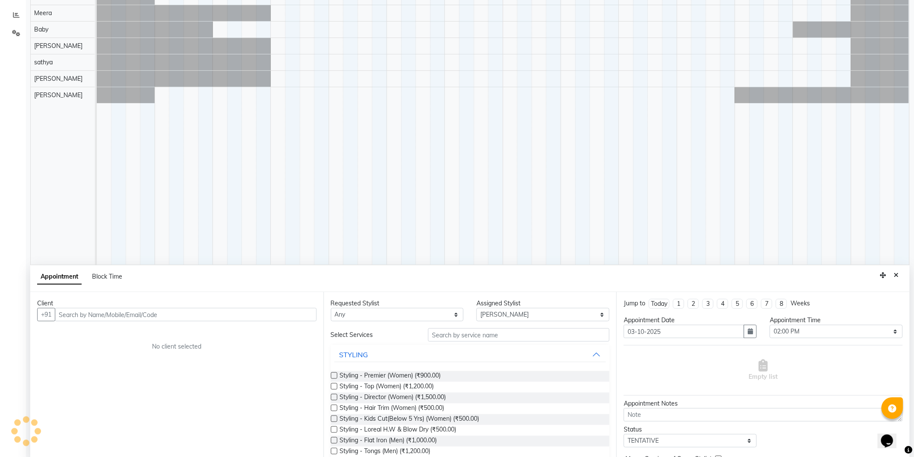
scroll to position [162, 0]
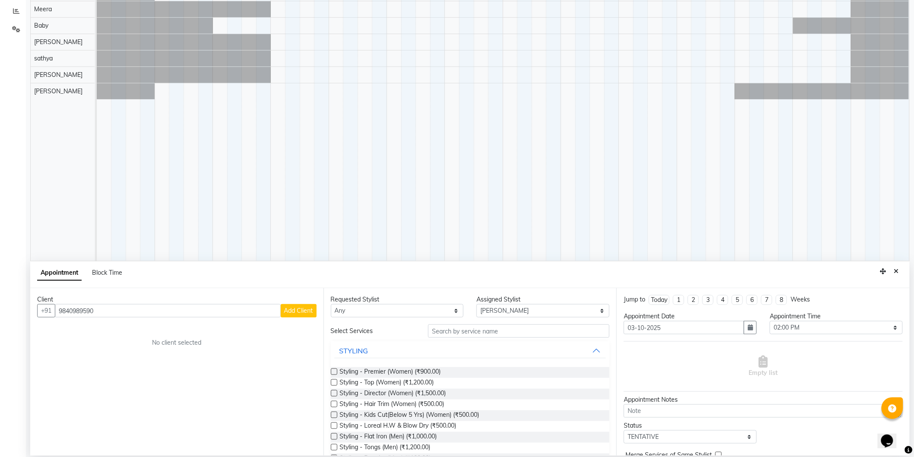
type input "9840989590"
click at [285, 307] on span "Add Client" at bounding box center [298, 311] width 29 height 8
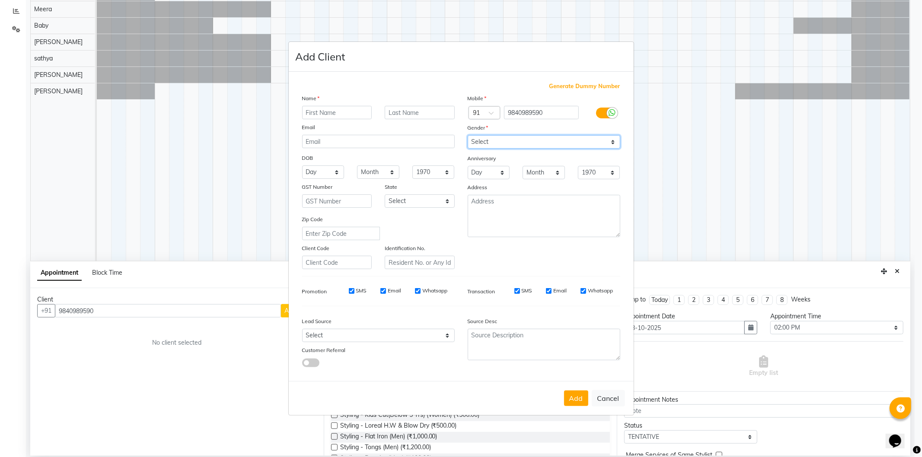
click at [536, 146] on select "Select [DEMOGRAPHIC_DATA] [DEMOGRAPHIC_DATA] Other Prefer Not To Say" at bounding box center [544, 141] width 153 height 13
select select "[DEMOGRAPHIC_DATA]"
click at [468, 135] on select "Select [DEMOGRAPHIC_DATA] [DEMOGRAPHIC_DATA] Other Prefer Not To Say" at bounding box center [544, 141] width 153 height 13
click at [327, 106] on input "text" at bounding box center [337, 112] width 70 height 13
type input "Benazir"
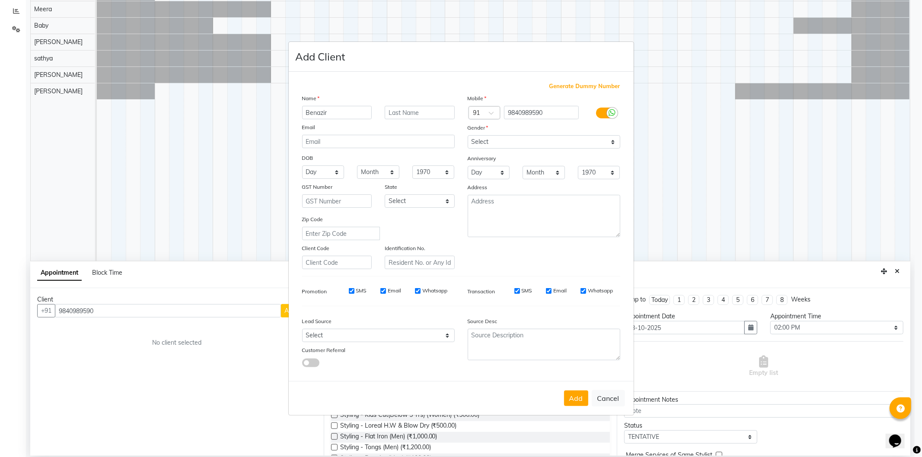
click at [360, 294] on label "SMS" at bounding box center [361, 291] width 10 height 8
click at [354, 294] on input "SMS" at bounding box center [352, 291] width 6 height 6
checkbox input "false"
click at [391, 291] on label "Email" at bounding box center [394, 291] width 13 height 8
click at [386, 291] on input "Email" at bounding box center [383, 291] width 6 height 6
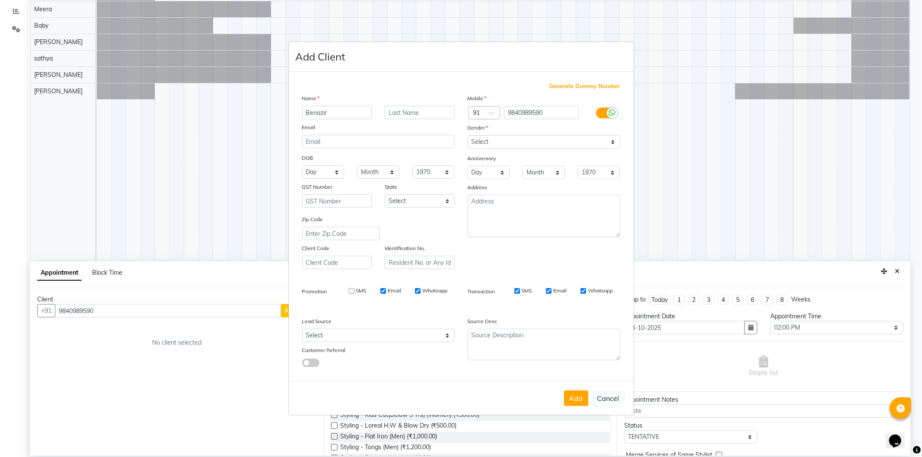
checkbox input "false"
click at [438, 295] on div "SMS Email Whatsapp" at bounding box center [392, 293] width 138 height 12
click at [438, 294] on label "Whatsapp" at bounding box center [434, 291] width 25 height 8
click at [420, 294] on input "Whatsapp" at bounding box center [418, 291] width 6 height 6
checkbox input "false"
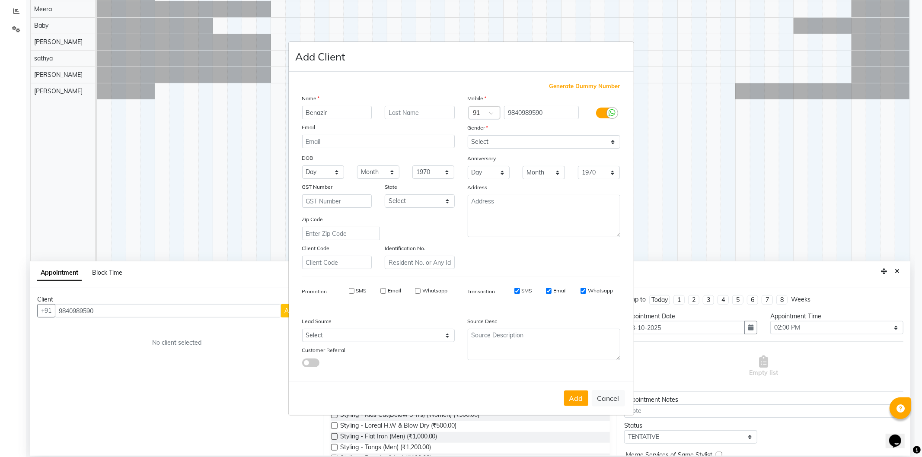
click at [525, 289] on label "SMS" at bounding box center [527, 291] width 10 height 8
click at [520, 289] on input "SMS" at bounding box center [517, 291] width 6 height 6
checkbox input "false"
click at [556, 290] on label "Email" at bounding box center [559, 291] width 13 height 8
click at [551, 290] on input "Email" at bounding box center [549, 291] width 6 height 6
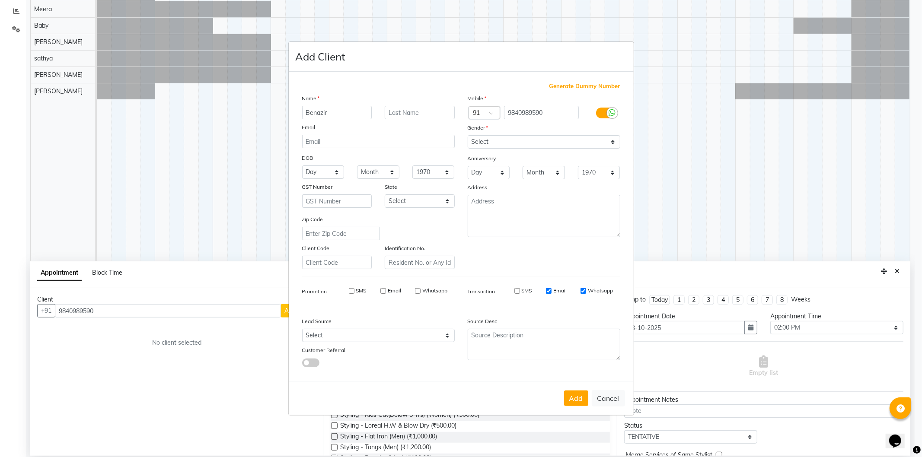
checkbox input "false"
click at [597, 293] on label "Whatsapp" at bounding box center [600, 291] width 25 height 8
click at [586, 293] on input "Whatsapp" at bounding box center [583, 291] width 6 height 6
checkbox input "false"
click at [343, 337] on select "Select Walk-in Referral Internet Friend Word of Mouth Advertisement Facebook Ju…" at bounding box center [378, 335] width 153 height 13
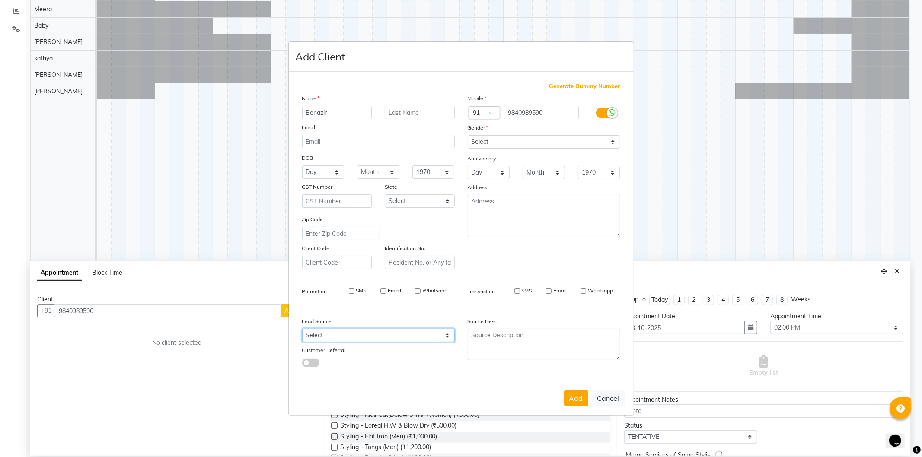
click at [343, 337] on select "Select Walk-in Referral Internet Friend Word of Mouth Advertisement Facebook Ju…" at bounding box center [378, 335] width 153 height 13
click at [367, 334] on select "Select Walk-in Referral Internet Friend Word of Mouth Advertisement Facebook Ju…" at bounding box center [378, 335] width 153 height 13
click at [572, 391] on button "Add" at bounding box center [576, 399] width 24 height 16
type input "98******90"
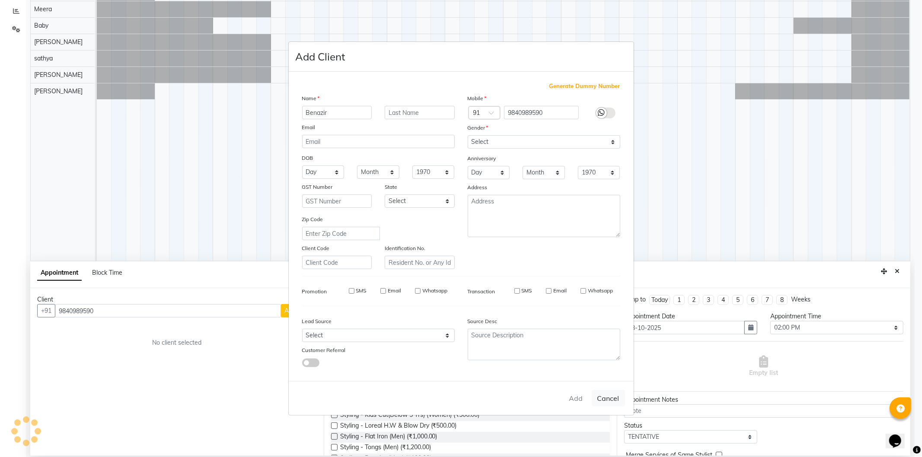
select select
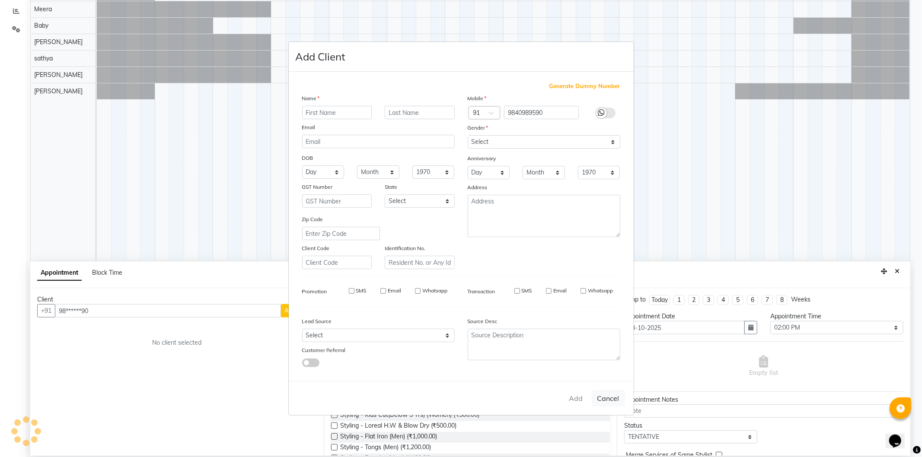
select select
checkbox input "false"
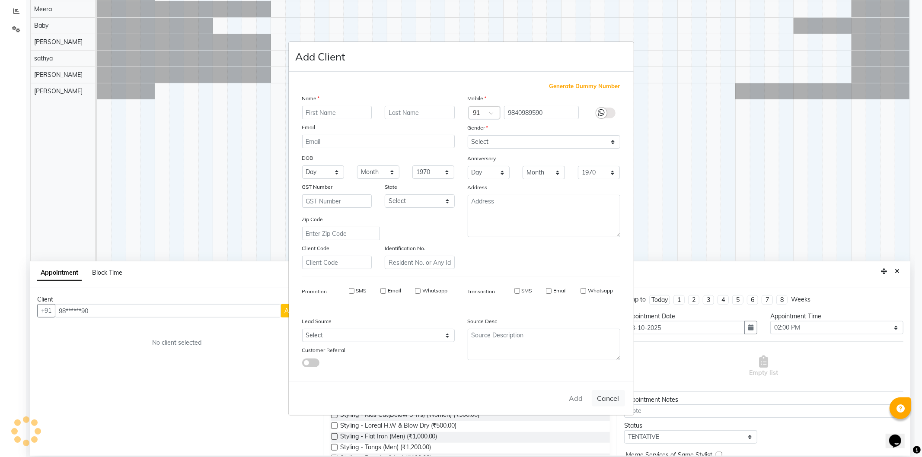
checkbox input "false"
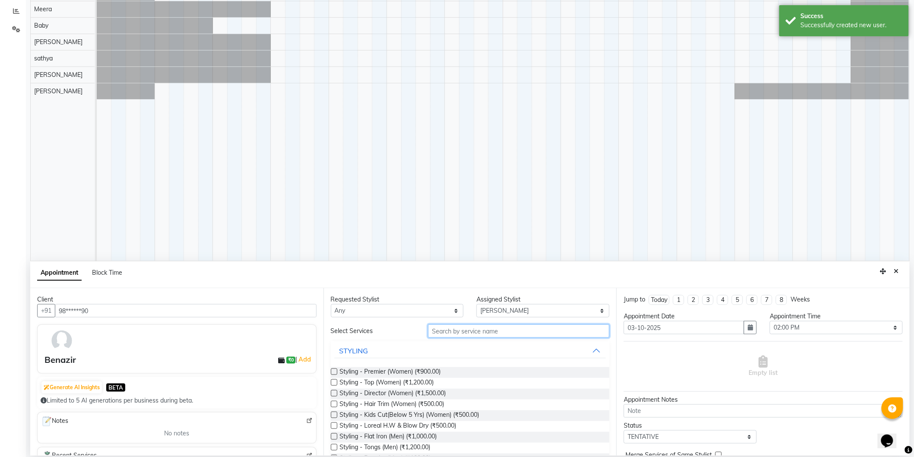
click at [547, 329] on input "text" at bounding box center [518, 330] width 181 height 13
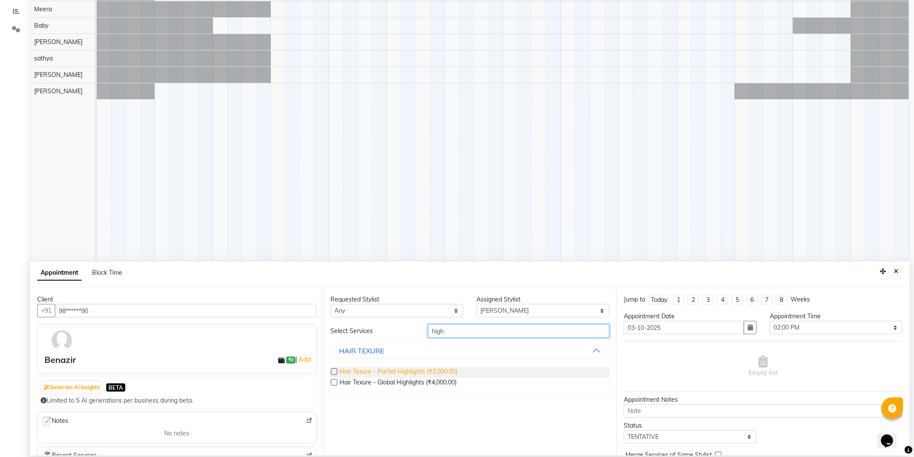
type input "high"
click at [411, 368] on span "Hair Texure - Partial Highlights (₹2,000.00)" at bounding box center [399, 372] width 118 height 11
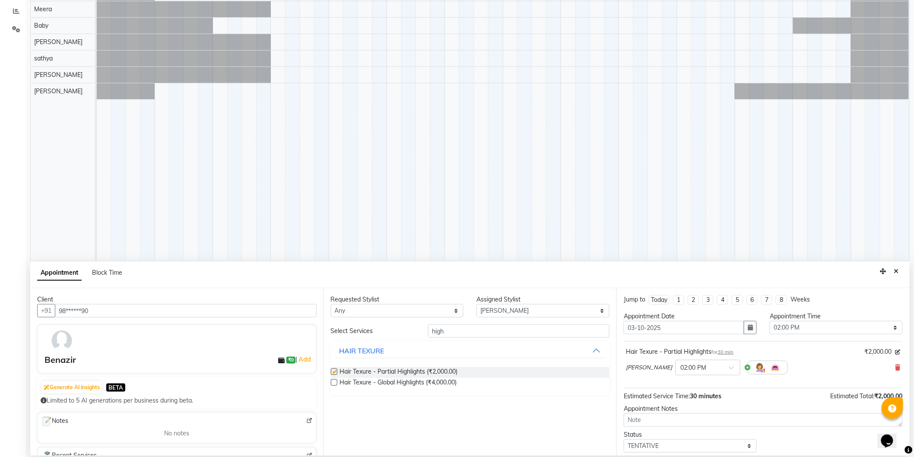
checkbox input "false"
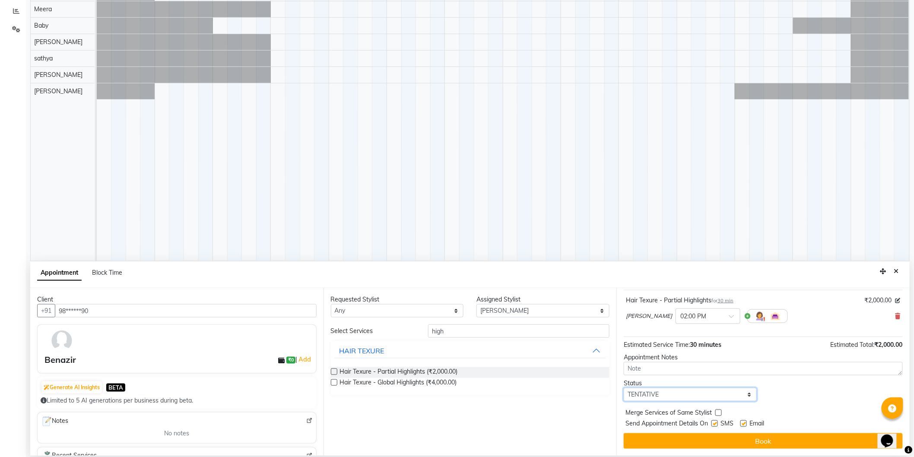
click at [707, 400] on select "Select TENTATIVE CONFIRM UPCOMING" at bounding box center [690, 394] width 133 height 13
click at [709, 396] on select "Select TENTATIVE CONFIRM UPCOMING" at bounding box center [690, 394] width 133 height 13
click at [717, 424] on label at bounding box center [715, 423] width 6 height 6
click at [717, 424] on input "checkbox" at bounding box center [715, 425] width 6 height 6
checkbox input "false"
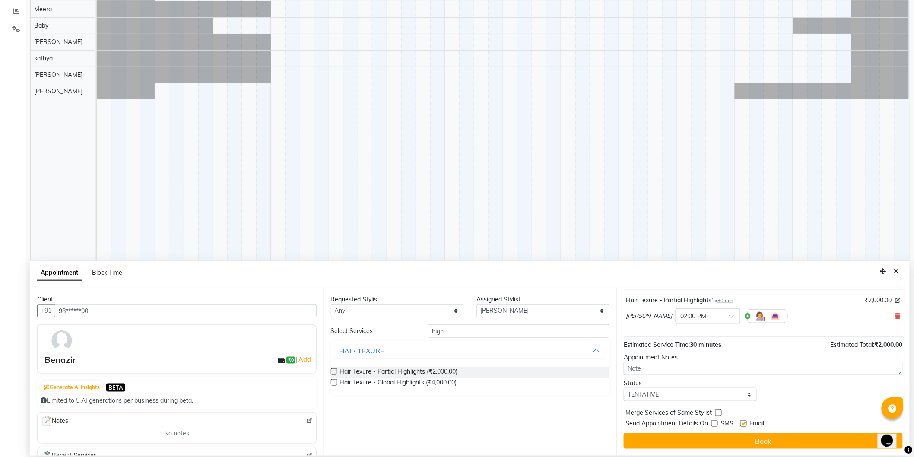
click at [746, 423] on label at bounding box center [744, 423] width 6 height 6
click at [746, 423] on input "checkbox" at bounding box center [744, 425] width 6 height 6
checkbox input "false"
click at [714, 385] on div "Status" at bounding box center [690, 383] width 133 height 9
click at [716, 387] on div "Status" at bounding box center [690, 383] width 133 height 9
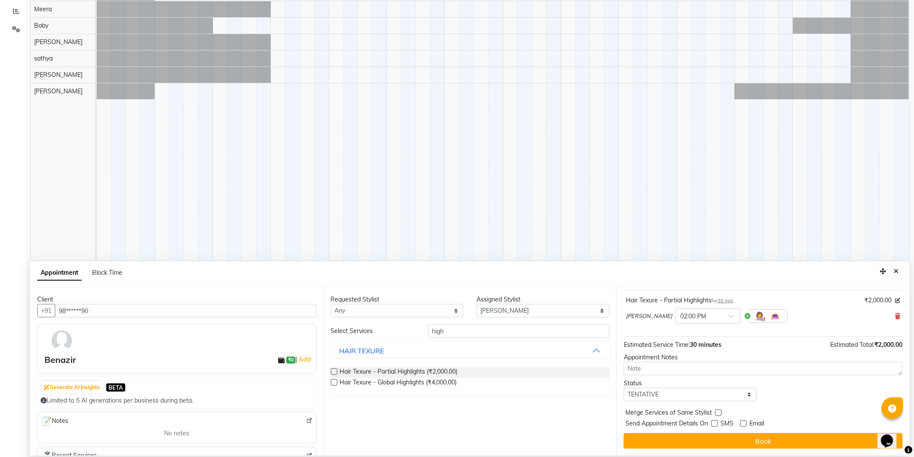
click at [716, 387] on div "Status" at bounding box center [690, 383] width 133 height 9
click at [715, 394] on select "Select TENTATIVE CONFIRM UPCOMING" at bounding box center [690, 394] width 133 height 13
select select "confirm booking"
click at [624, 388] on select "Select TENTATIVE CONFIRM UPCOMING" at bounding box center [690, 394] width 133 height 13
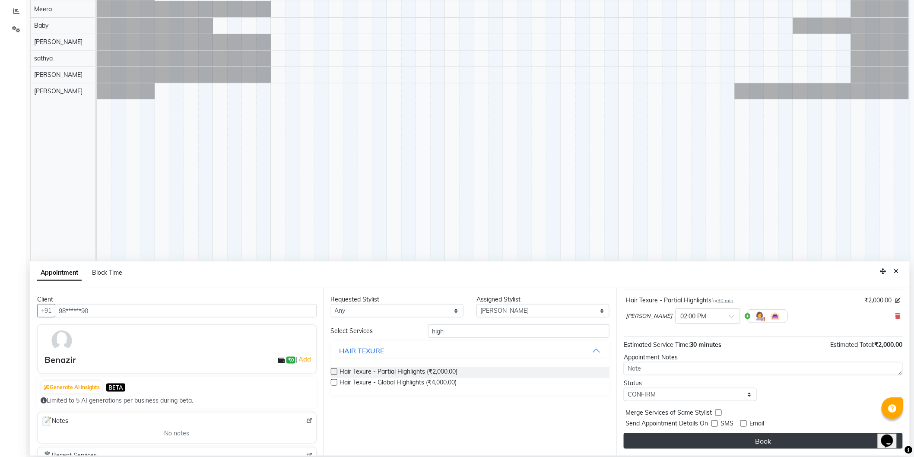
click at [749, 442] on button "Book" at bounding box center [763, 441] width 279 height 16
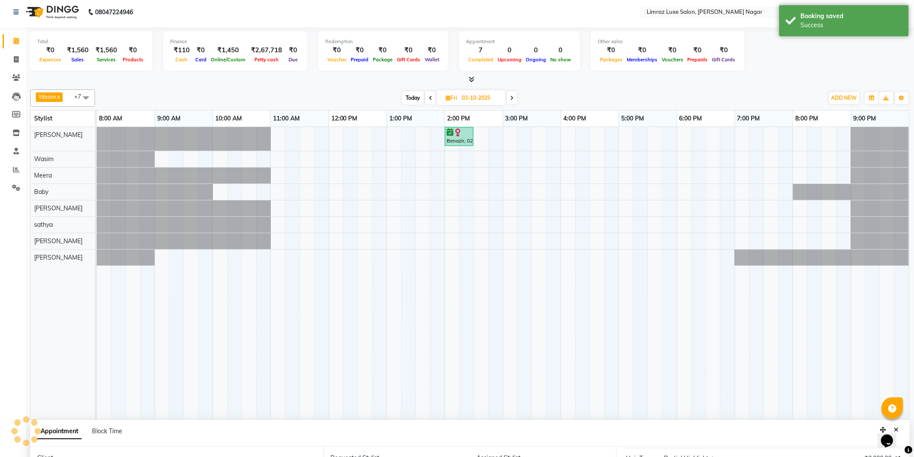
scroll to position [0, 0]
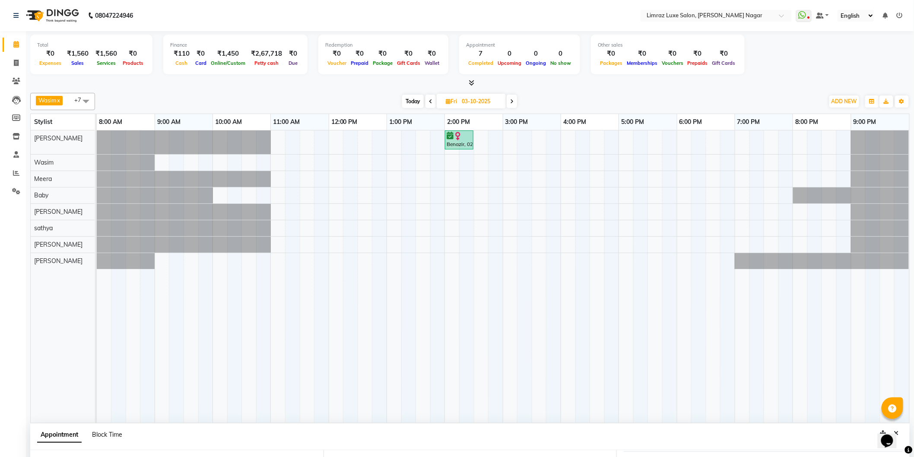
click at [118, 433] on span "Block Time" at bounding box center [107, 435] width 30 height 8
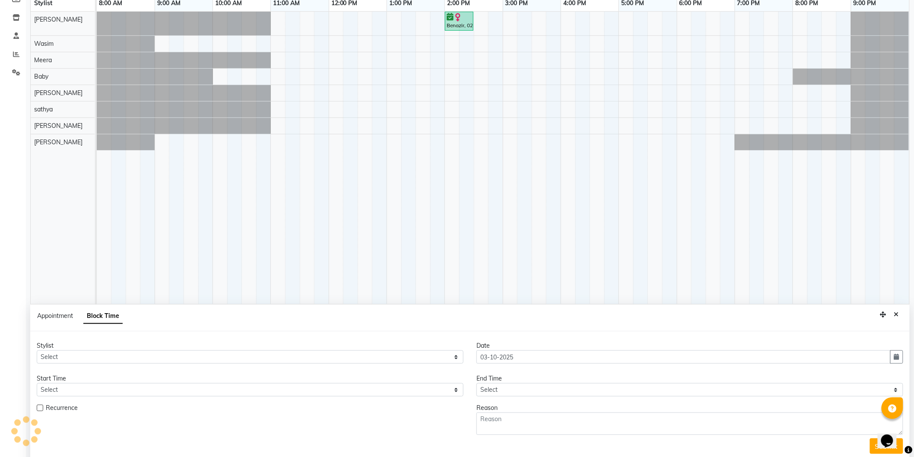
scroll to position [162, 0]
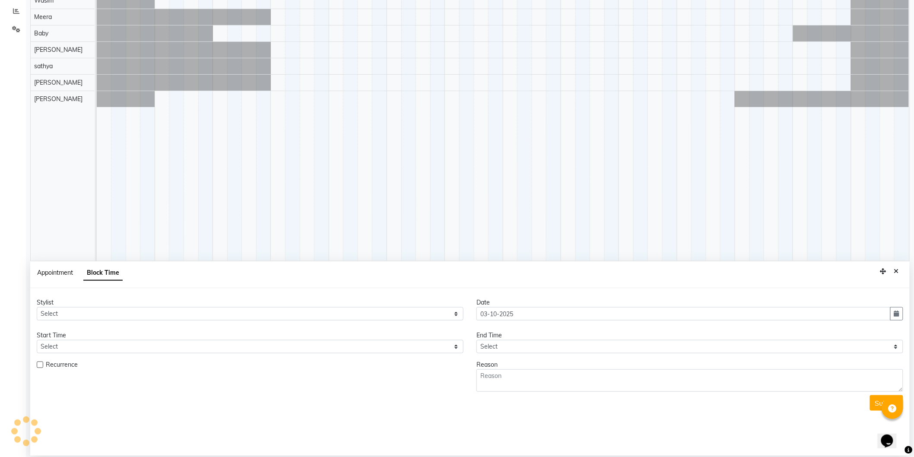
click at [53, 275] on span "Appointment" at bounding box center [55, 273] width 36 height 8
select select "tentative"
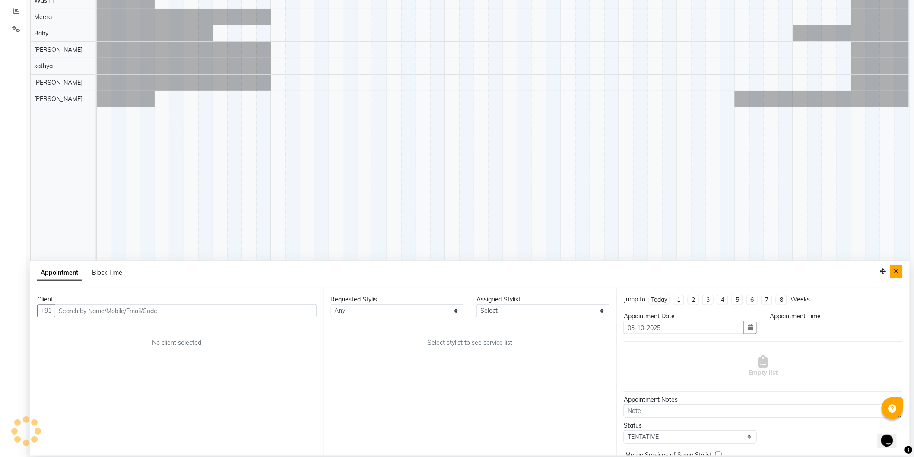
click at [901, 271] on button "Close" at bounding box center [897, 271] width 13 height 13
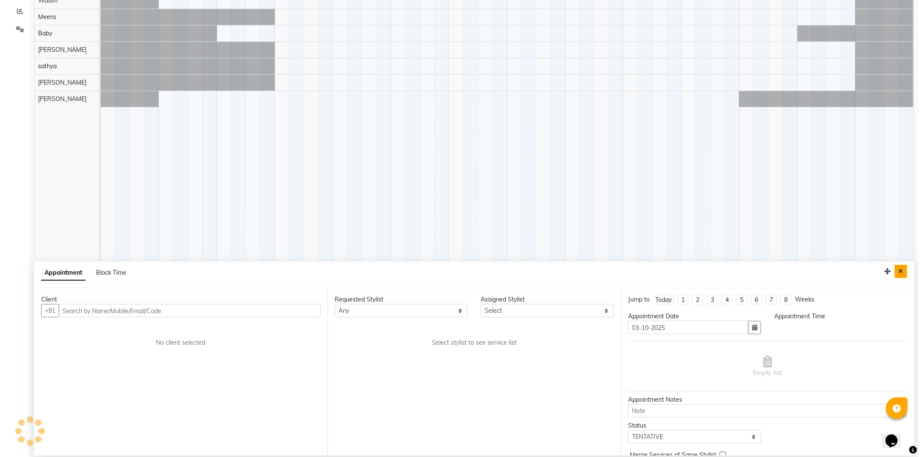
scroll to position [0, 0]
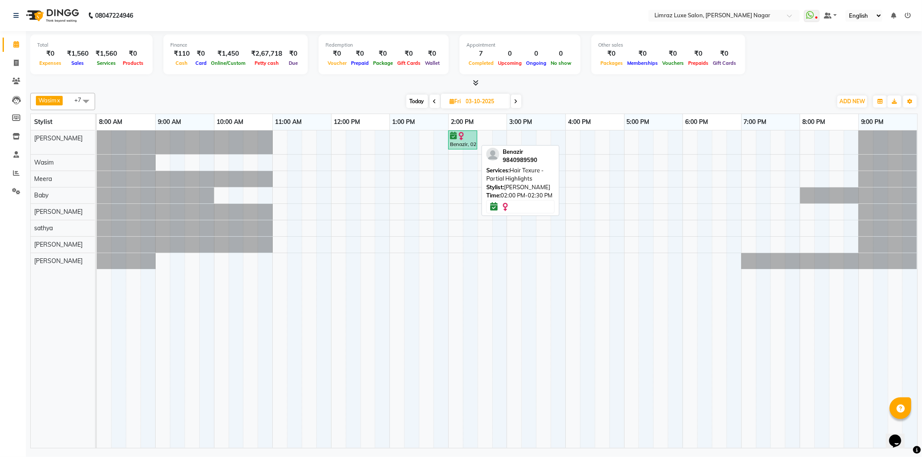
click at [461, 137] on img at bounding box center [461, 136] width 9 height 9
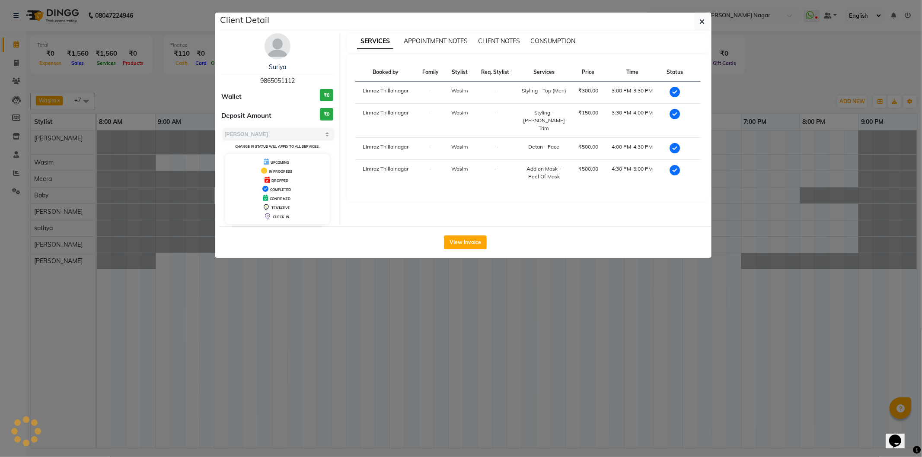
select select "6"
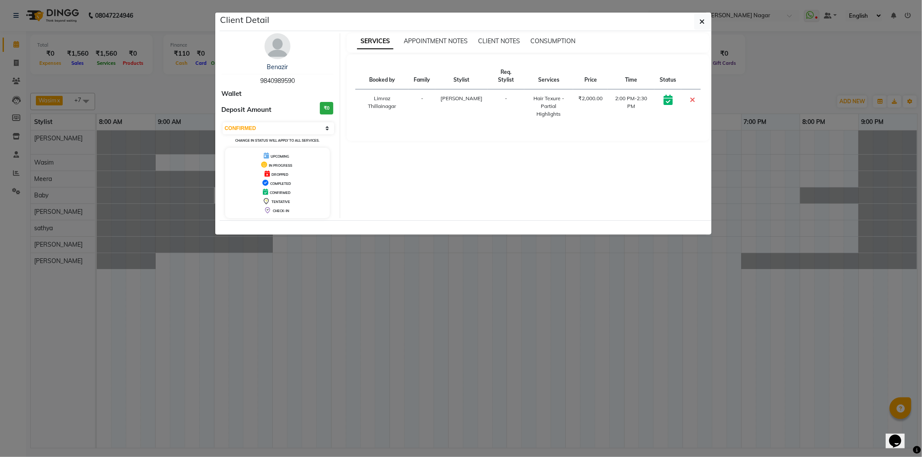
drag, startPoint x: 297, startPoint y: 80, endPoint x: 212, endPoint y: 64, distance: 86.7
click at [212, 64] on ngb-modal-window "Client Detail Benazir 9840989590 Wallet Deposit Amount ₹0 Select CONFIRMED TENT…" at bounding box center [461, 228] width 922 height 457
copy div "Benazir 9840989590"
drag, startPoint x: 515, startPoint y: 99, endPoint x: 563, endPoint y: 104, distance: 47.9
click at [564, 102] on tr "Limraz Thillainagar - Anand - Hair Texure - Partial Highlights ₹2,000.00 2:00 P…" at bounding box center [527, 106] width 345 height 34
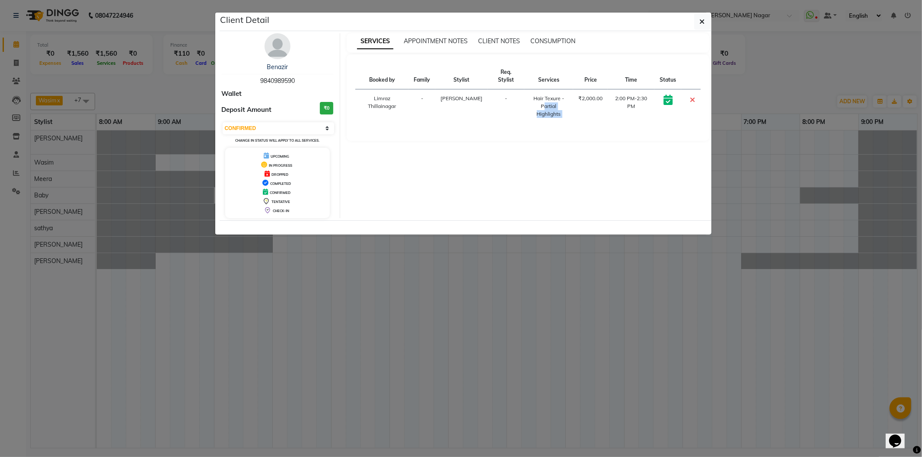
copy div "Partial Highlights"
drag, startPoint x: 702, startPoint y: 23, endPoint x: 706, endPoint y: 20, distance: 4.6
click at [706, 20] on button "button" at bounding box center [702, 21] width 16 height 16
